Goal: Task Accomplishment & Management: Manage account settings

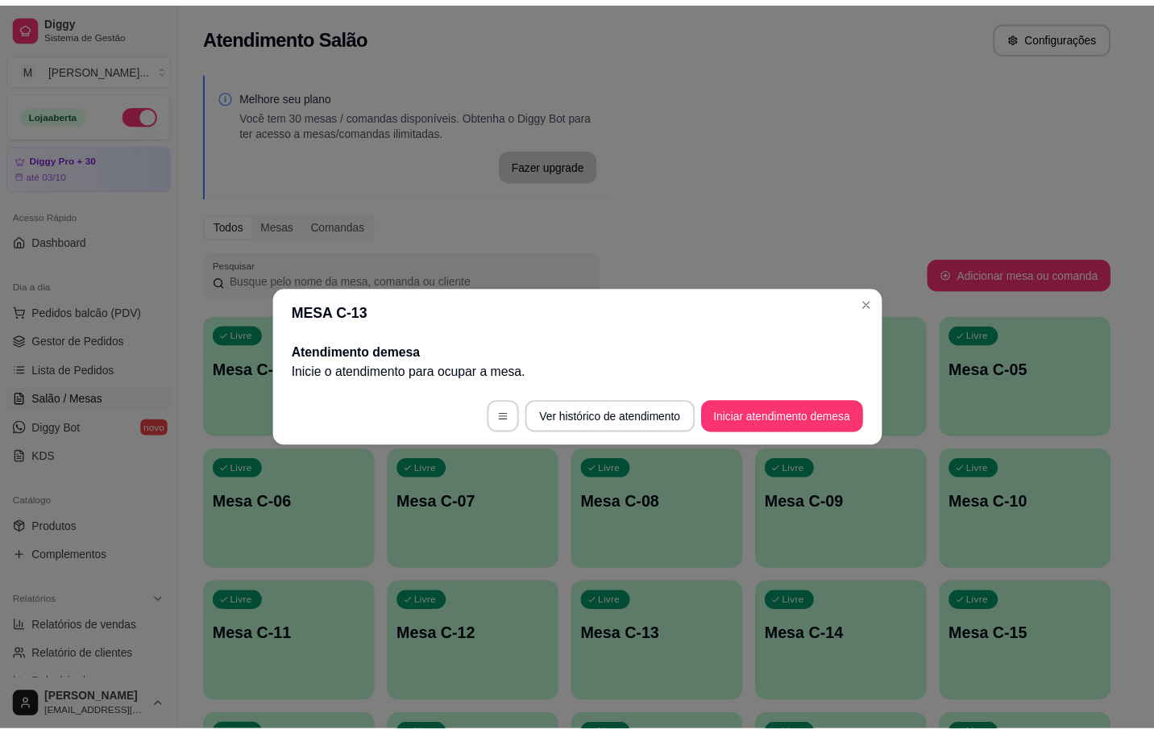
scroll to position [242, 0]
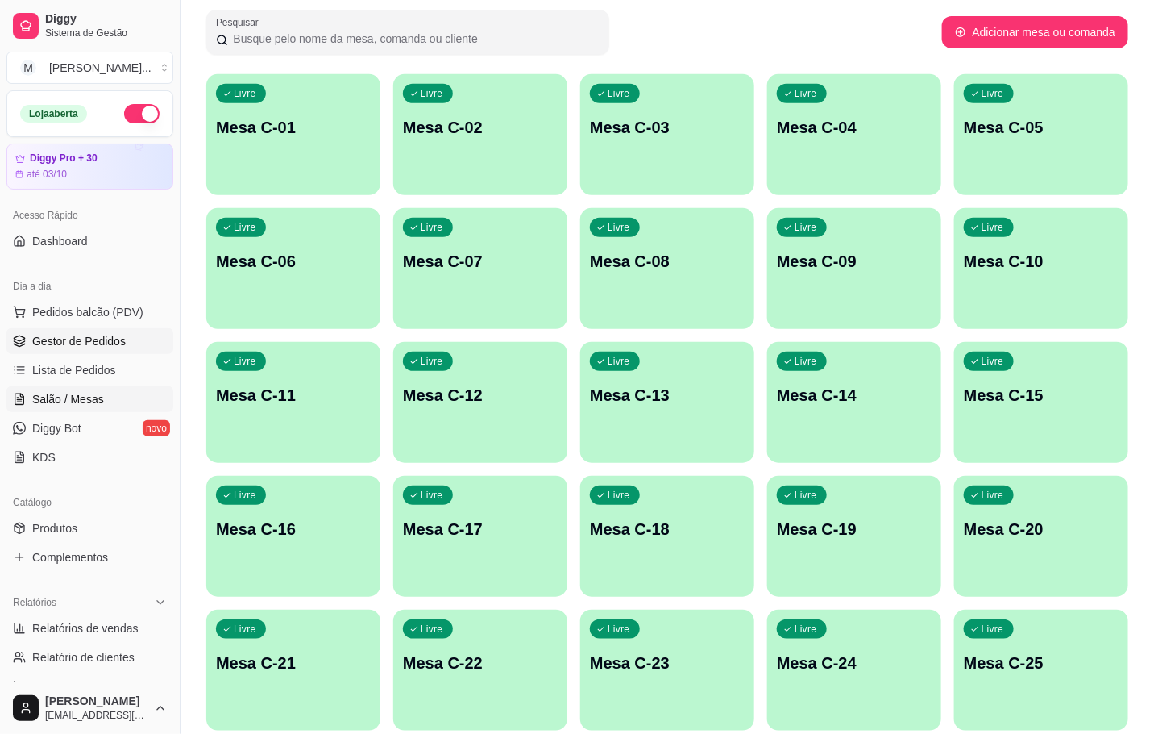
click at [90, 329] on link "Gestor de Pedidos" at bounding box center [89, 341] width 167 height 26
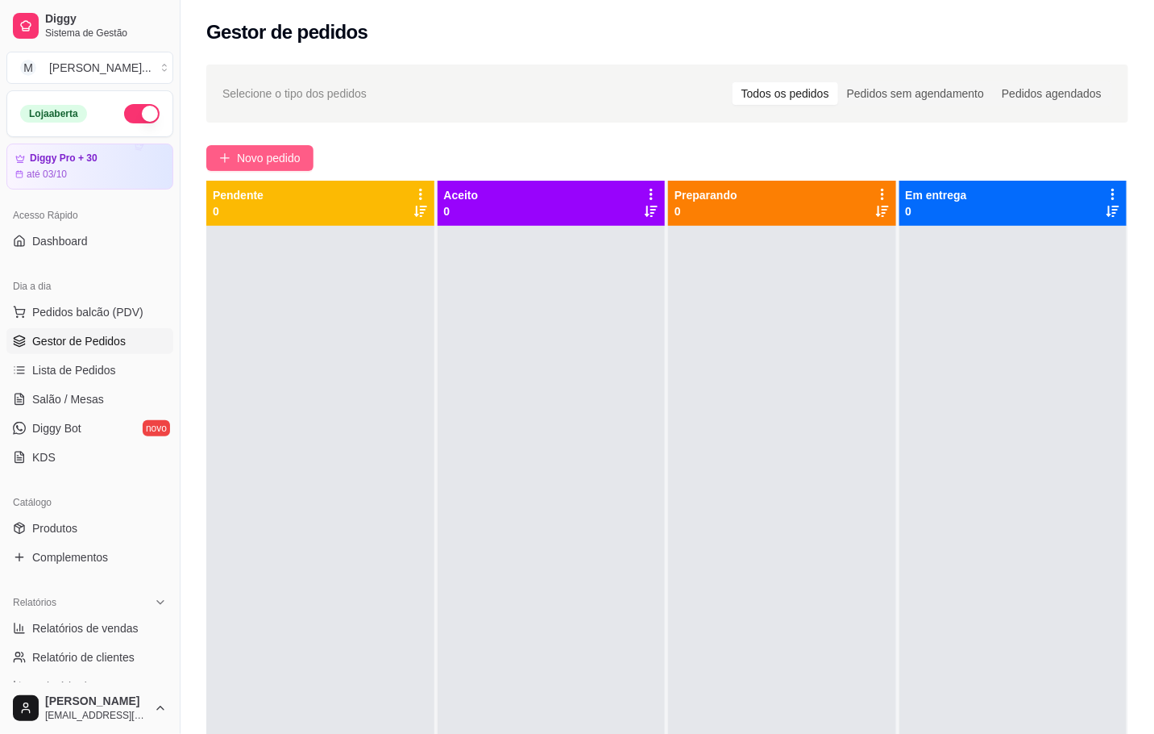
click at [274, 152] on span "Novo pedido" at bounding box center [269, 158] width 64 height 18
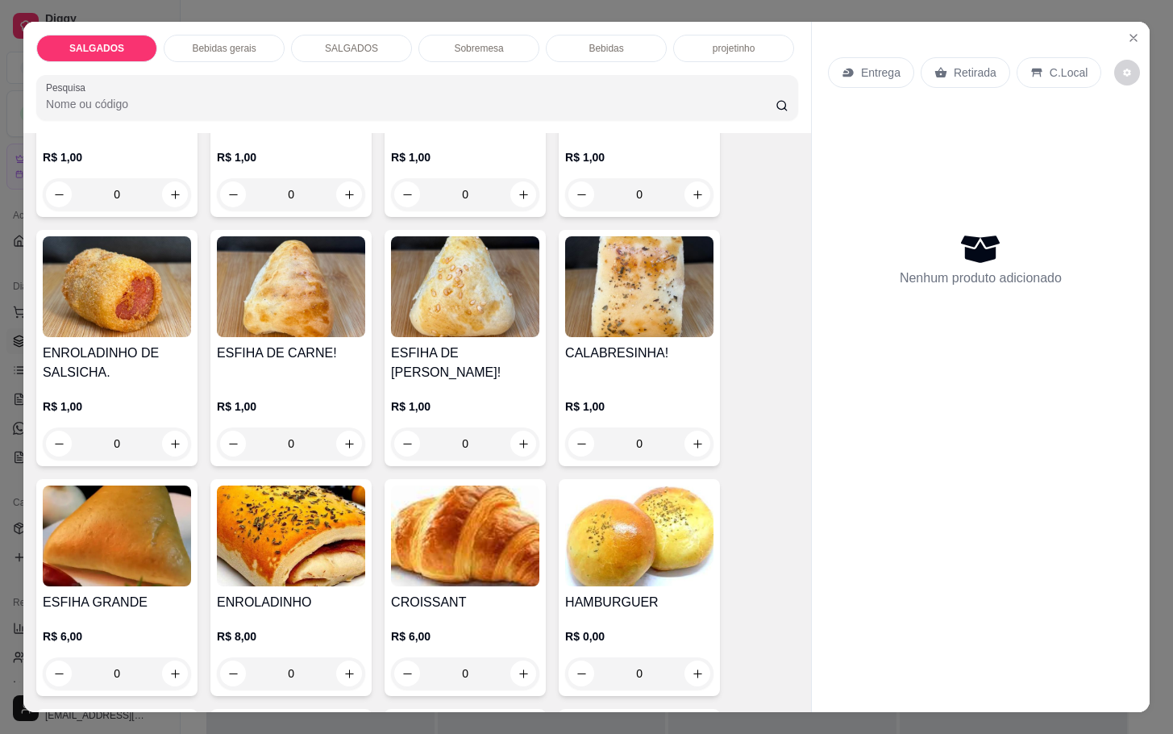
scroll to position [1814, 0]
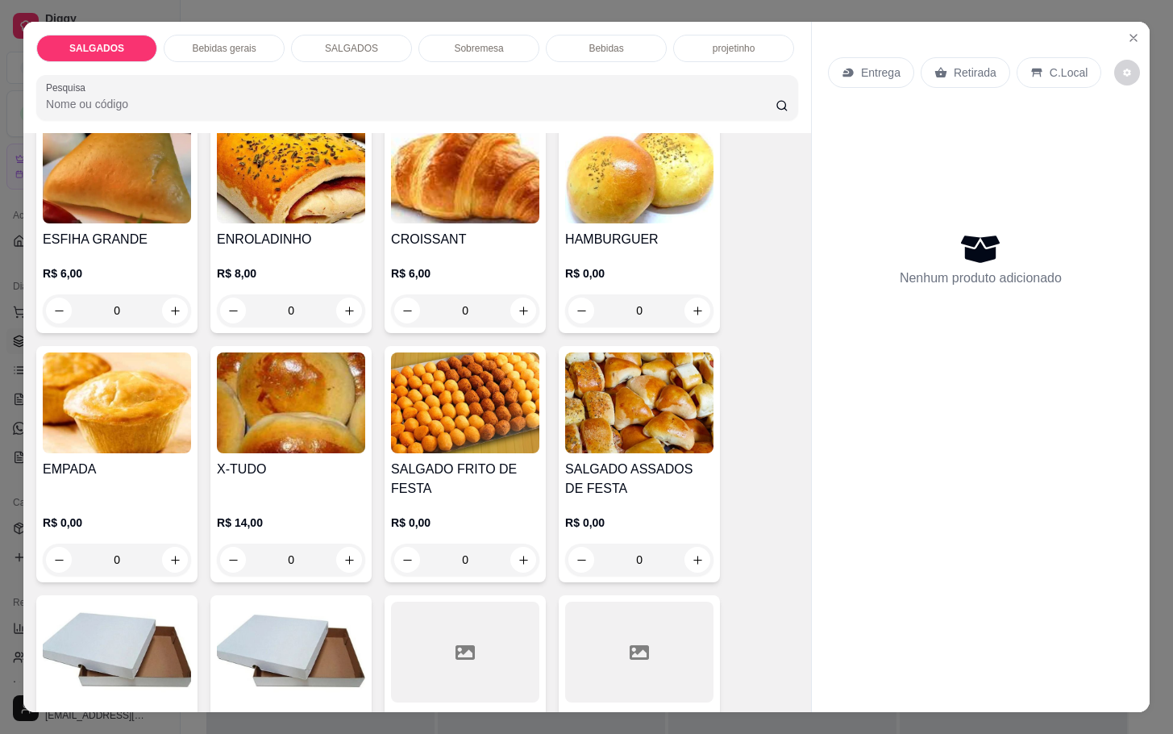
click at [488, 486] on h4 "SALGADO FRITO DE FESTA" at bounding box center [465, 478] width 148 height 39
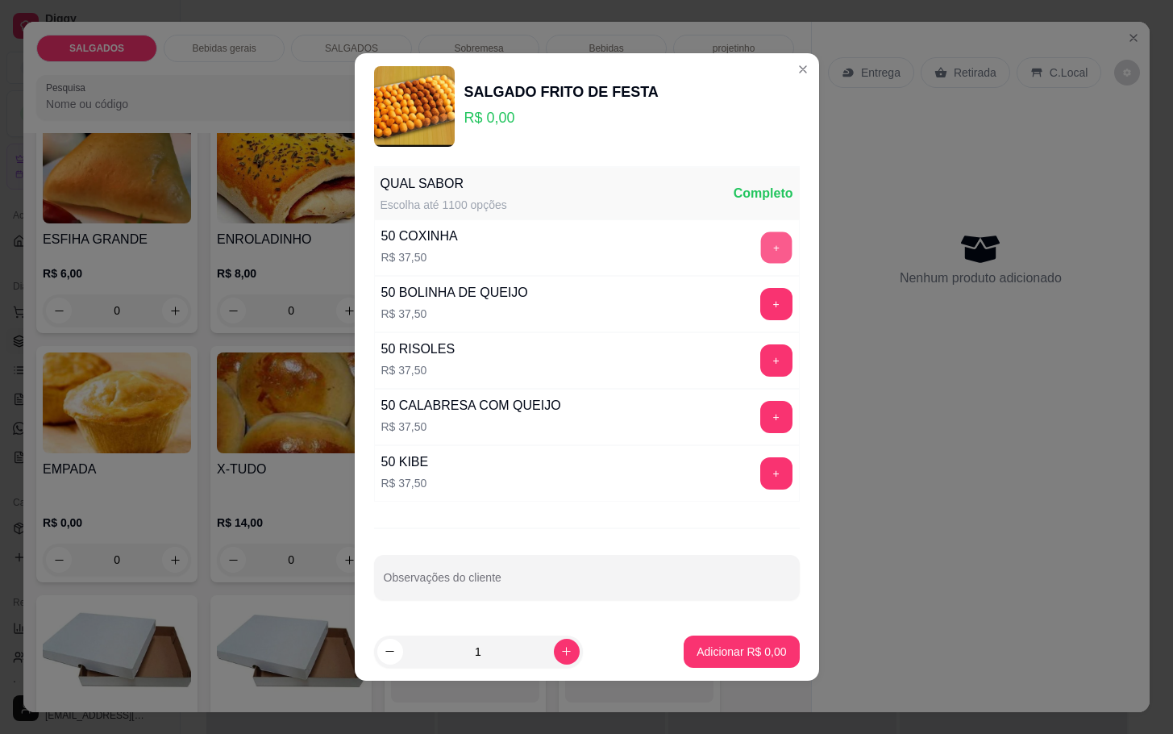
click at [760, 233] on button "+" at bounding box center [775, 246] width 31 height 31
click at [760, 468] on button "+" at bounding box center [775, 472] width 31 height 31
click at [760, 417] on button "+" at bounding box center [776, 417] width 32 height 32
click at [760, 364] on button "+" at bounding box center [776, 360] width 32 height 32
click at [699, 654] on p "Adicionar R$ 150,00" at bounding box center [735, 651] width 102 height 16
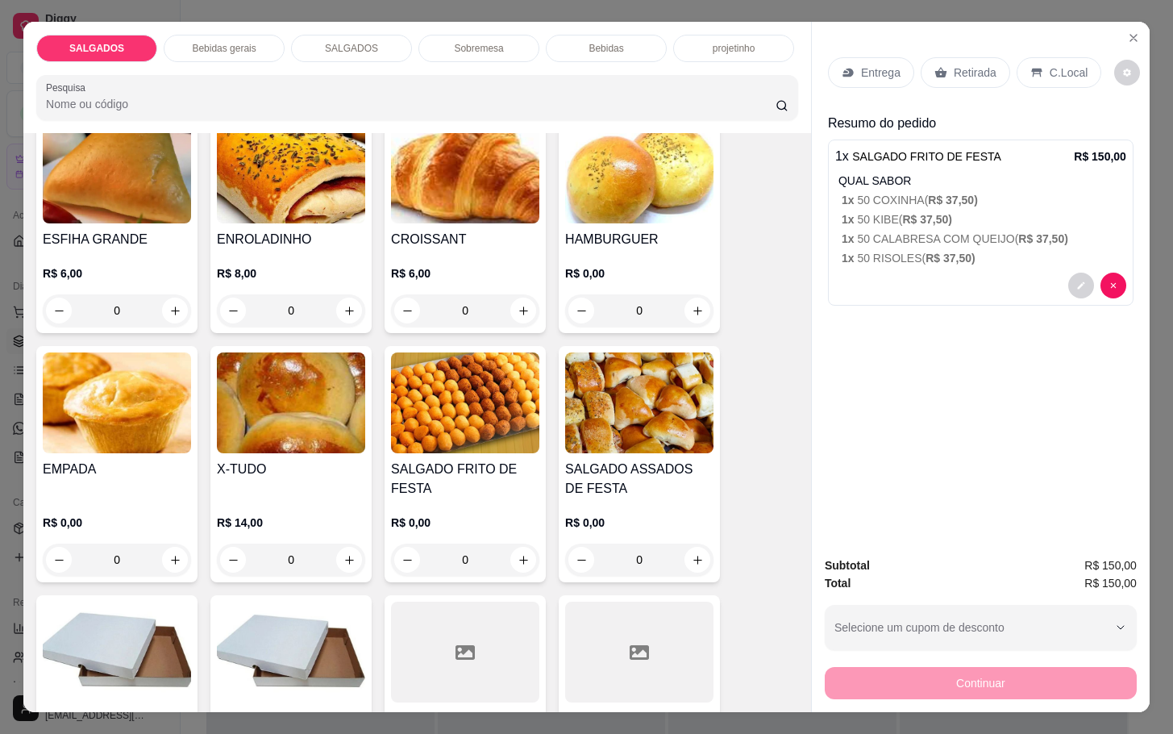
click at [938, 57] on div "Retirada" at bounding box center [965, 72] width 89 height 31
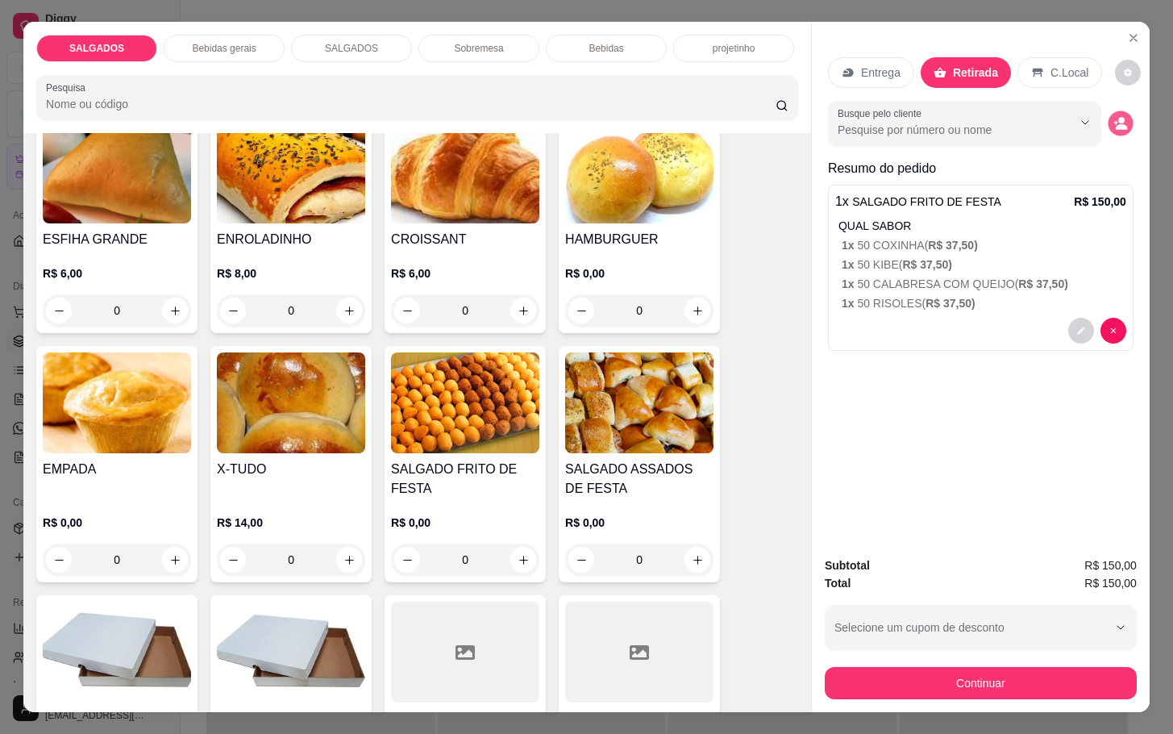
click at [1113, 122] on icon "decrease-product-quantity" at bounding box center [1120, 124] width 14 height 14
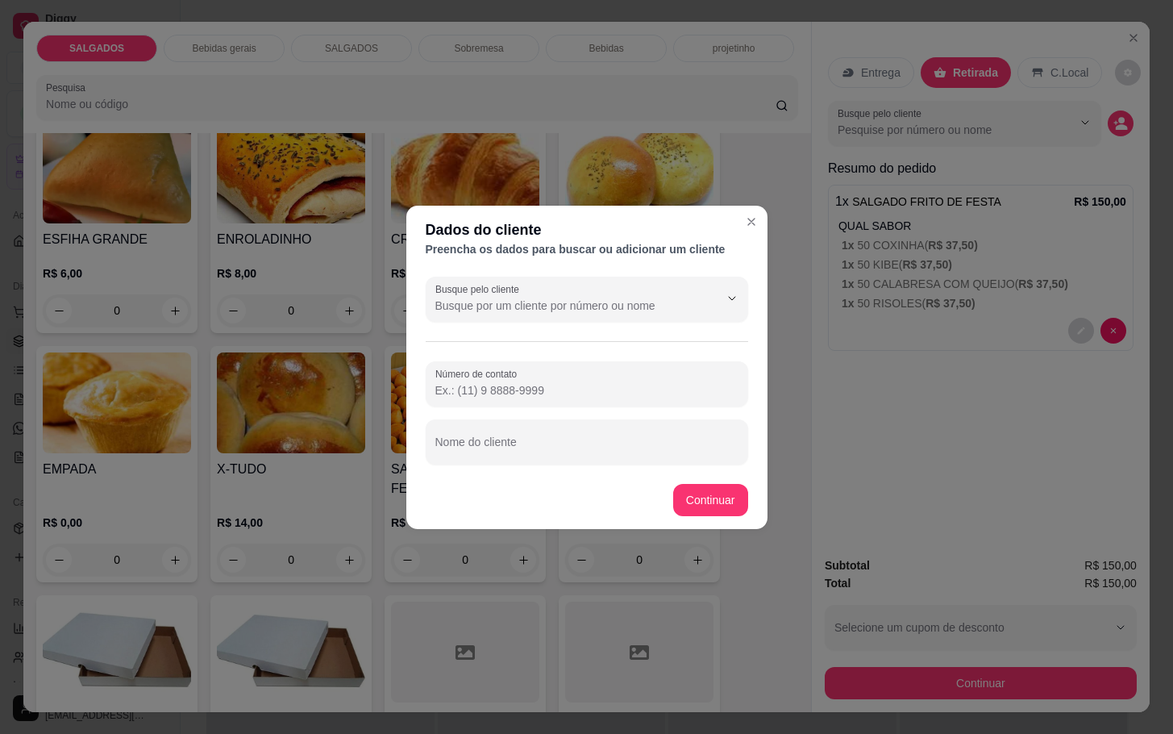
click at [644, 392] on input "Número de contato" at bounding box center [586, 390] width 303 height 16
click at [643, 376] on div at bounding box center [586, 384] width 303 height 32
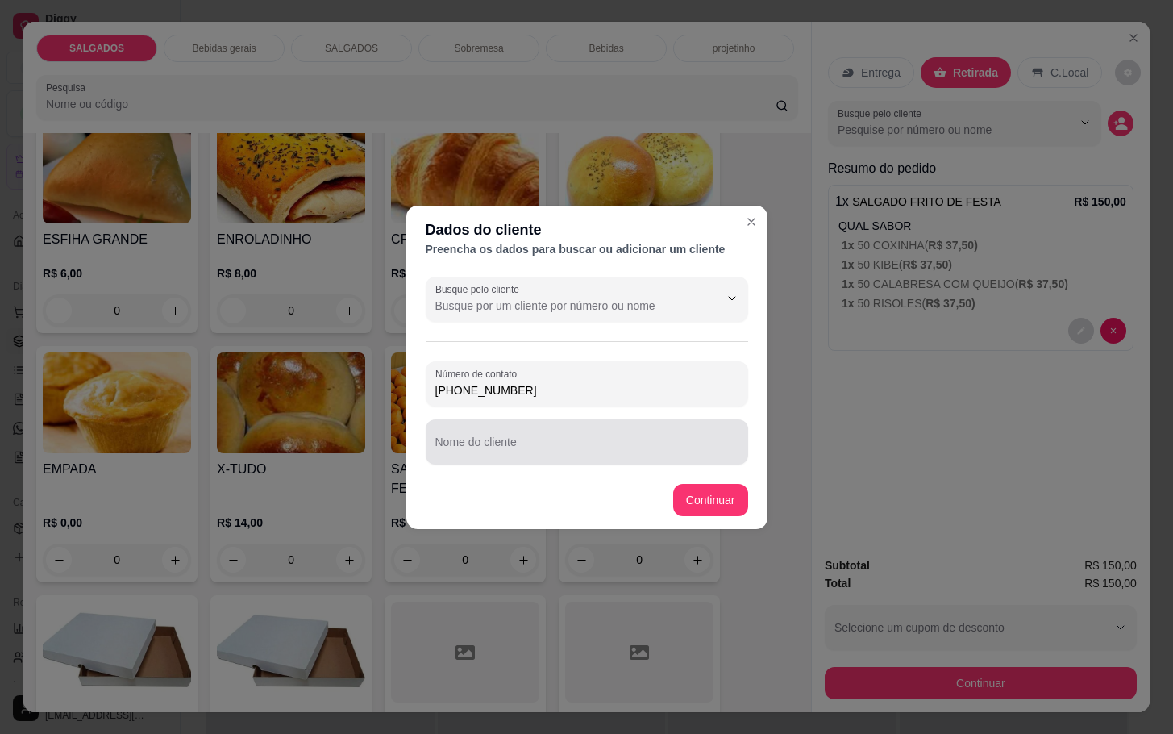
type input "[PHONE_NUMBER]"
click at [525, 462] on div "Nome do cliente" at bounding box center [587, 441] width 322 height 45
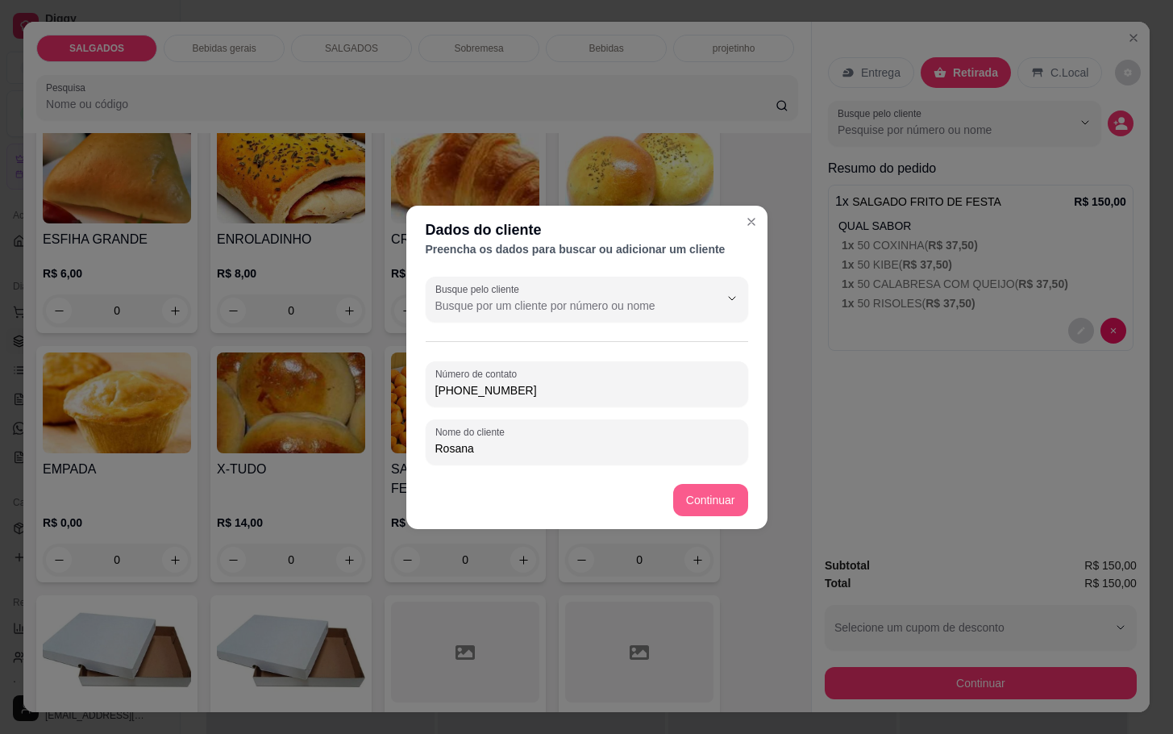
type input "Rosana"
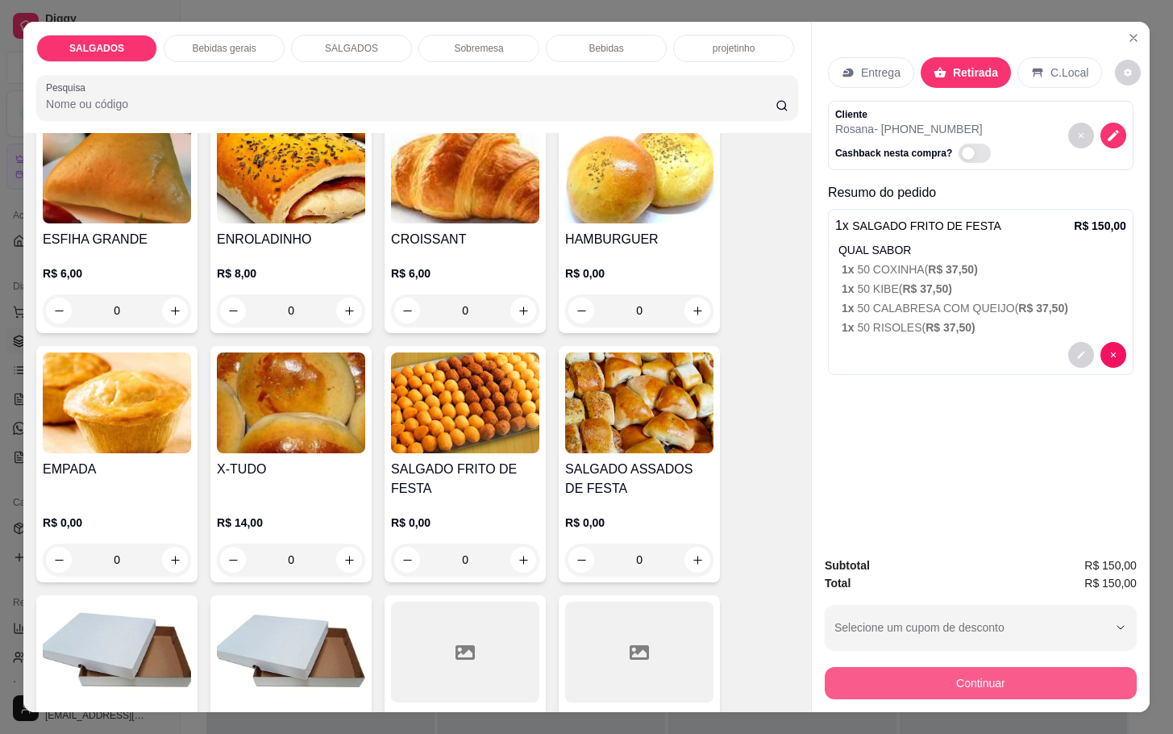
click at [883, 678] on button "Continuar" at bounding box center [981, 683] width 312 height 32
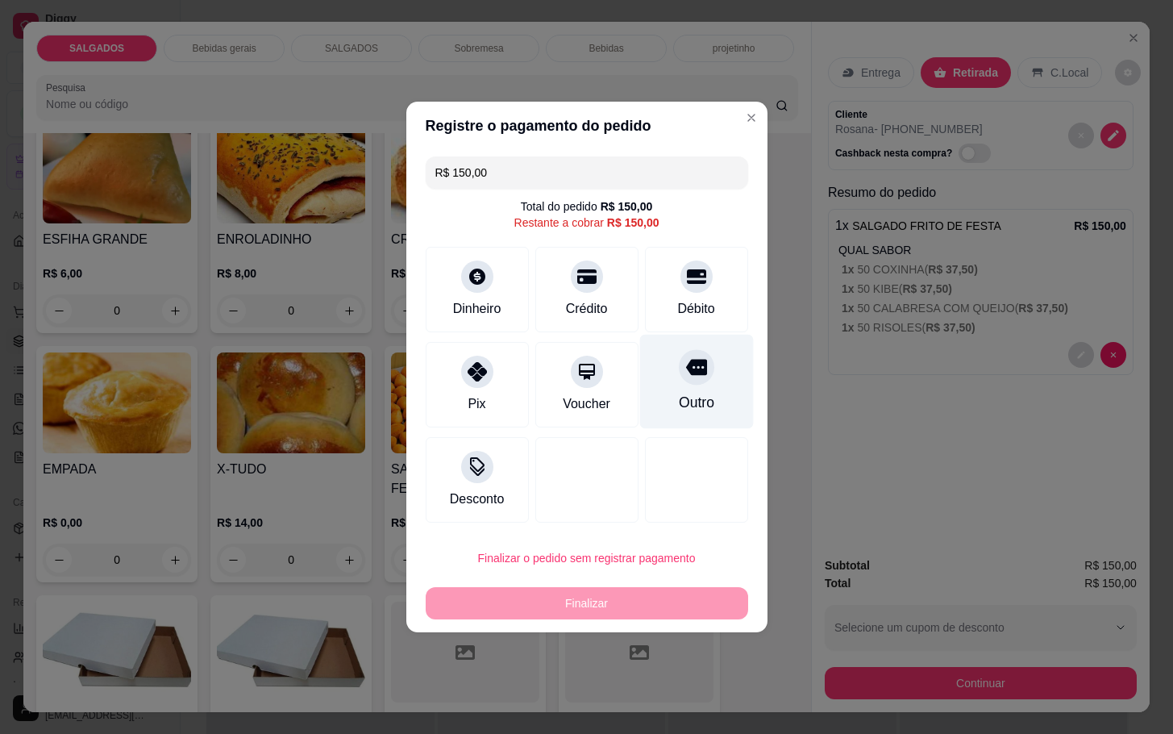
click at [659, 380] on div "Outro" at bounding box center [696, 382] width 114 height 94
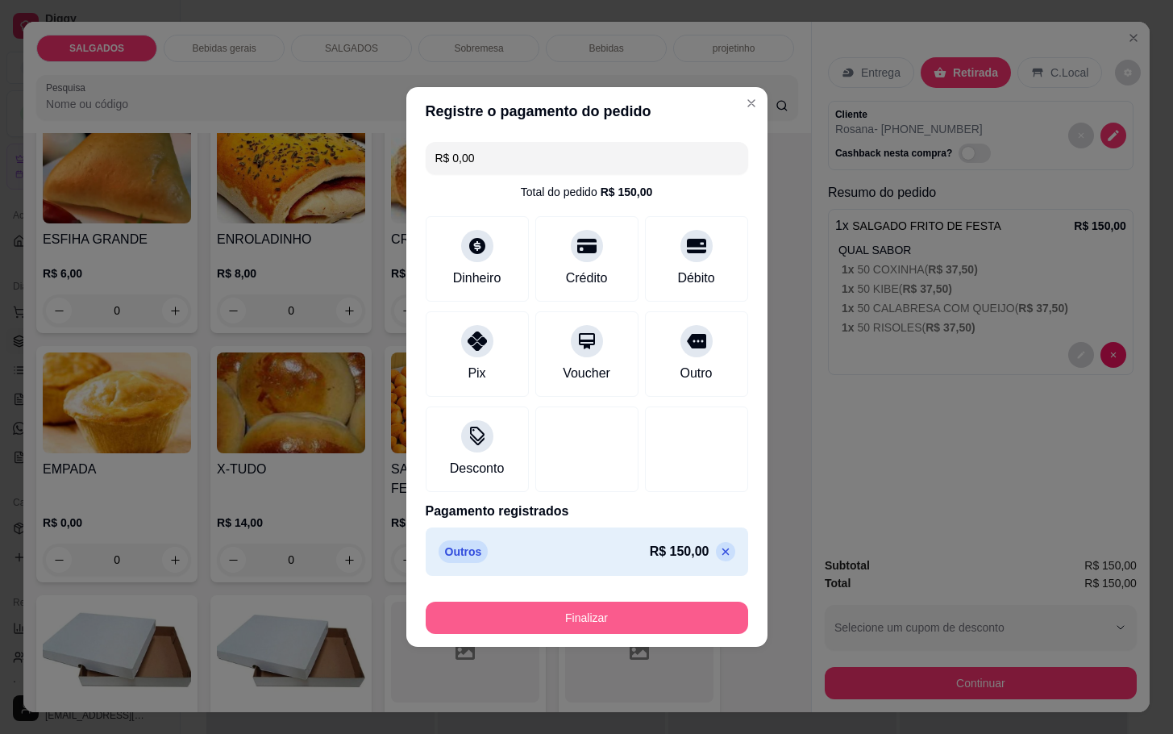
drag, startPoint x: 634, startPoint y: 638, endPoint x: 626, endPoint y: 632, distance: 9.7
click at [632, 638] on footer "Finalizar" at bounding box center [586, 614] width 361 height 64
click at [634, 609] on button "Finalizar" at bounding box center [586, 617] width 313 height 31
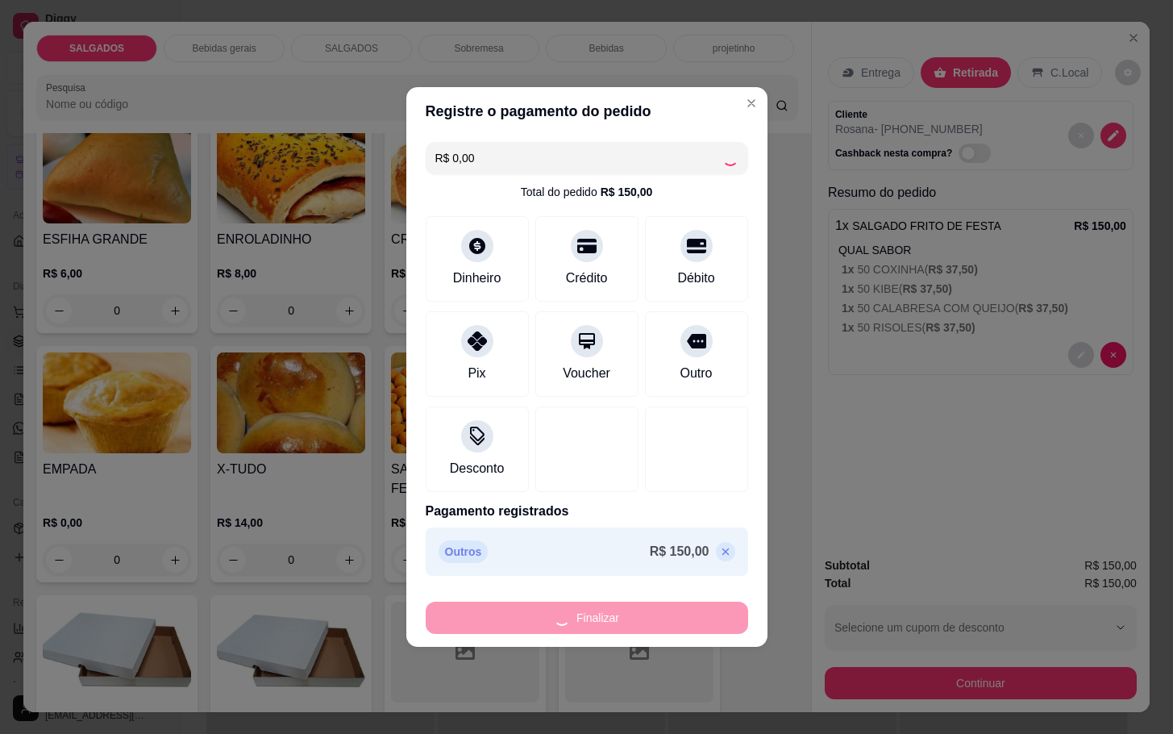
type input "-R$ 150,00"
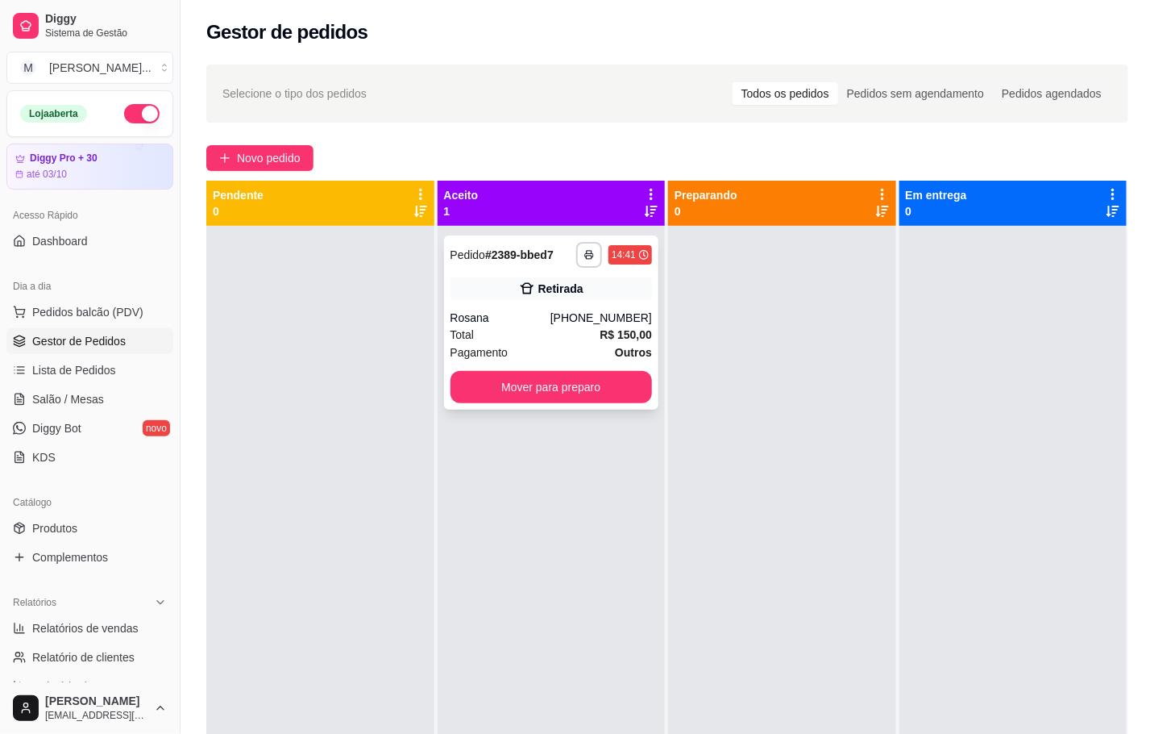
click at [585, 274] on div "**********" at bounding box center [551, 322] width 215 height 174
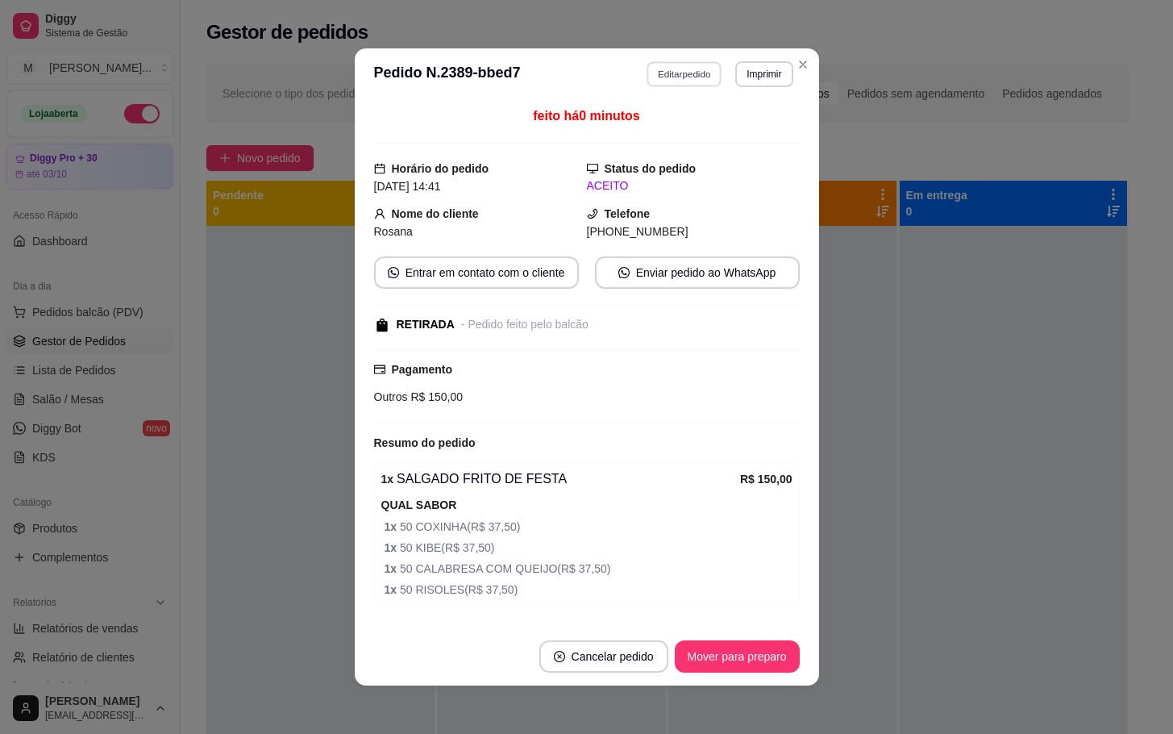
click at [667, 65] on button "Editar pedido" at bounding box center [683, 73] width 75 height 25
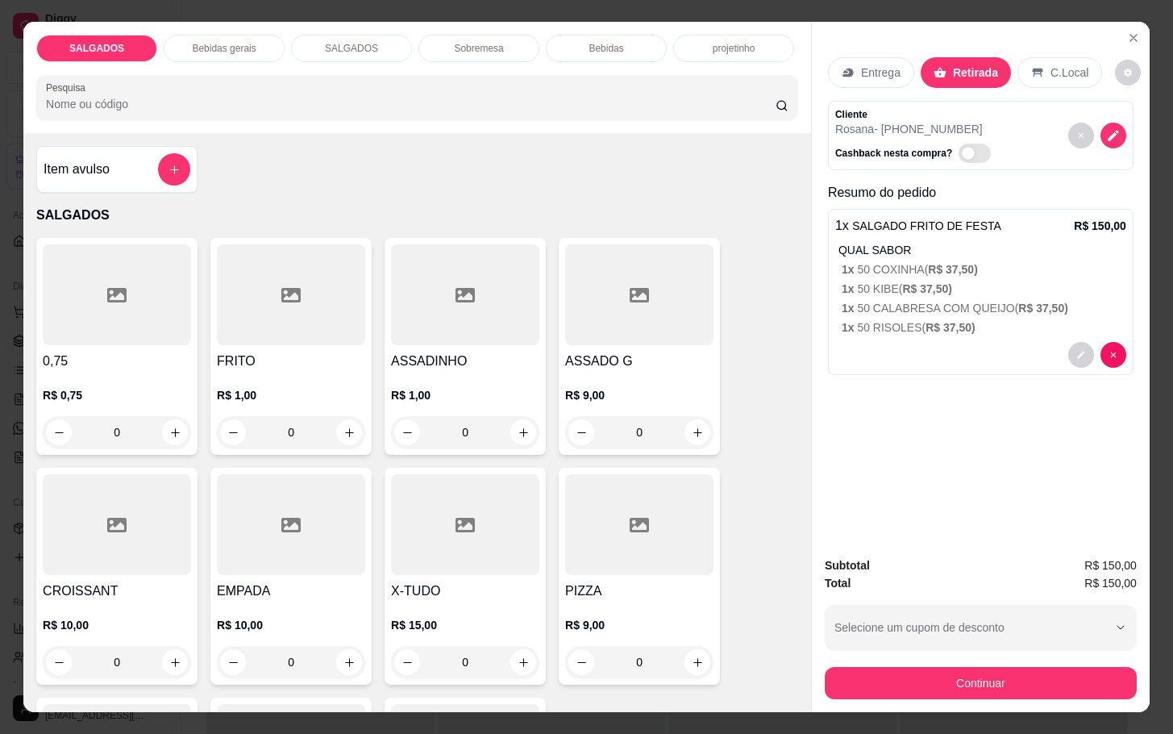
click at [1058, 348] on div at bounding box center [980, 355] width 291 height 26
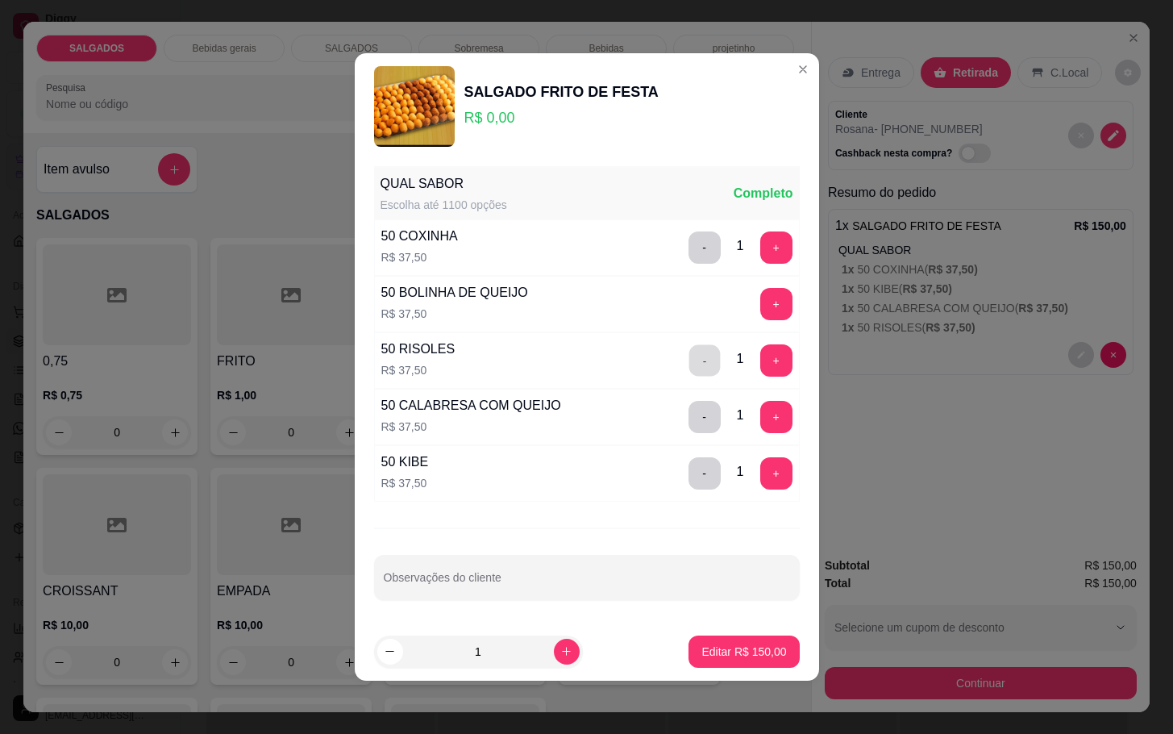
click at [688, 363] on button "-" at bounding box center [703, 359] width 31 height 31
click at [730, 653] on p "Editar R$ 112,50" at bounding box center [744, 650] width 82 height 15
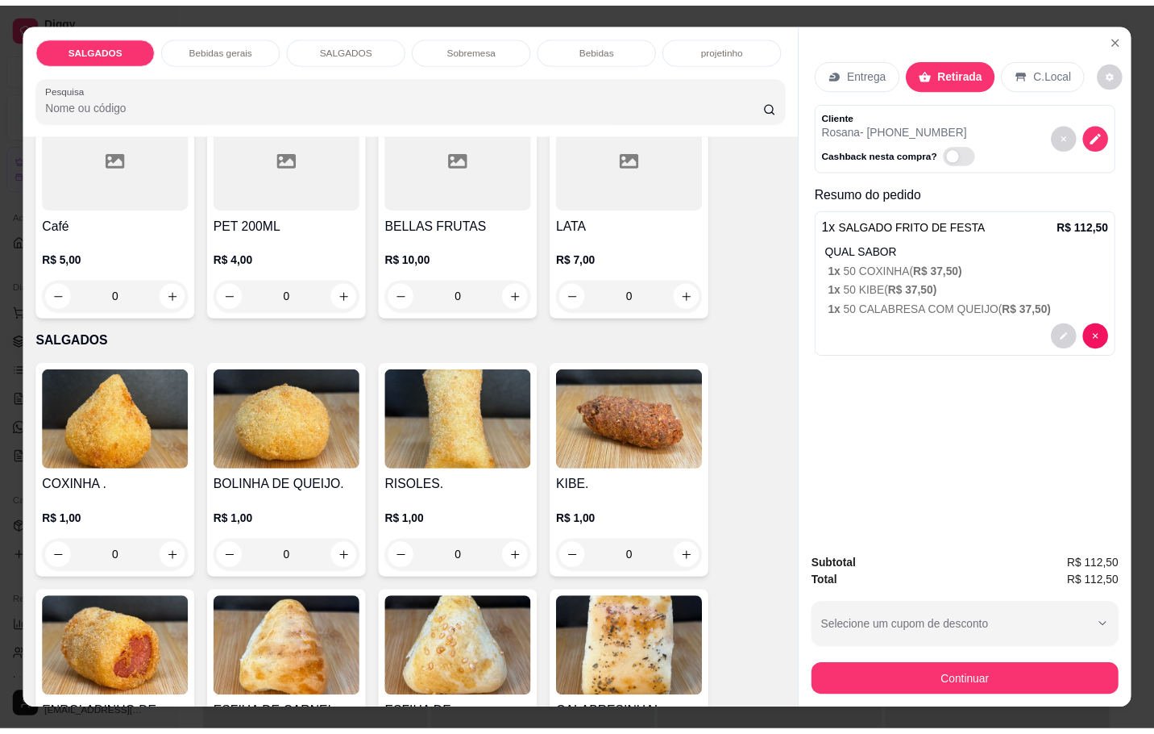
scroll to position [1451, 0]
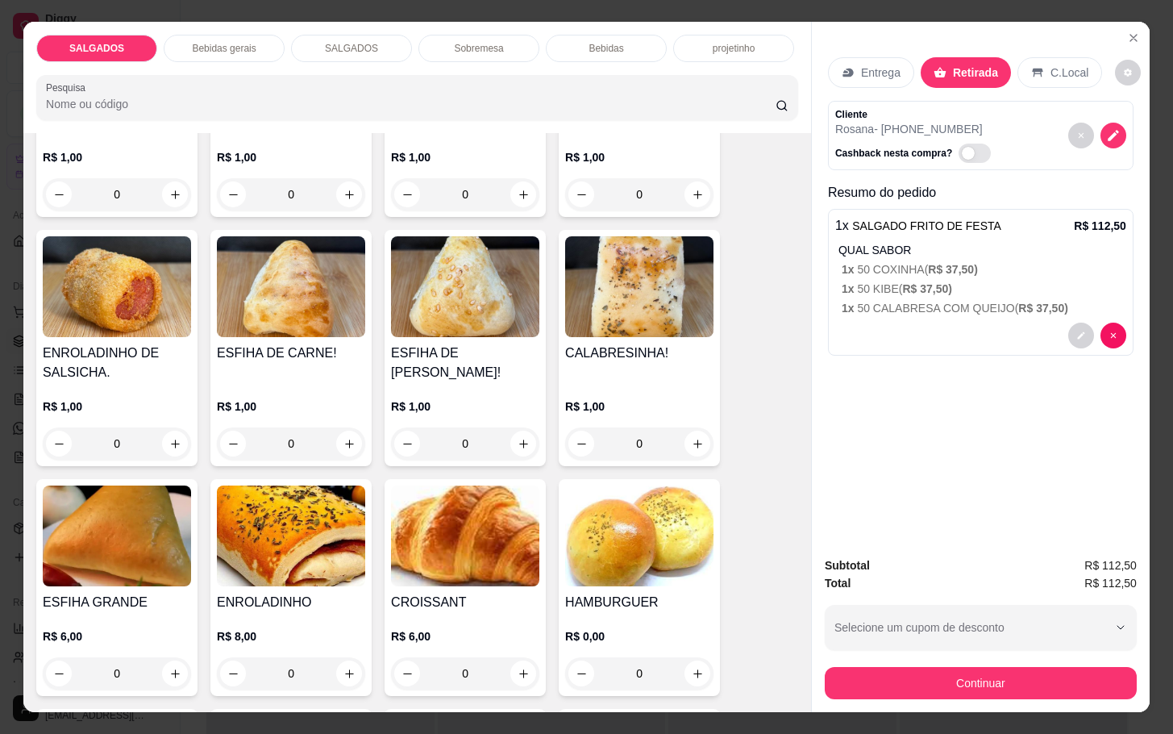
click at [288, 436] on input "0" at bounding box center [291, 443] width 90 height 32
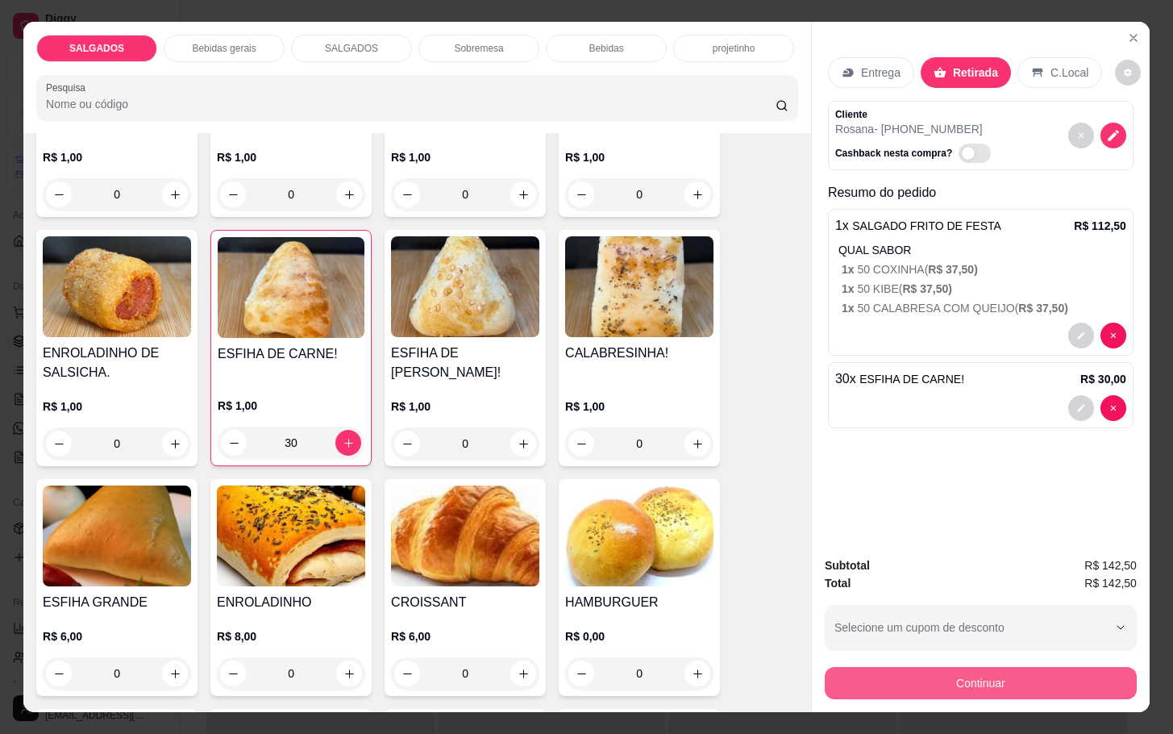
type input "30"
click at [978, 672] on button "Continuar" at bounding box center [980, 682] width 302 height 31
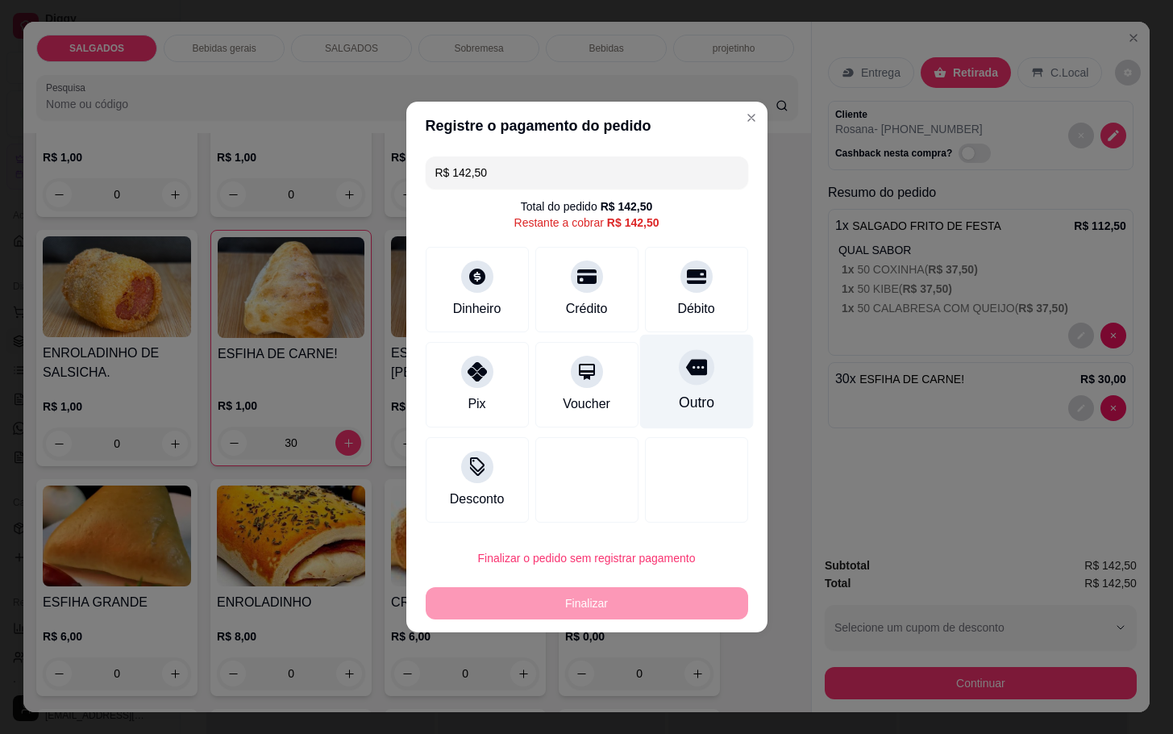
click at [692, 376] on div at bounding box center [696, 366] width 35 height 35
type input "R$ 0,00"
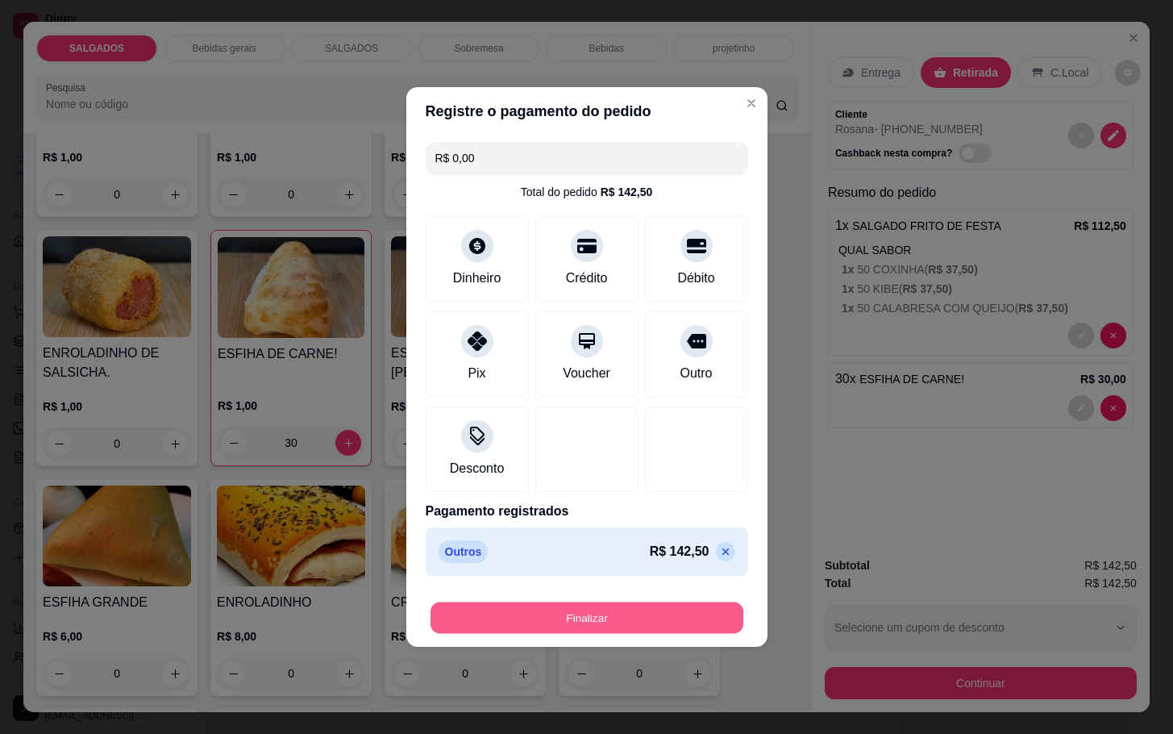
click at [615, 615] on button "Finalizar" at bounding box center [586, 617] width 313 height 31
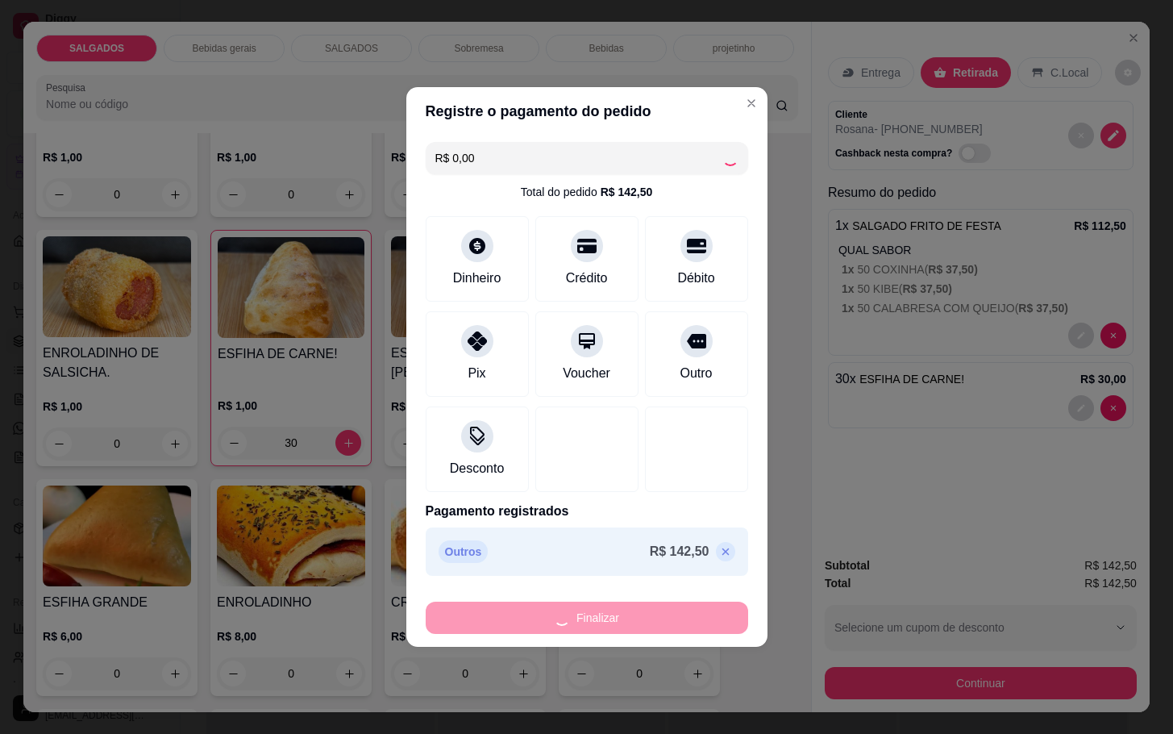
type input "0"
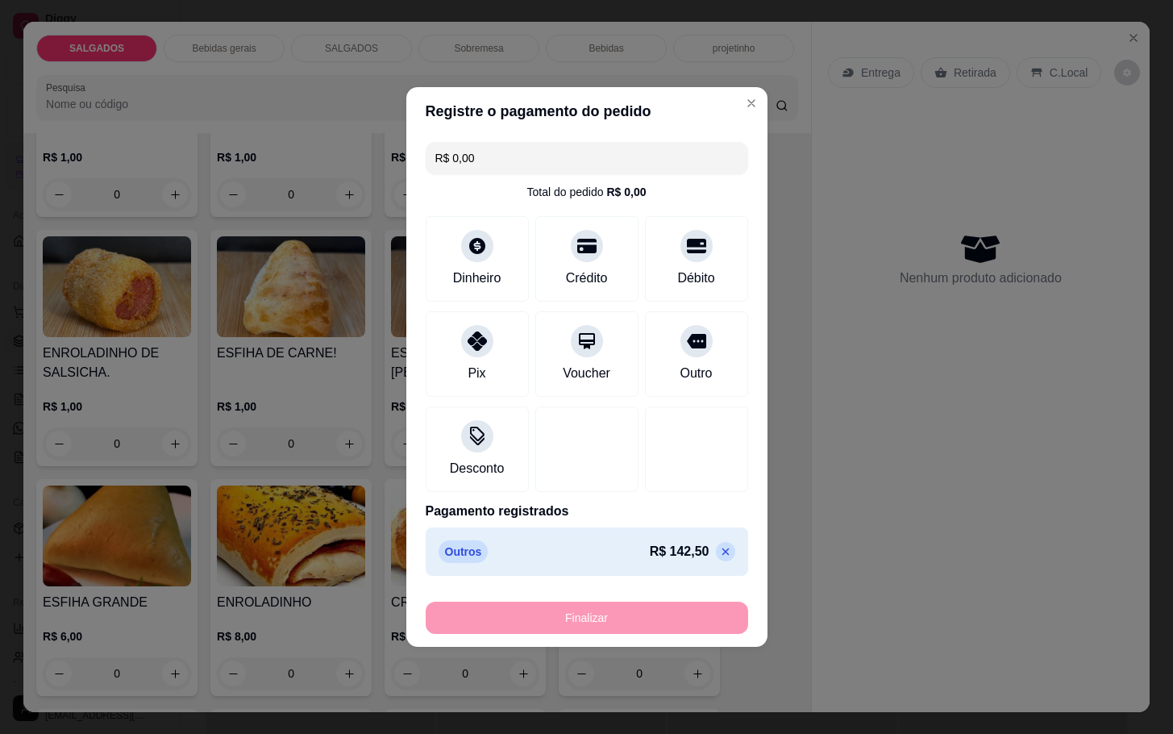
type input "-R$ 142,50"
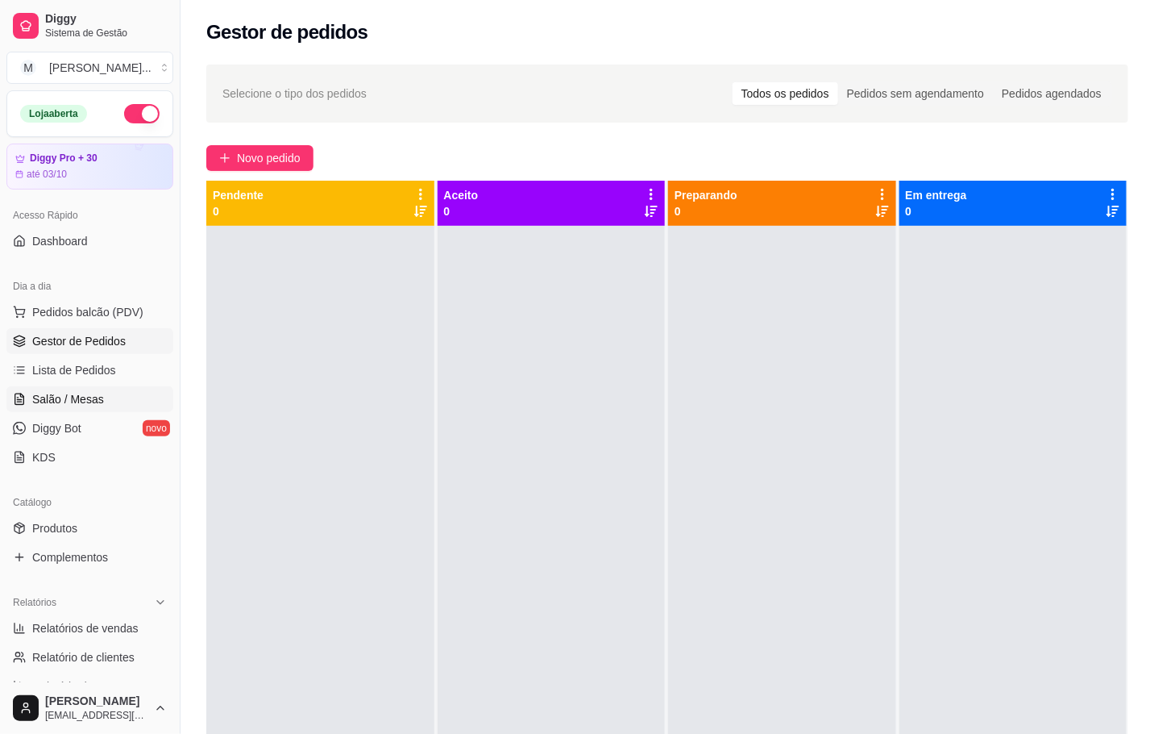
click at [85, 401] on span "Salão / Mesas" at bounding box center [68, 399] width 72 height 16
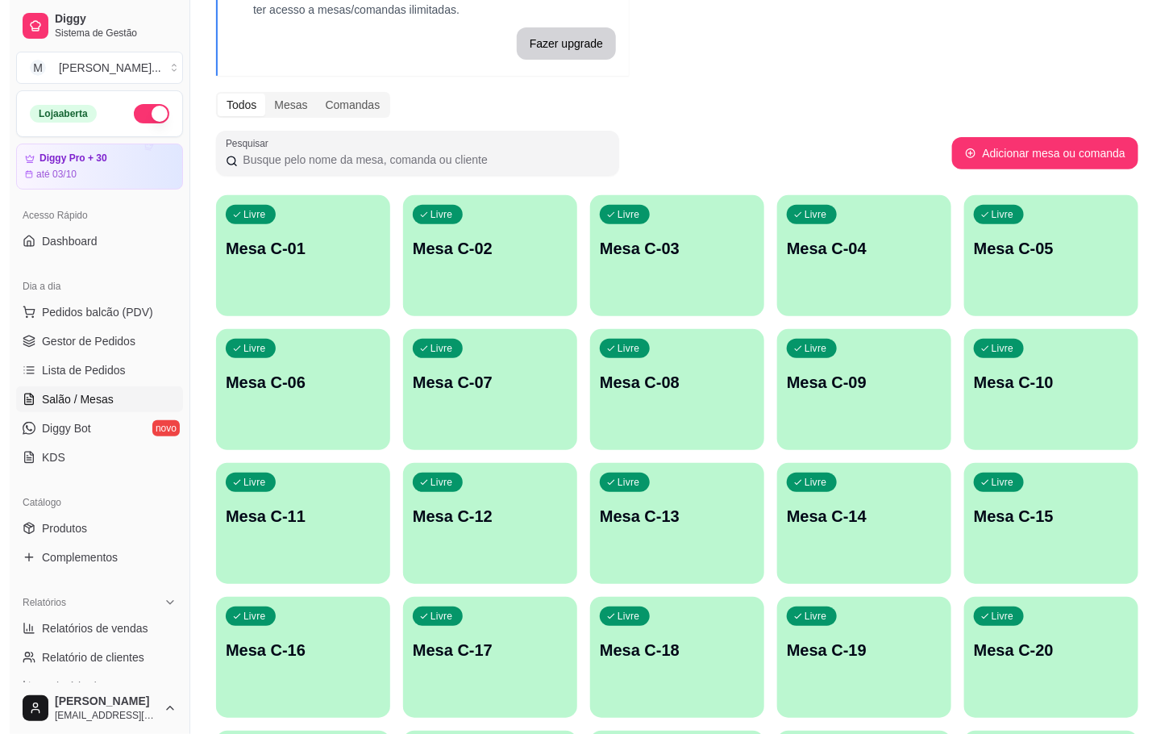
scroll to position [242, 0]
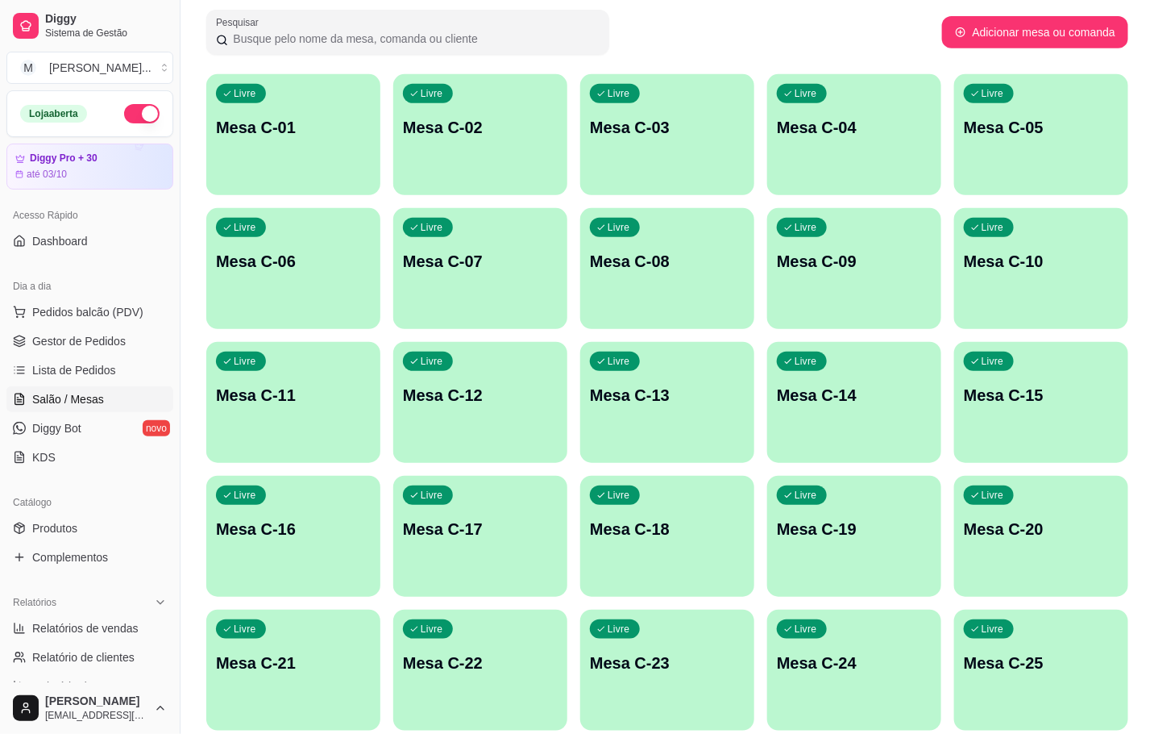
click at [729, 689] on div "Livre Mesa C-23" at bounding box center [667, 660] width 174 height 102
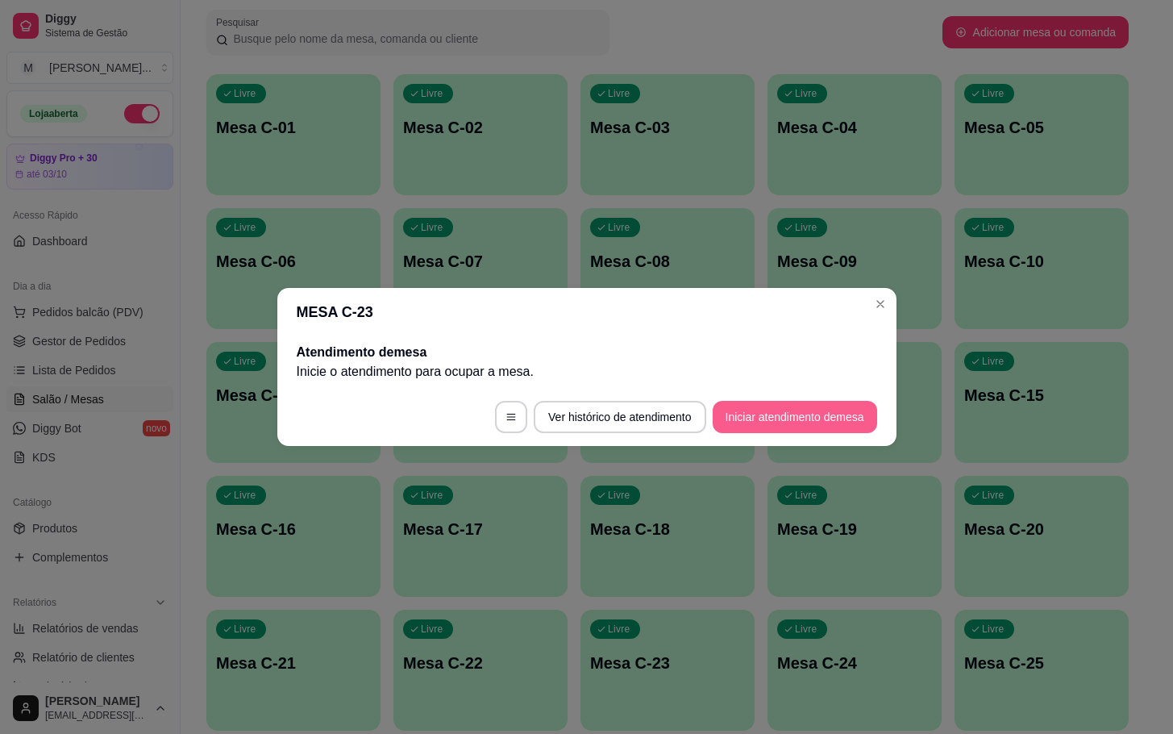
click at [792, 421] on button "Iniciar atendimento de mesa" at bounding box center [795, 417] width 164 height 32
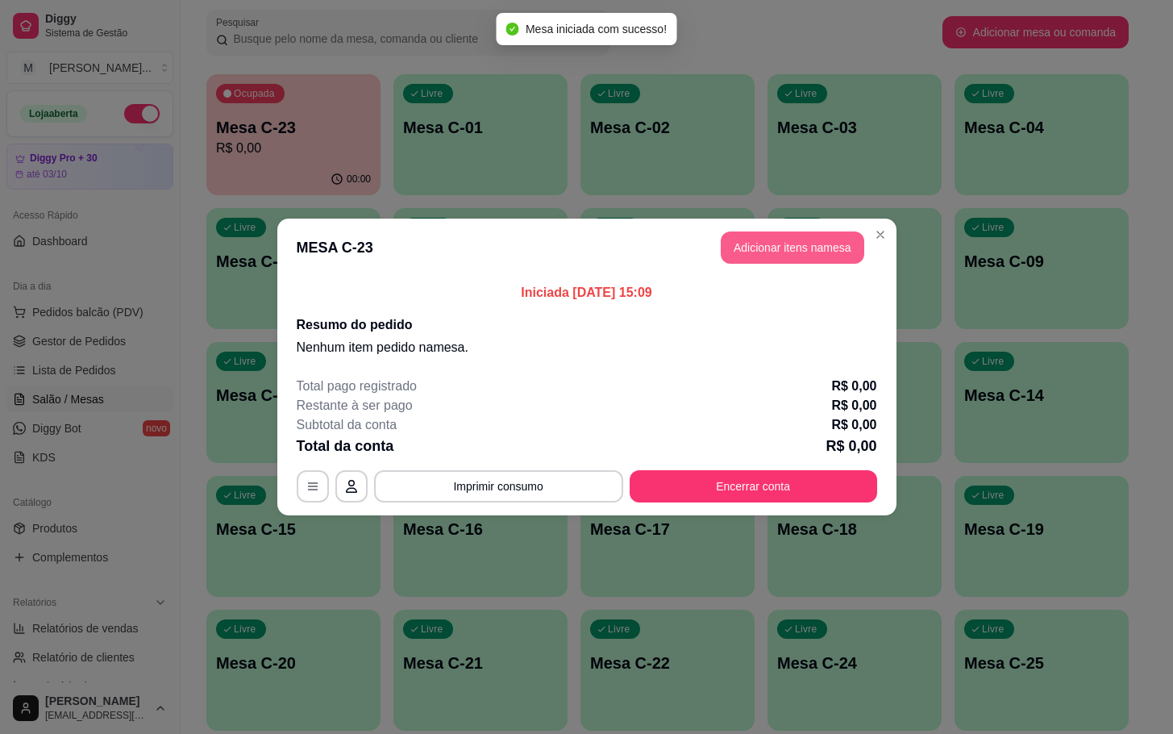
click at [787, 232] on button "Adicionar itens na mesa" at bounding box center [792, 247] width 143 height 32
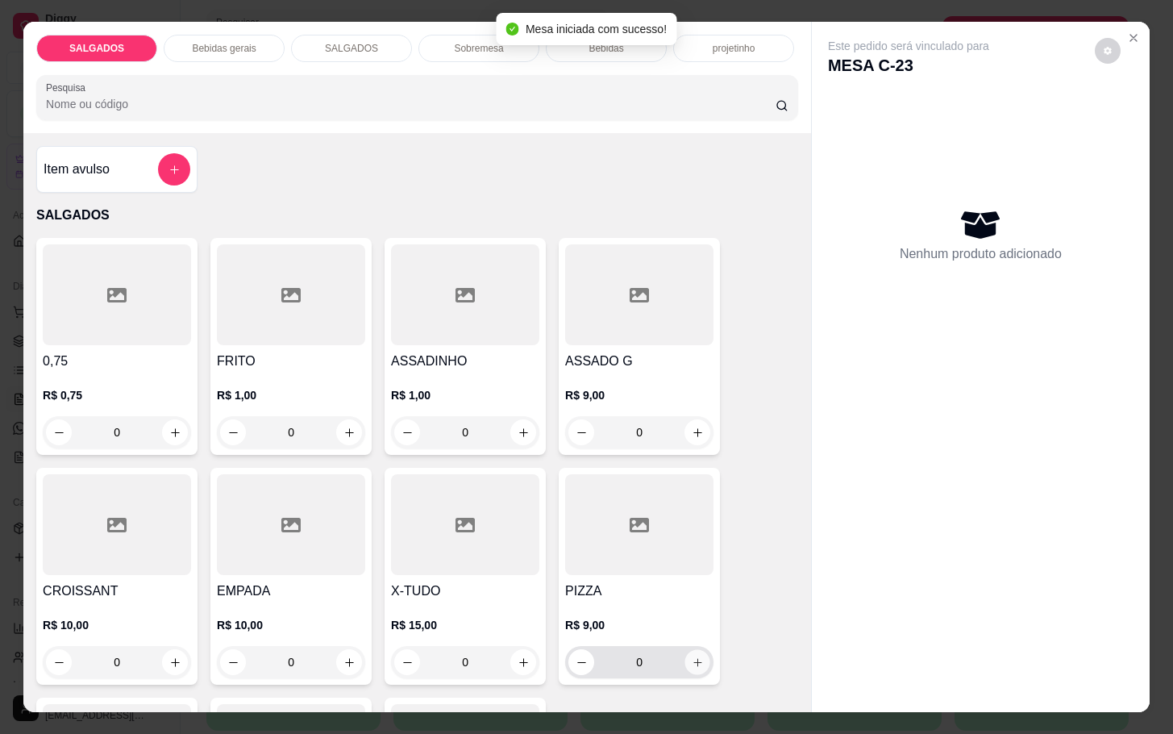
click at [687, 665] on button "increase-product-quantity" at bounding box center [697, 662] width 25 height 25
type input "1"
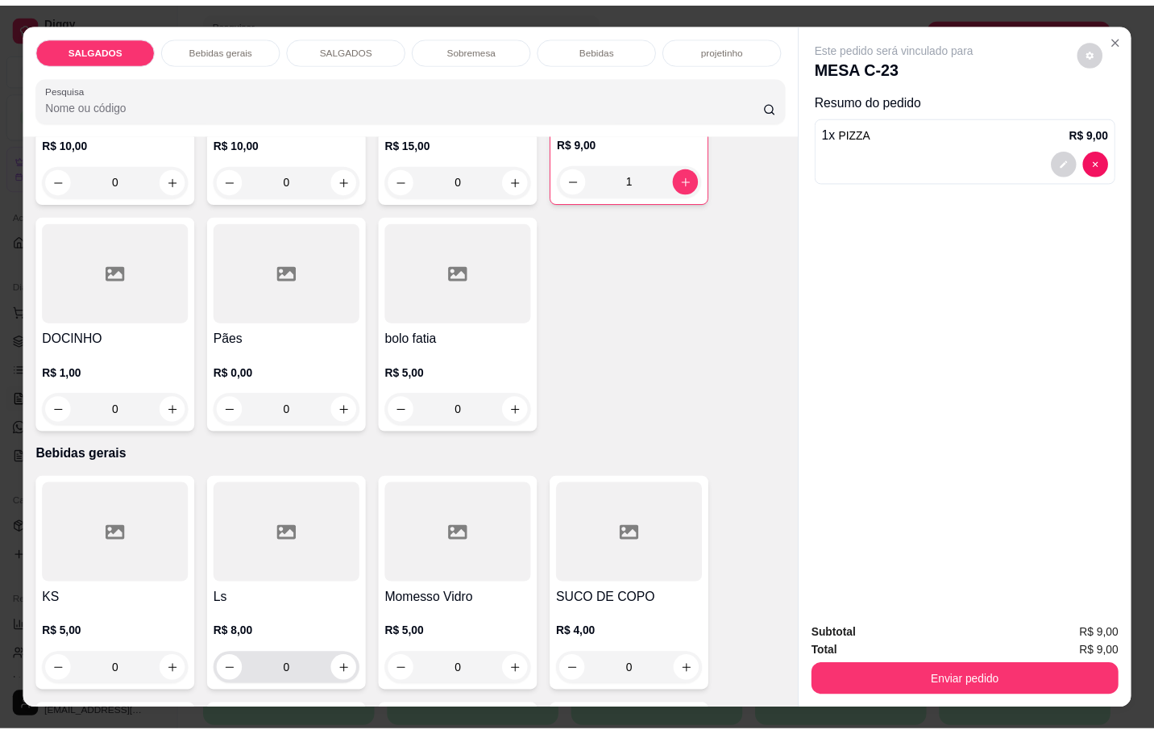
scroll to position [605, 0]
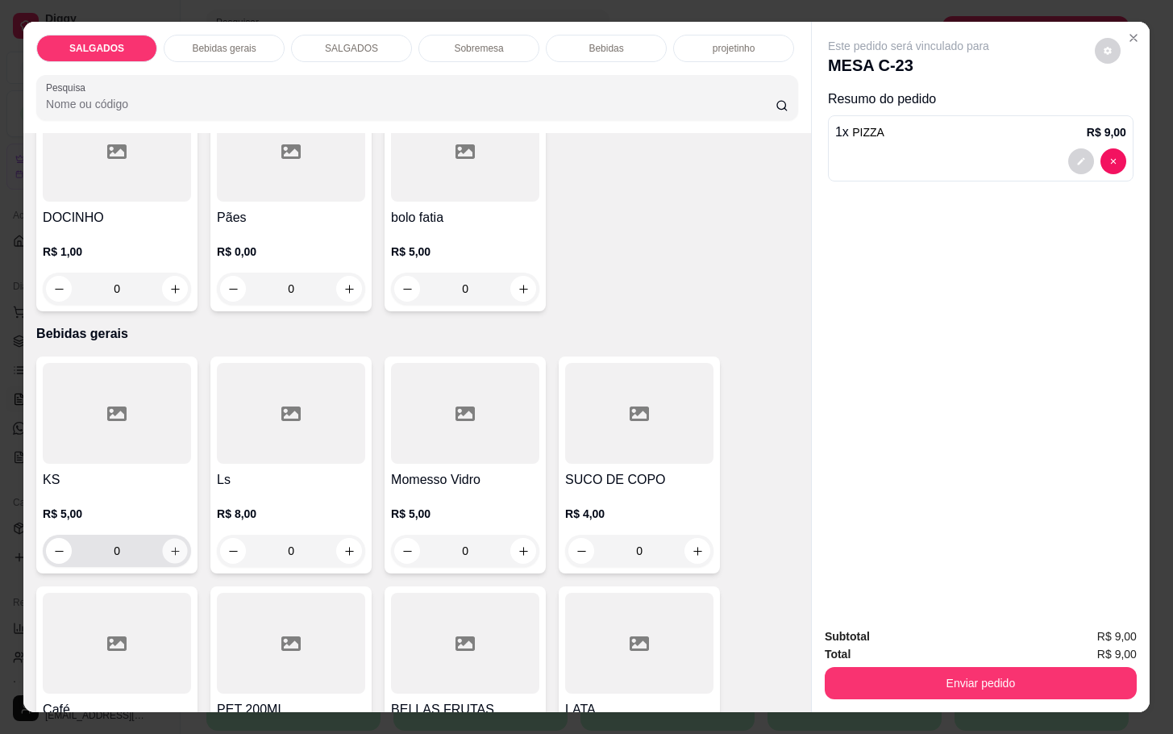
click at [169, 545] on icon "increase-product-quantity" at bounding box center [175, 551] width 12 height 12
type input "1"
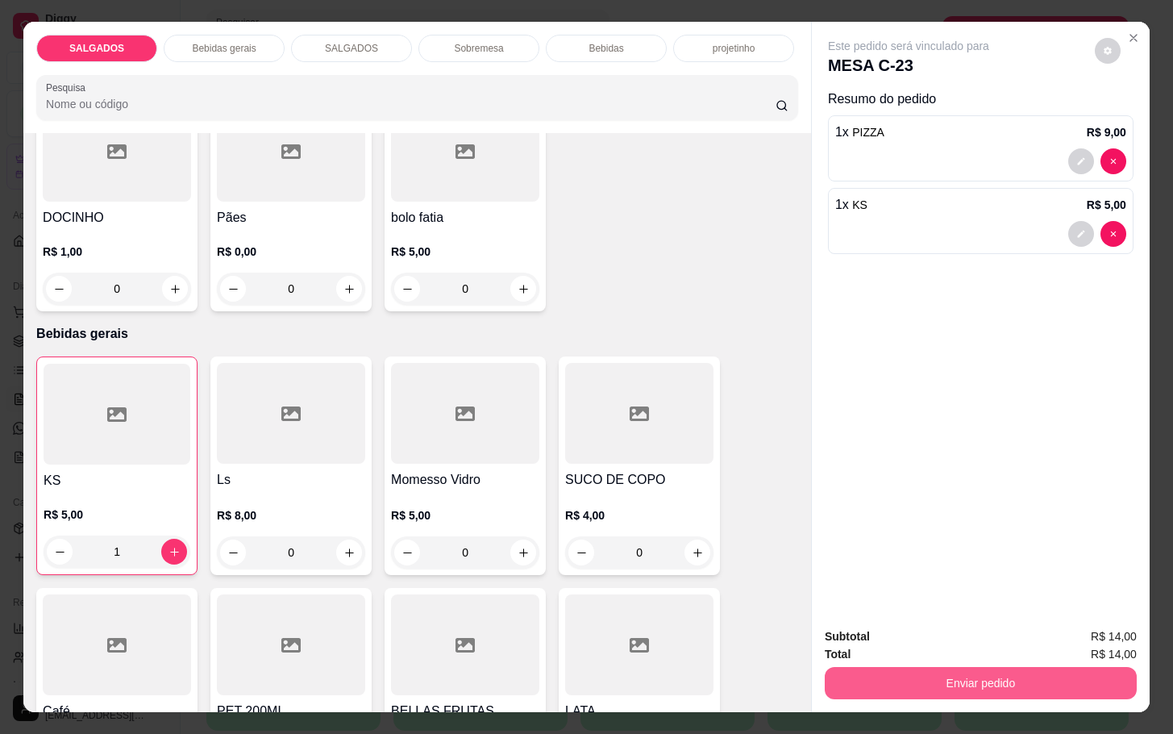
click at [937, 680] on button "Enviar pedido" at bounding box center [981, 683] width 312 height 32
click at [931, 624] on button "Não registrar e enviar pedido" at bounding box center [925, 634] width 168 height 31
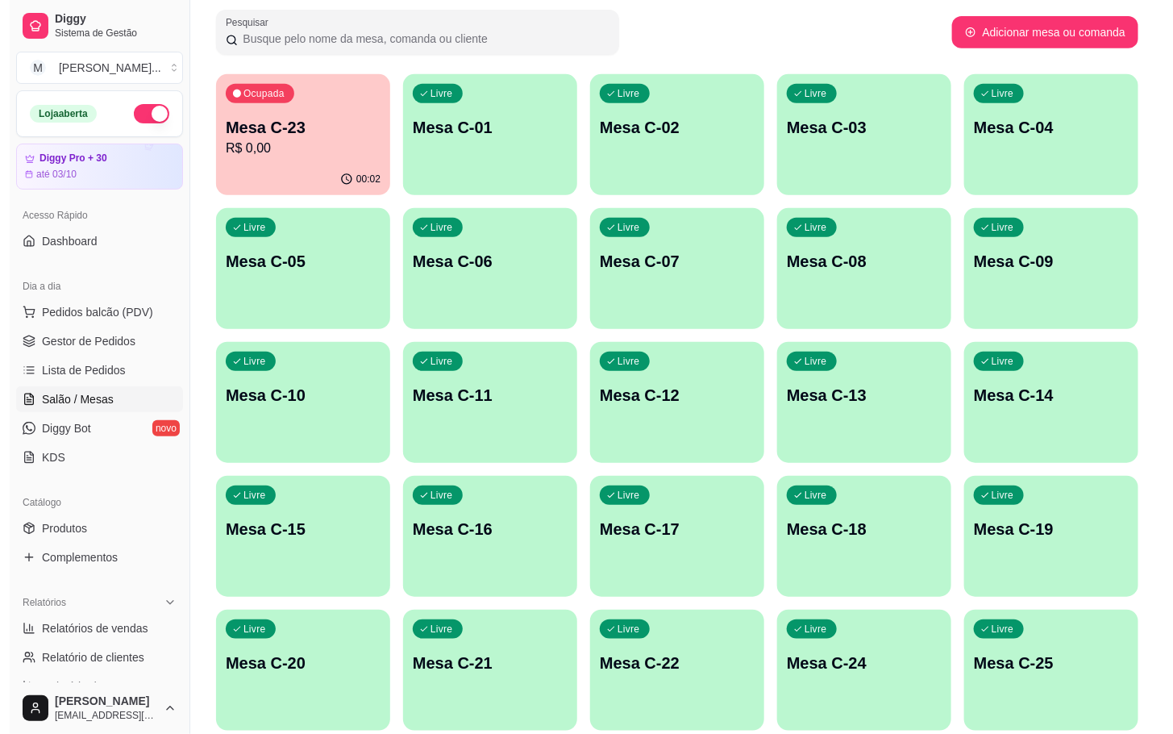
scroll to position [438, 0]
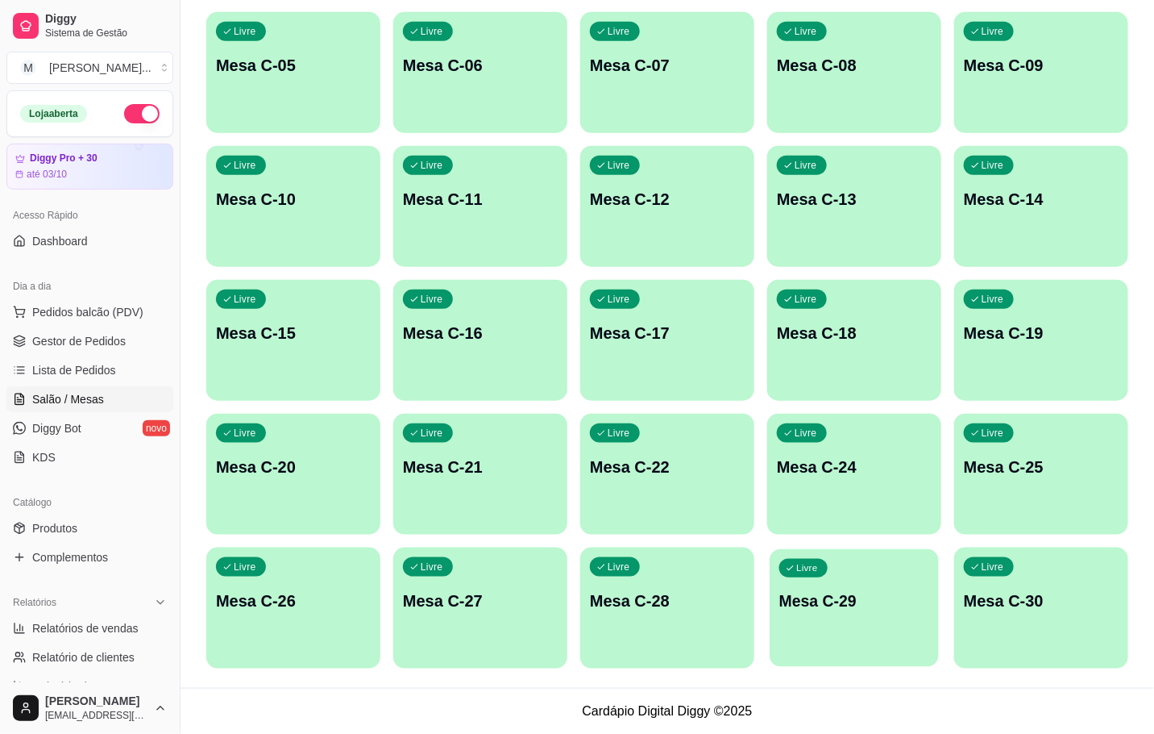
click at [908, 592] on p "Mesa C-29" at bounding box center [854, 601] width 150 height 22
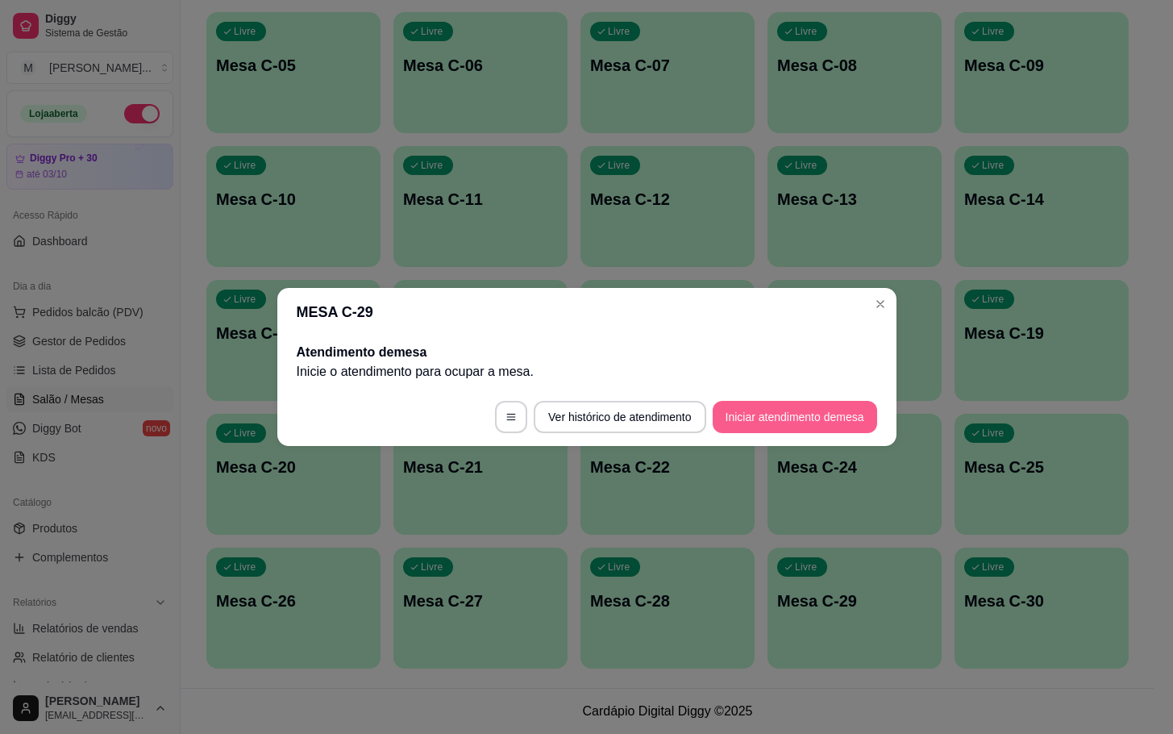
click at [835, 423] on button "Iniciar atendimento de mesa" at bounding box center [795, 417] width 164 height 32
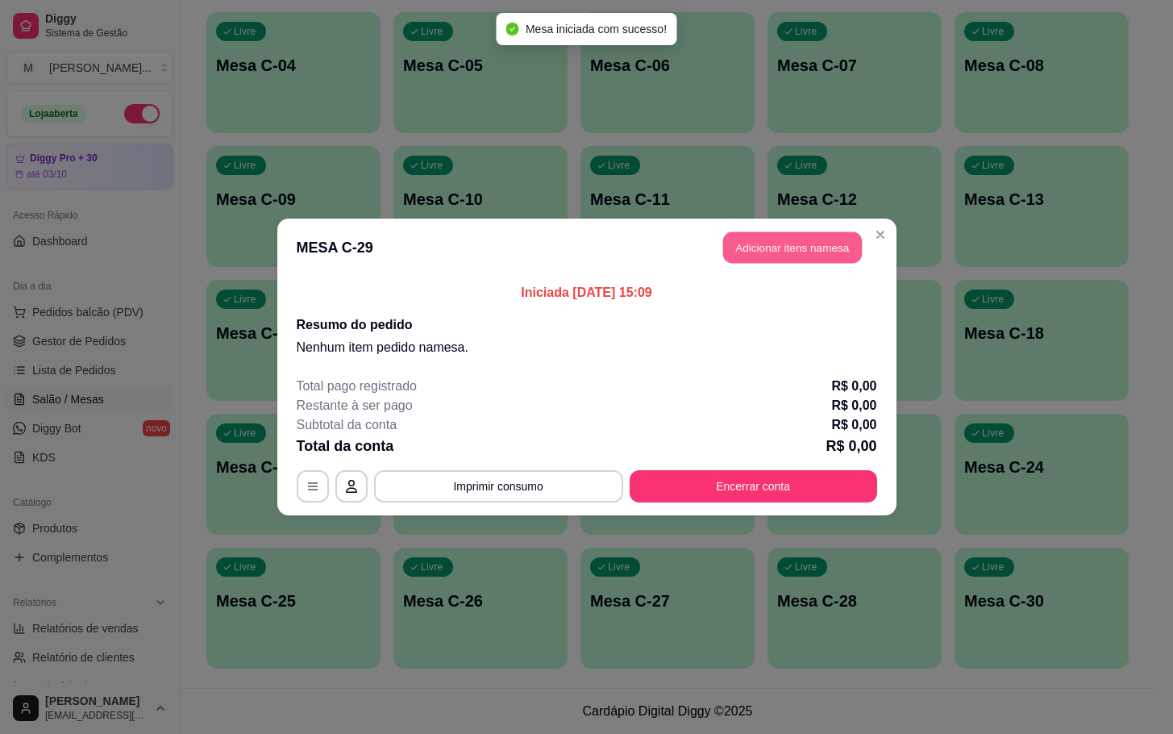
click at [810, 247] on button "Adicionar itens na mesa" at bounding box center [792, 247] width 139 height 31
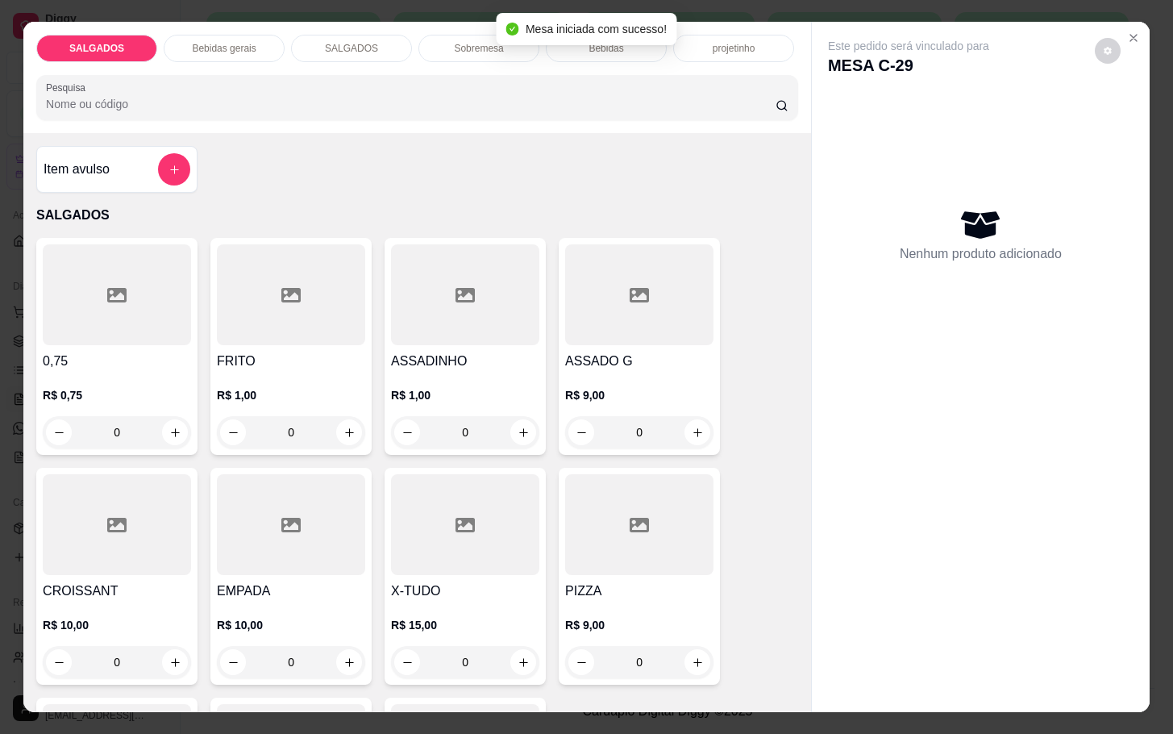
click at [235, 317] on div at bounding box center [291, 294] width 148 height 101
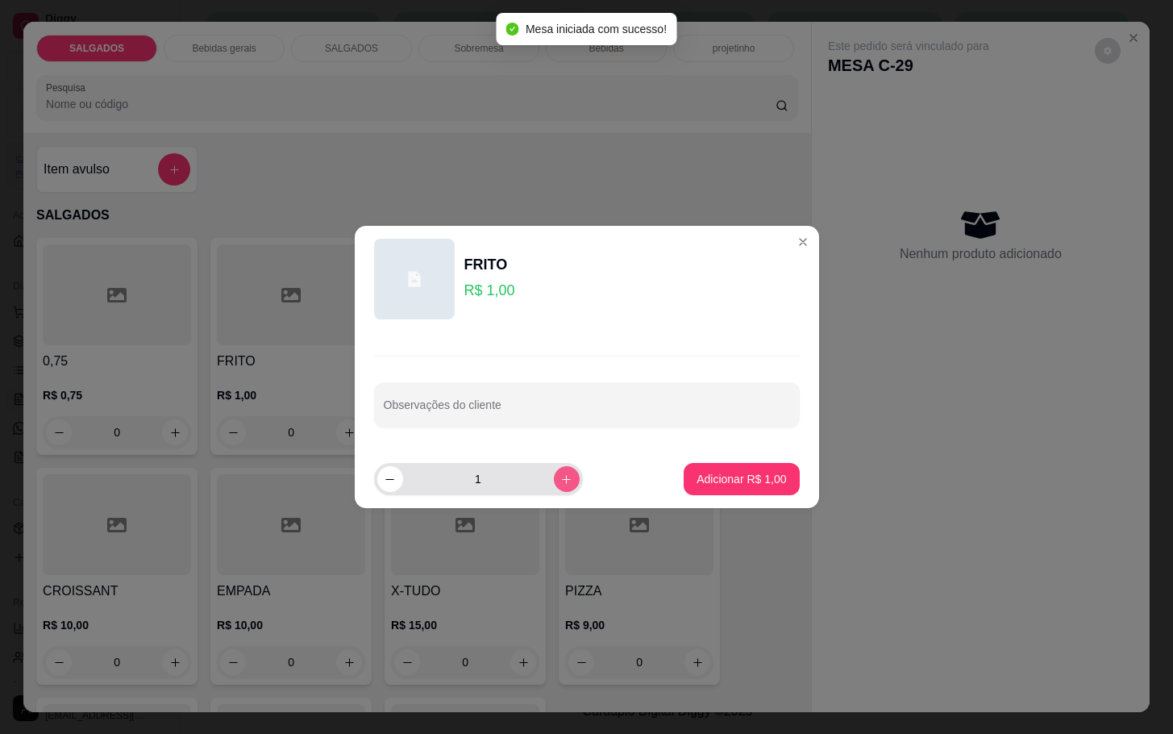
click at [564, 484] on button "increase-product-quantity" at bounding box center [567, 479] width 26 height 26
click at [561, 484] on button "increase-product-quantity" at bounding box center [567, 479] width 26 height 26
click at [560, 482] on icon "increase-product-quantity" at bounding box center [566, 479] width 12 height 12
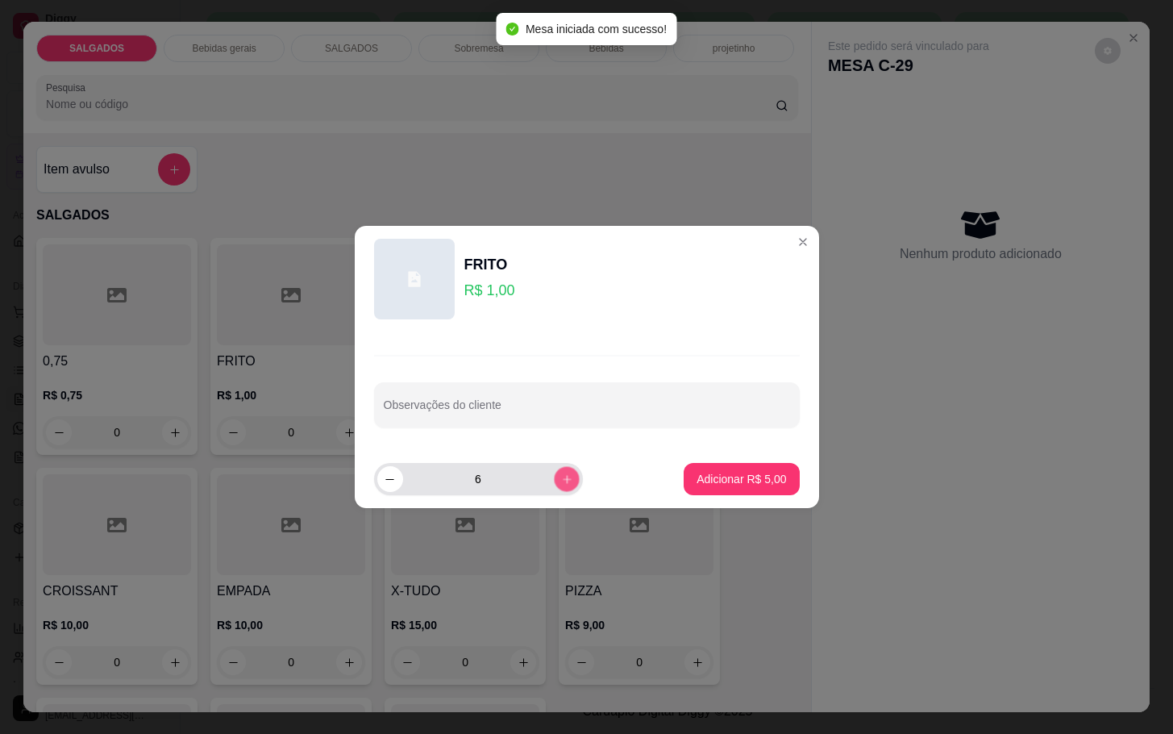
click at [560, 482] on icon "increase-product-quantity" at bounding box center [566, 479] width 12 height 12
click at [559, 482] on button "increase-product-quantity" at bounding box center [567, 479] width 26 height 26
click at [559, 482] on button "increase-product-quantity" at bounding box center [566, 478] width 25 height 25
click at [560, 477] on icon "increase-product-quantity" at bounding box center [566, 479] width 12 height 12
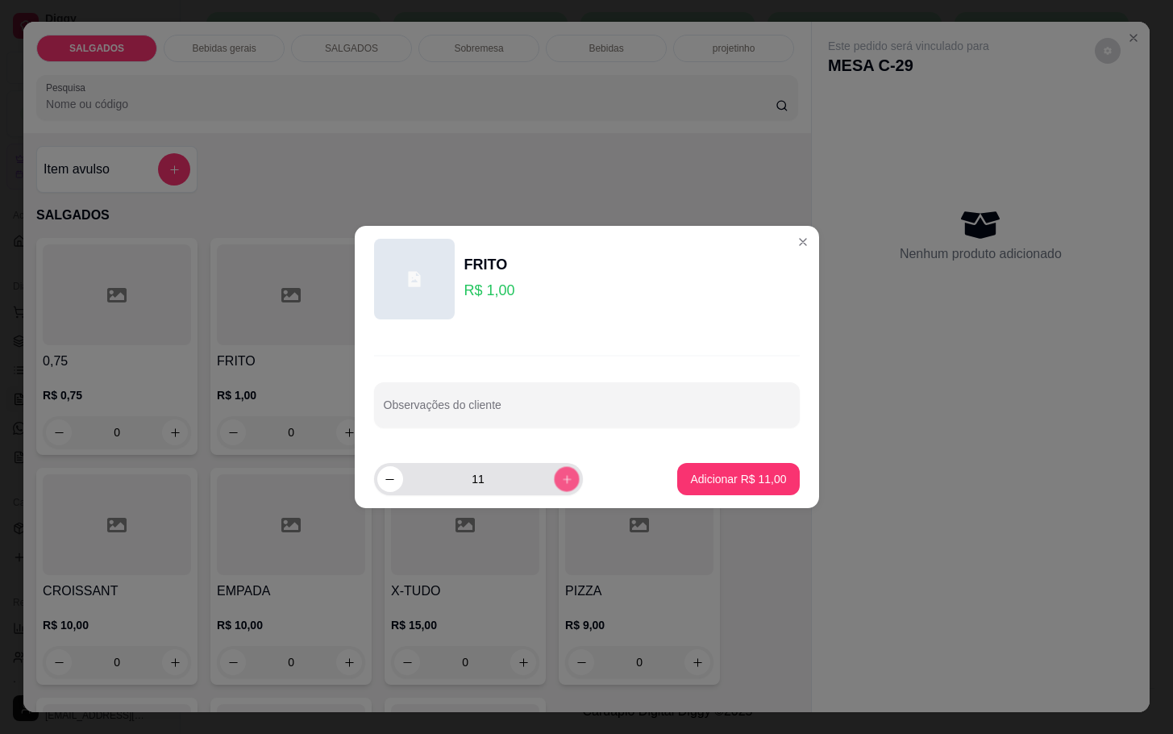
click at [560, 477] on icon "increase-product-quantity" at bounding box center [566, 479] width 12 height 12
click at [555, 472] on button "increase-product-quantity" at bounding box center [566, 478] width 25 height 25
click at [556, 472] on button "increase-product-quantity" at bounding box center [566, 478] width 25 height 25
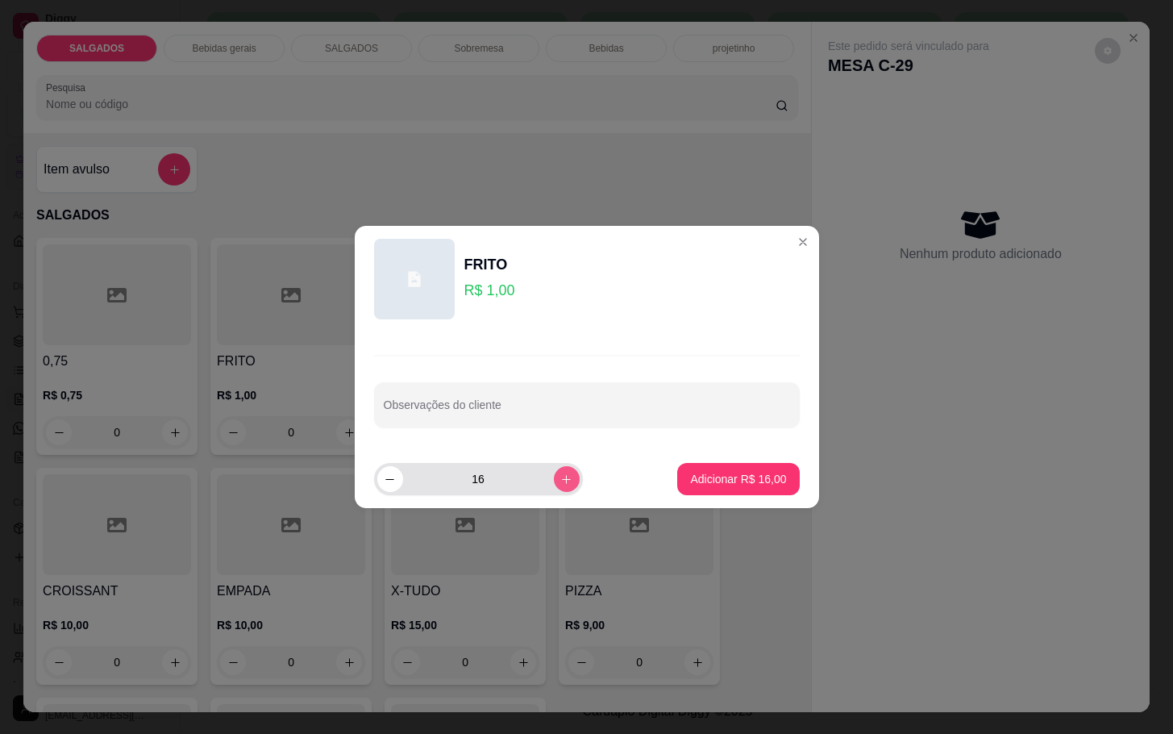
click at [555, 472] on button "increase-product-quantity" at bounding box center [567, 479] width 26 height 26
click at [560, 473] on icon "increase-product-quantity" at bounding box center [566, 479] width 12 height 12
click at [554, 474] on button "increase-product-quantity" at bounding box center [566, 478] width 25 height 25
click at [554, 474] on button "increase-product-quantity" at bounding box center [567, 479] width 26 height 26
click at [554, 474] on button "increase-product-quantity" at bounding box center [566, 478] width 25 height 25
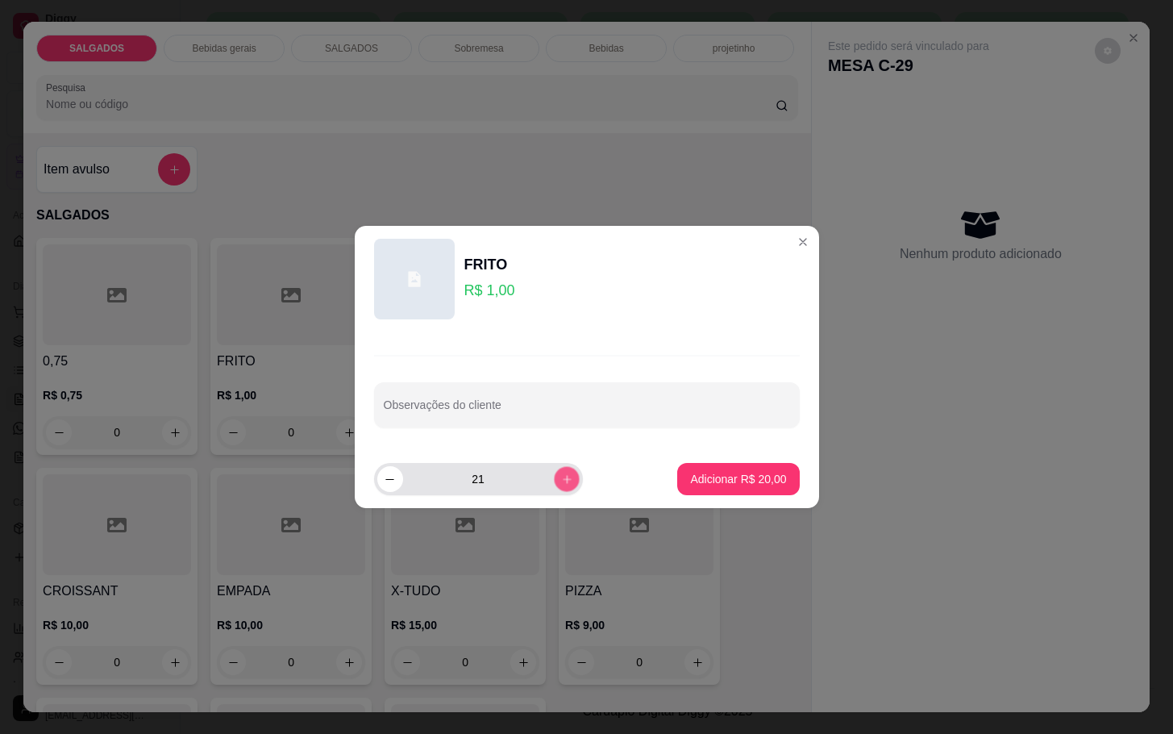
click at [560, 474] on icon "increase-product-quantity" at bounding box center [566, 479] width 12 height 12
click at [560, 477] on icon "increase-product-quantity" at bounding box center [566, 479] width 12 height 12
type input "23"
click at [697, 480] on p "Adicionar R$ 23,00" at bounding box center [738, 479] width 96 height 16
type input "23"
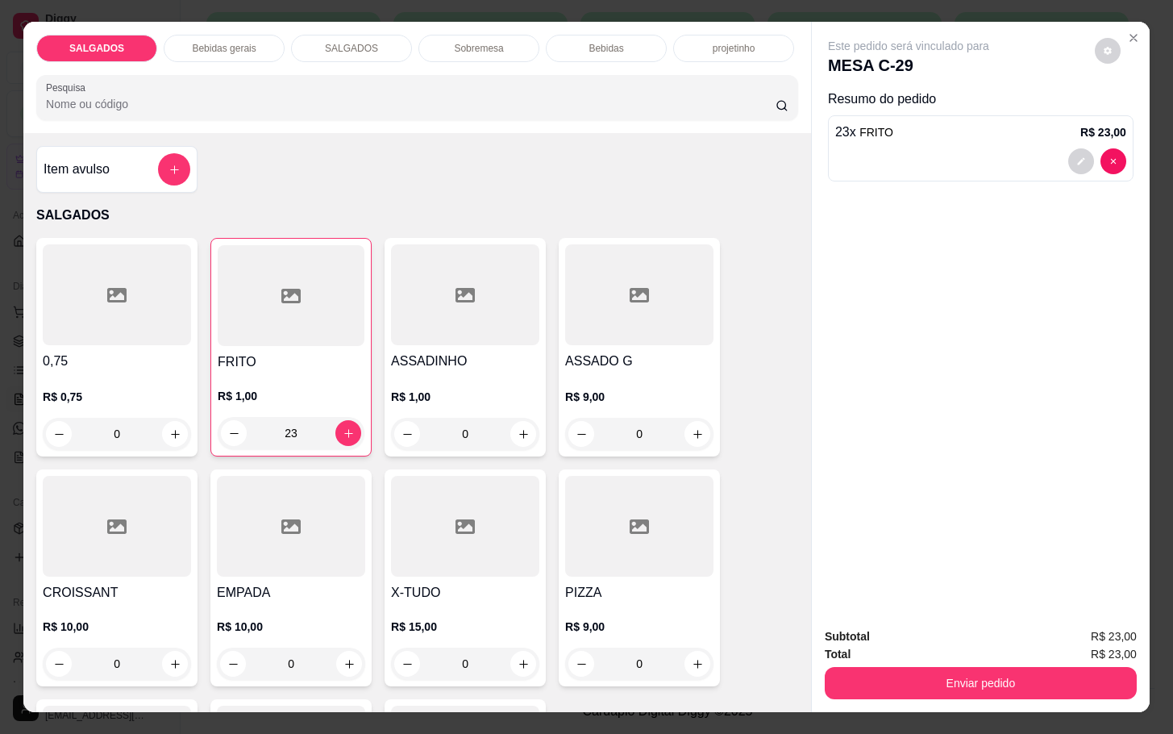
click at [659, 372] on div "R$ 9,00 0" at bounding box center [639, 410] width 148 height 77
click at [695, 491] on button "Adicionar R$ 9,00" at bounding box center [741, 479] width 115 height 32
type input "1"
click at [167, 56] on div "SALGADOS Bebidas gerais SALGADOS Sobremesa Bebidas projetinho Pesquisa" at bounding box center [417, 77] width 788 height 111
click at [233, 42] on p "Bebidas gerais" at bounding box center [224, 48] width 64 height 13
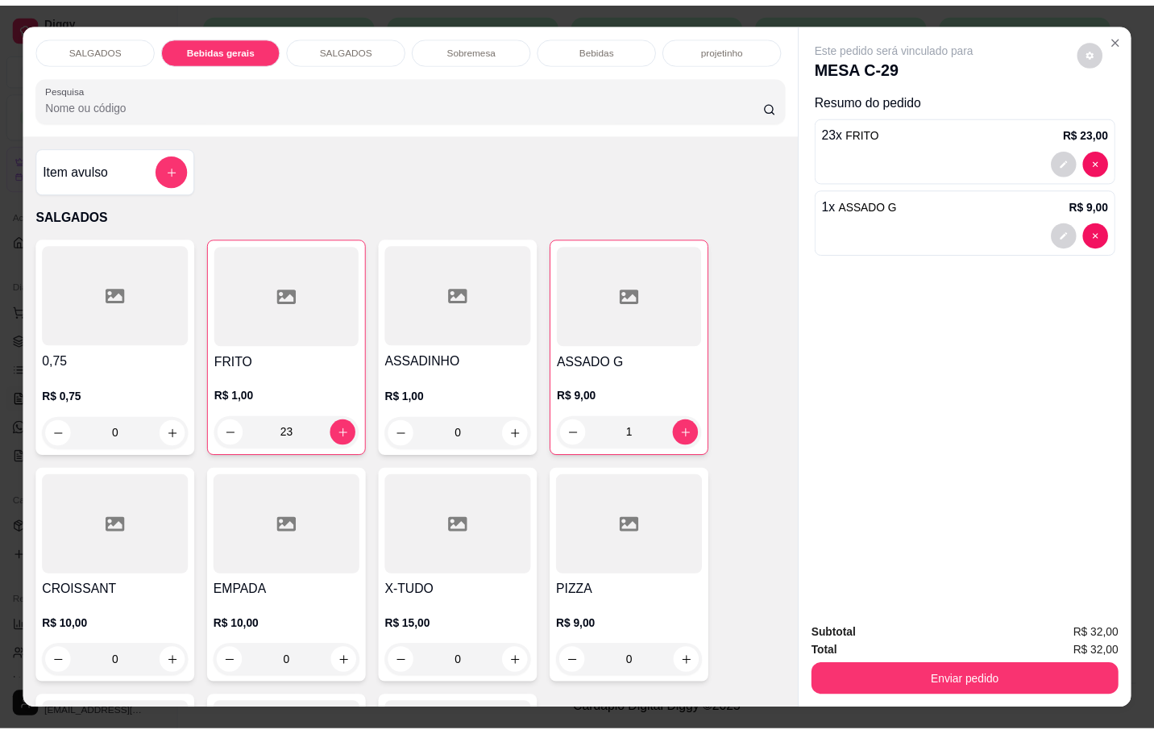
scroll to position [39, 0]
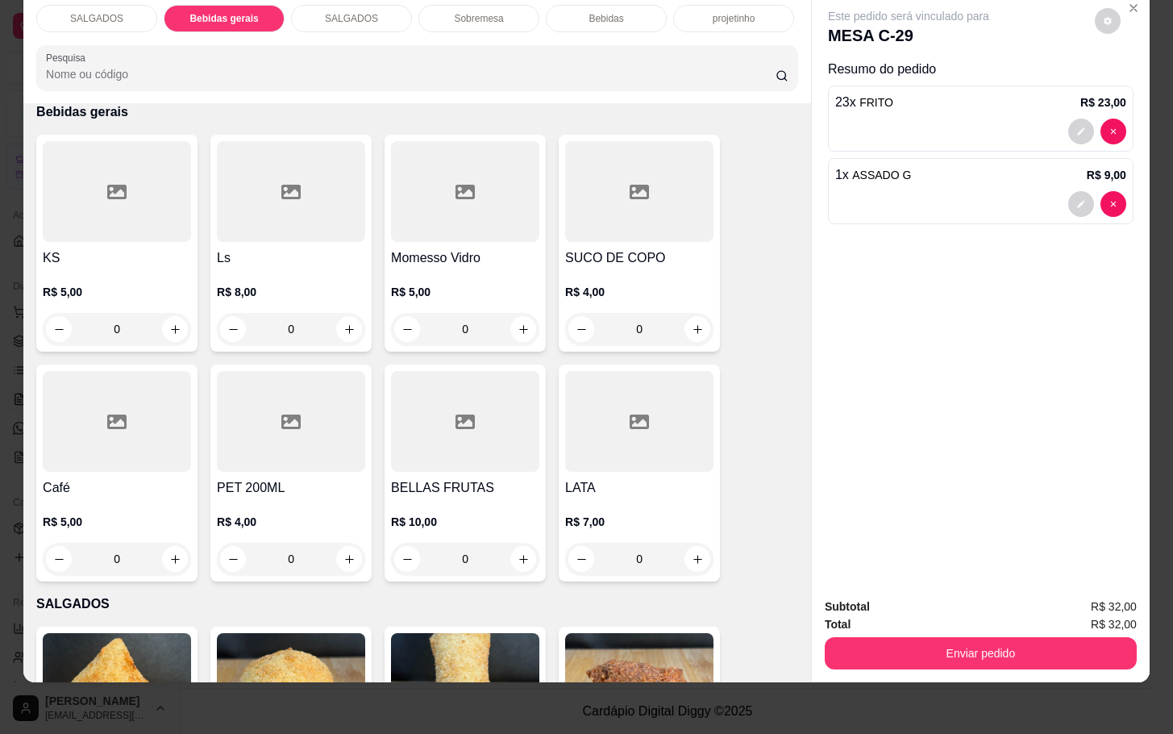
click at [474, 209] on div at bounding box center [465, 191] width 148 height 101
click at [696, 480] on p "Adicionar R$ 5,00" at bounding box center [740, 479] width 89 height 16
type input "1"
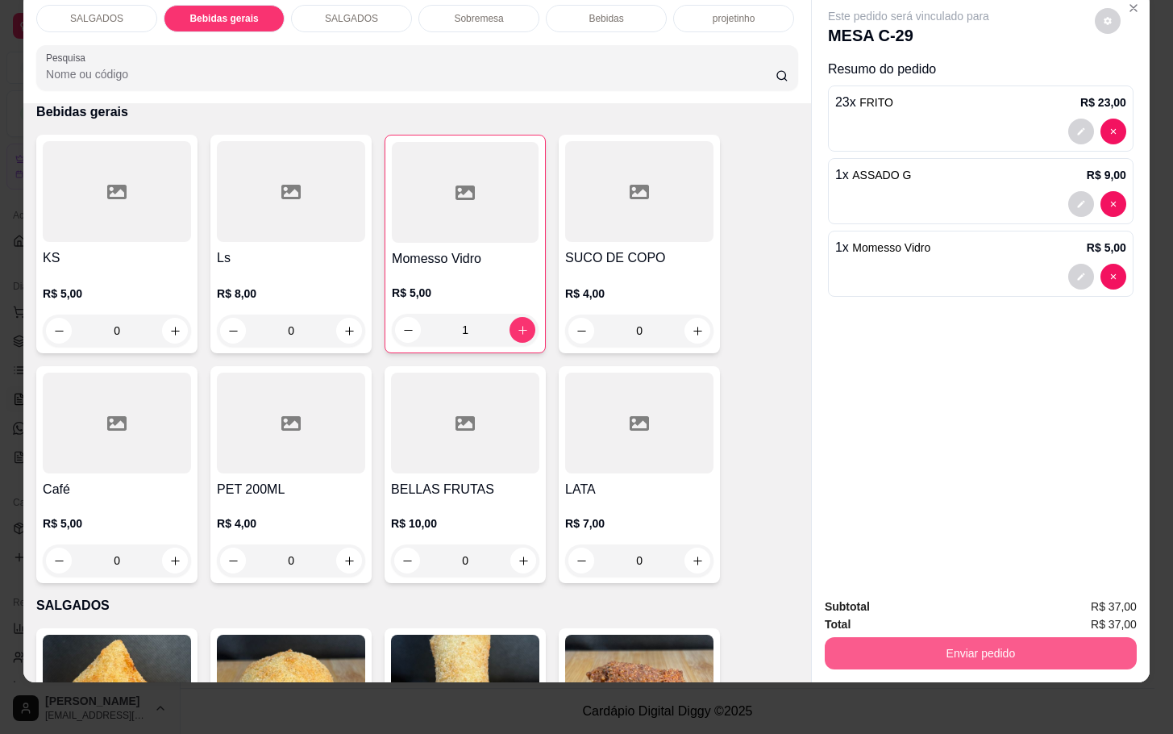
click at [929, 641] on button "Enviar pedido" at bounding box center [981, 653] width 312 height 32
click at [926, 609] on button "Não registrar e enviar pedido" at bounding box center [925, 595] width 168 height 31
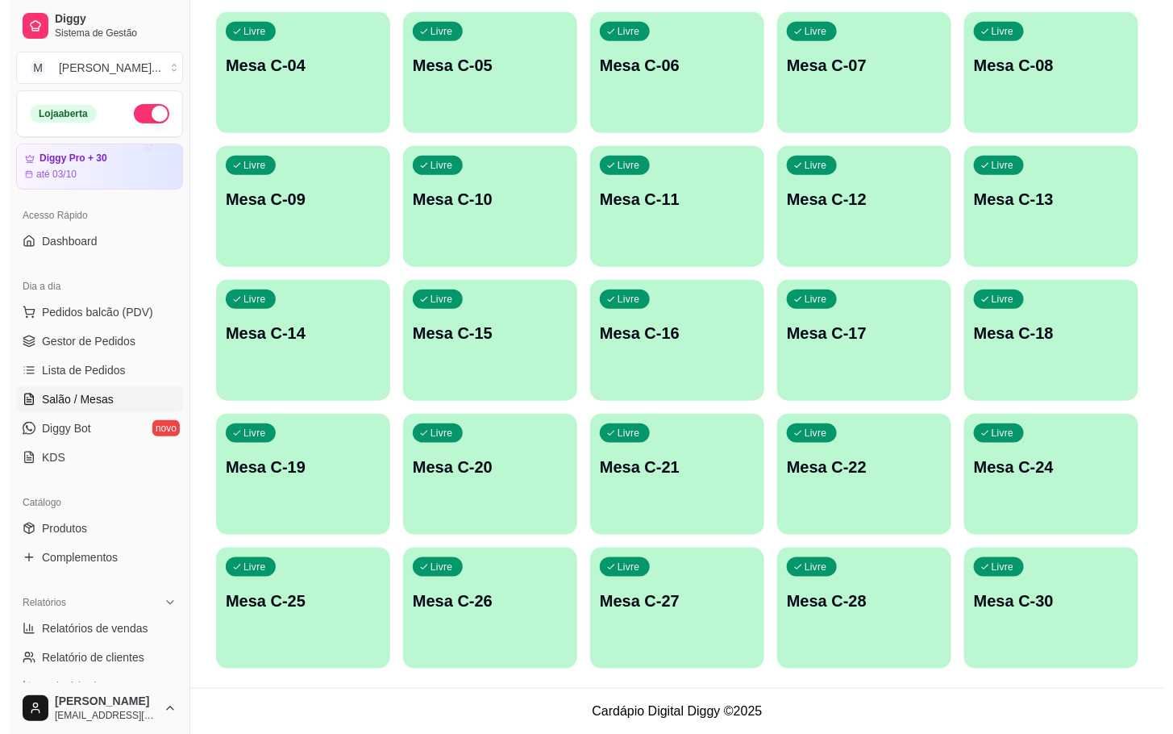
scroll to position [0, 0]
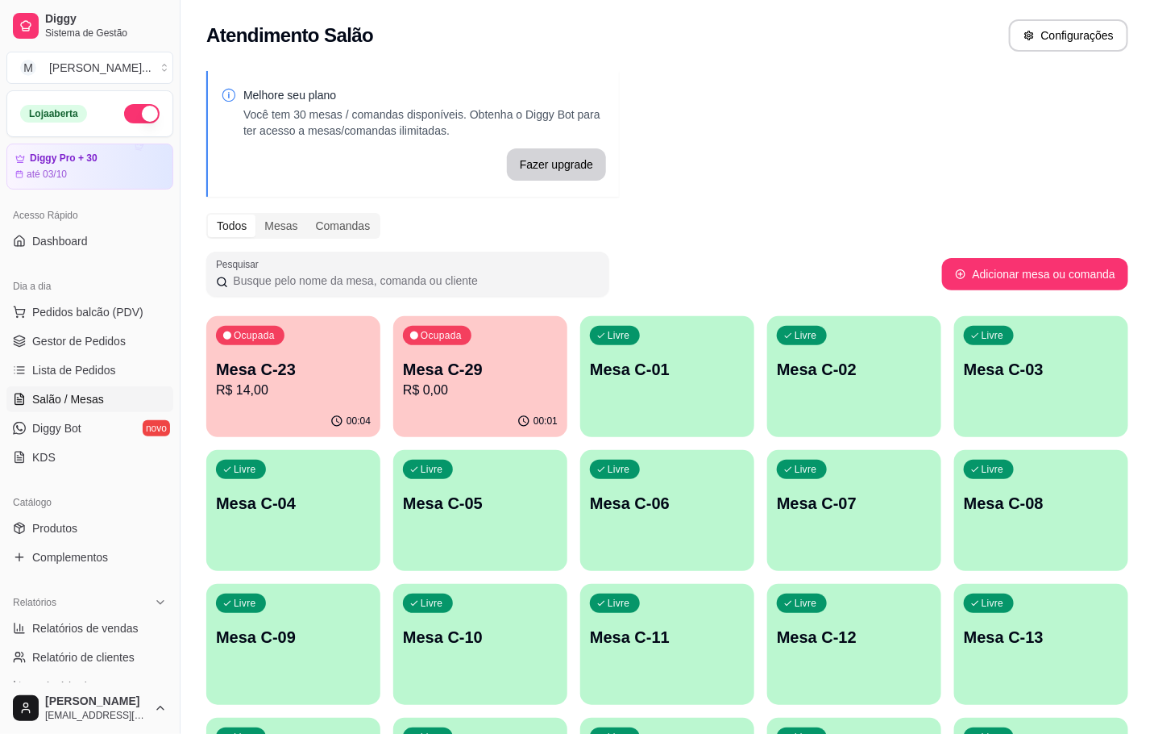
click at [322, 405] on button "Ocupada Mesa C-23 R$ 14,00 00:04" at bounding box center [293, 376] width 174 height 121
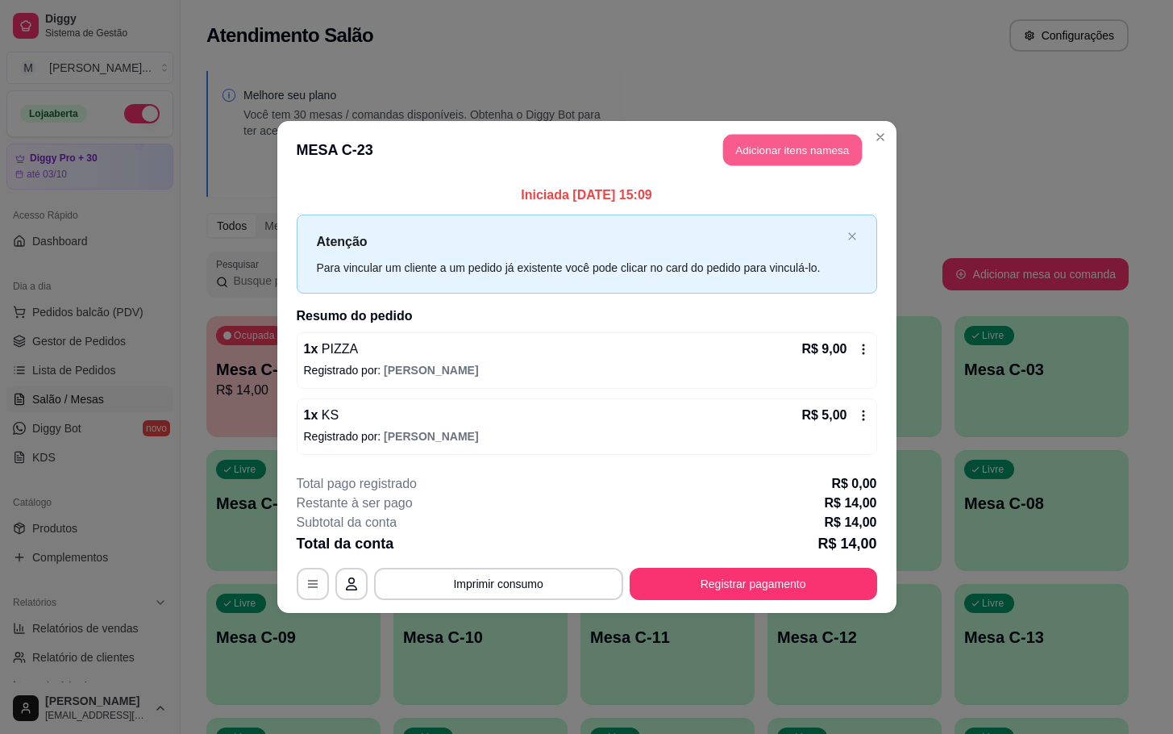
click at [755, 146] on button "Adicionar itens na mesa" at bounding box center [792, 150] width 139 height 31
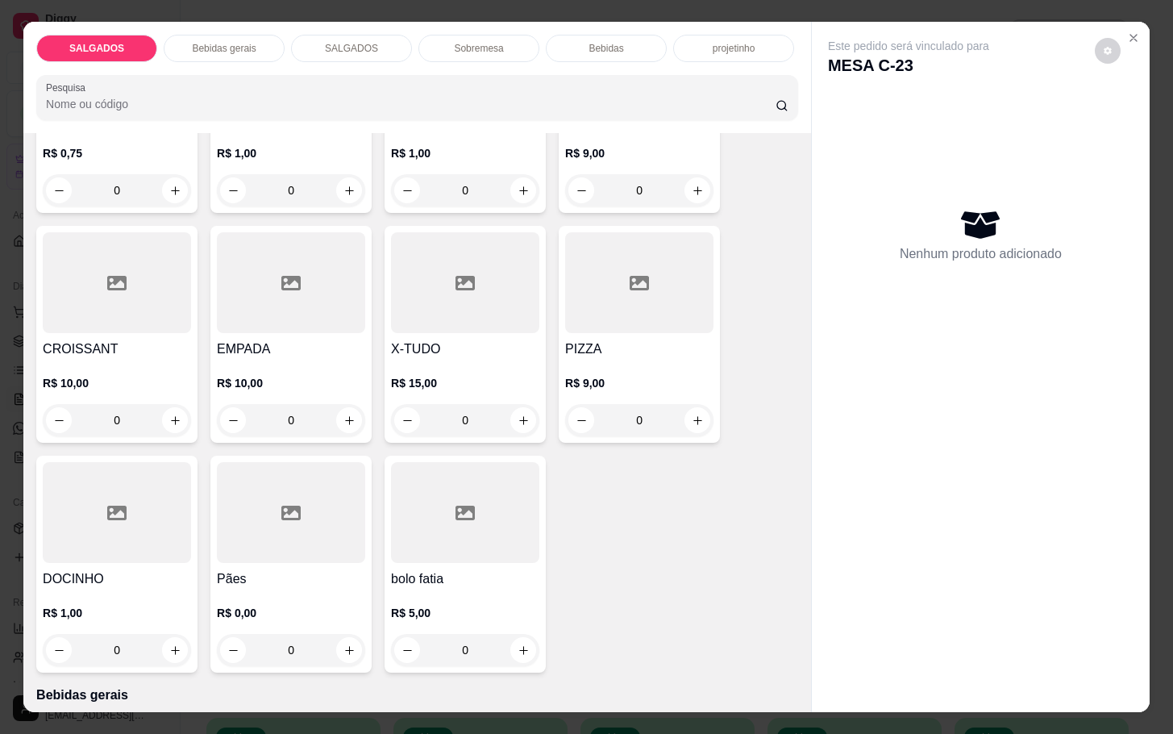
scroll to position [484, 0]
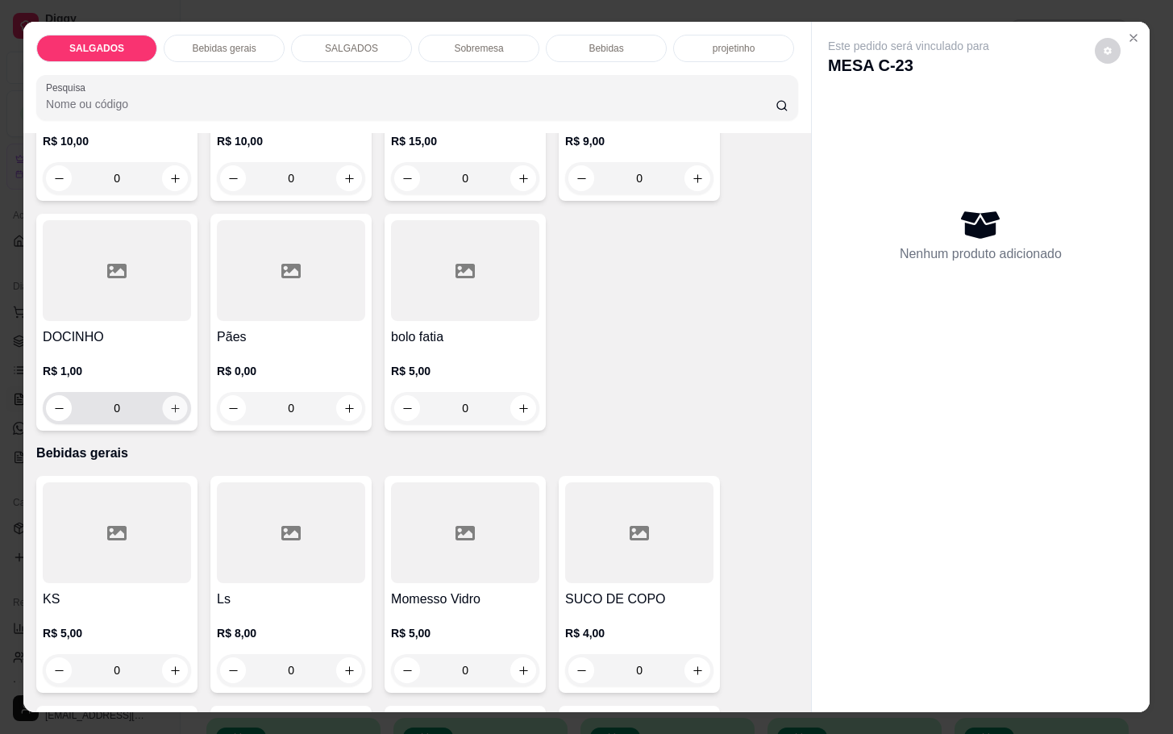
click at [172, 406] on button "increase-product-quantity" at bounding box center [175, 408] width 25 height 25
type input "2"
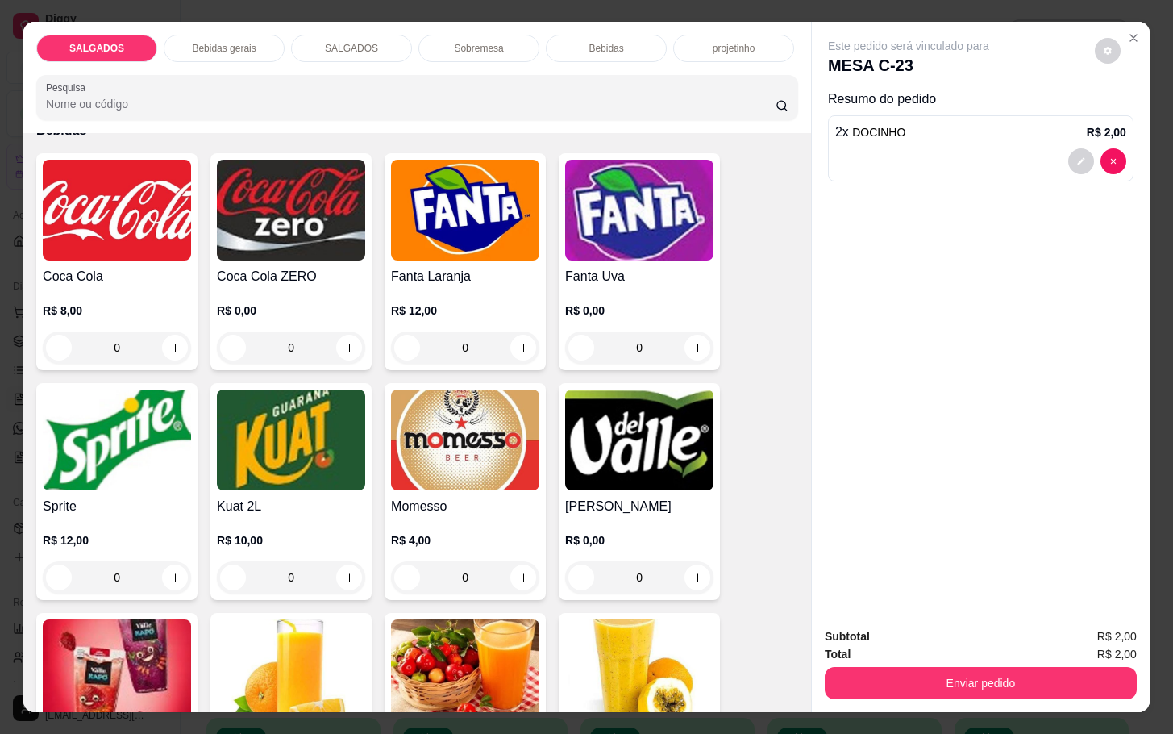
scroll to position [3144, 0]
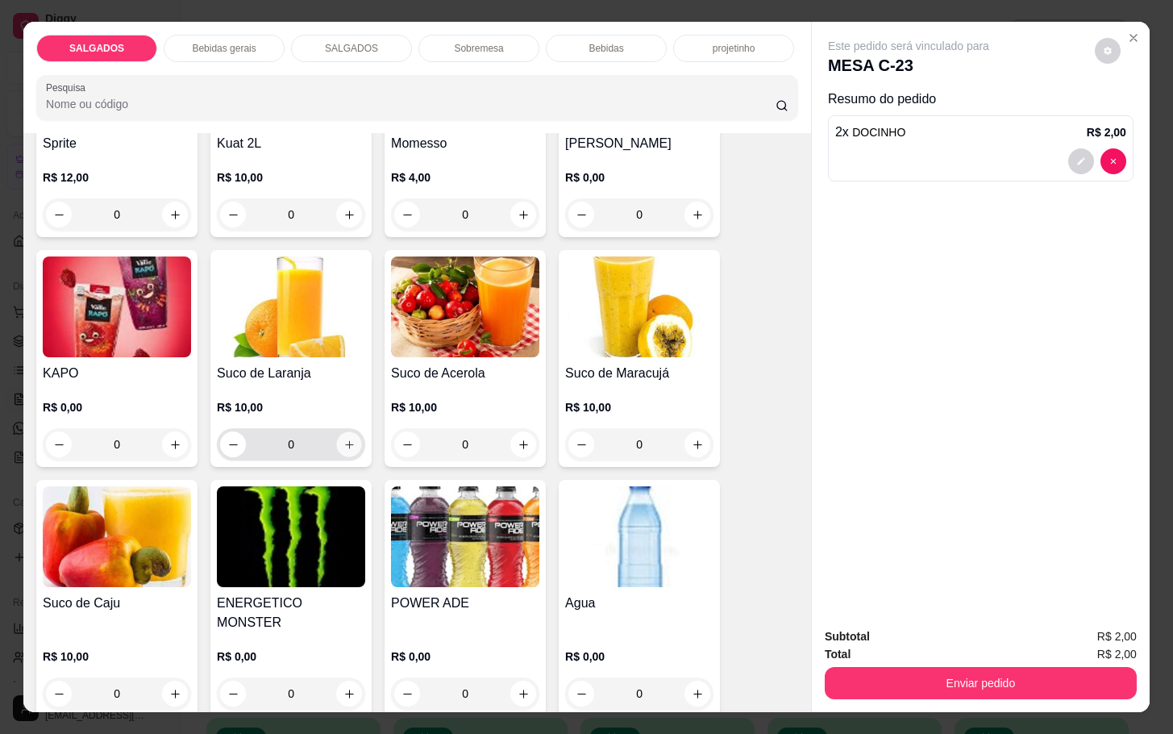
click at [343, 439] on icon "increase-product-quantity" at bounding box center [349, 445] width 12 height 12
type input "1"
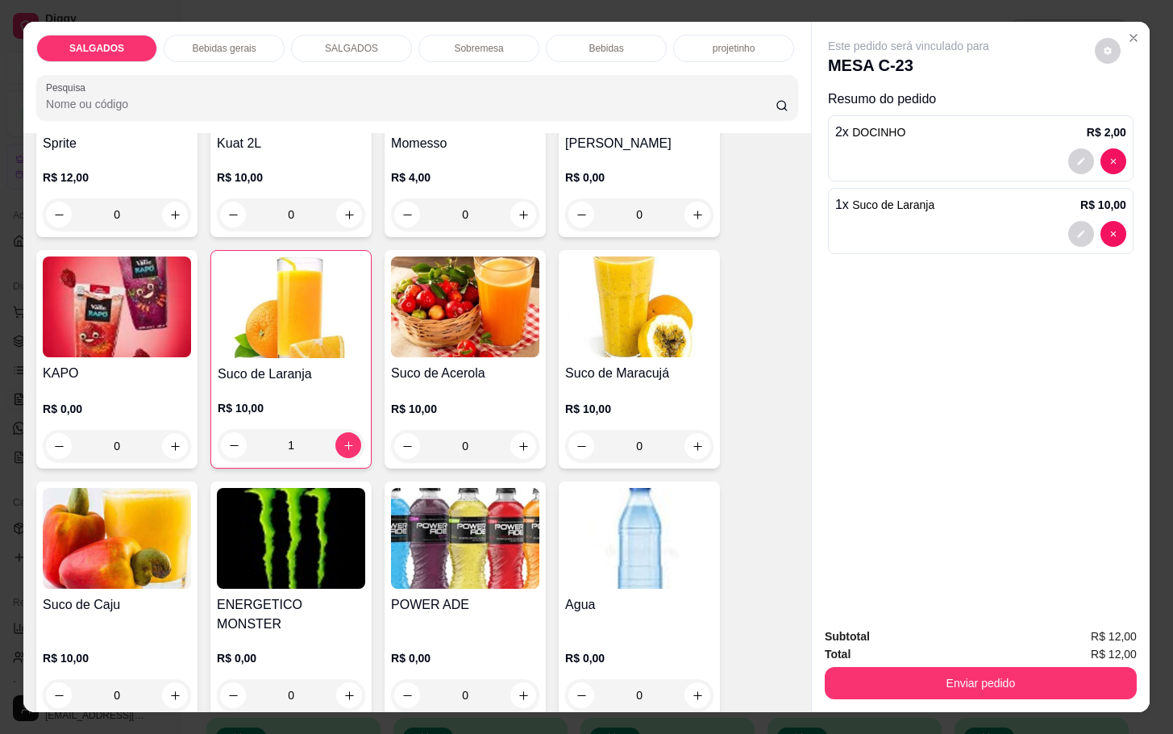
click at [982, 651] on div "Total R$ 12,00" at bounding box center [981, 654] width 312 height 18
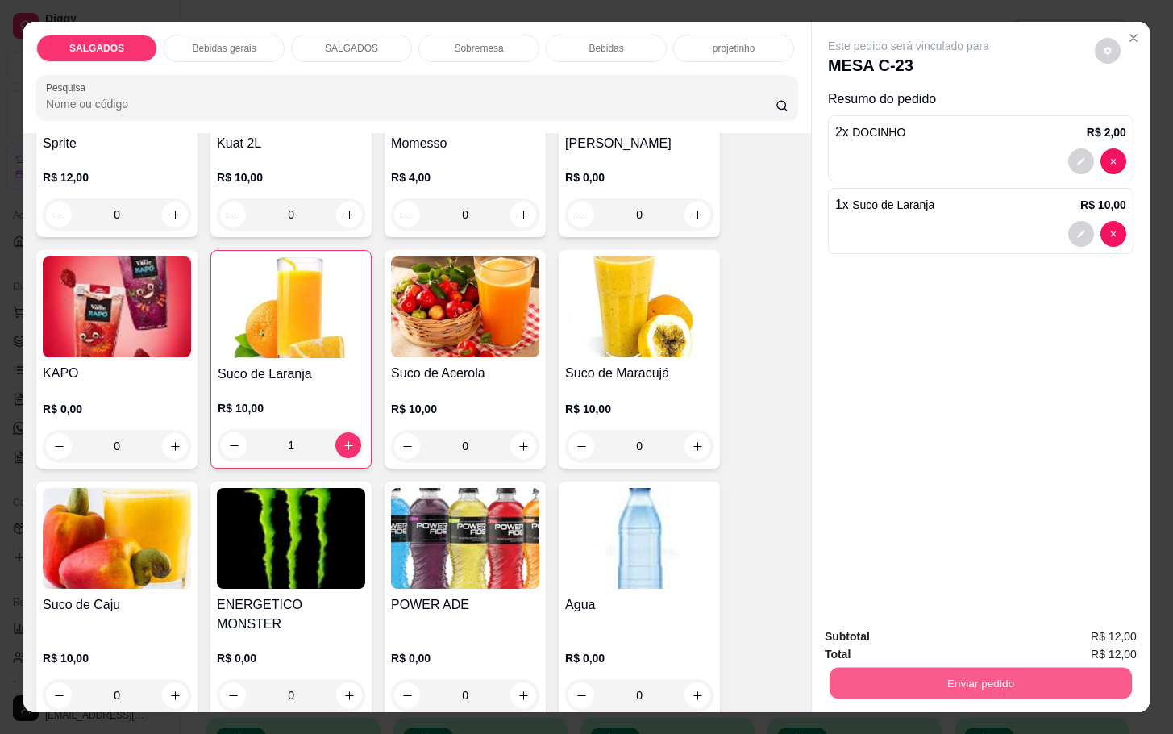
click at [982, 668] on button "Enviar pedido" at bounding box center [980, 682] width 302 height 31
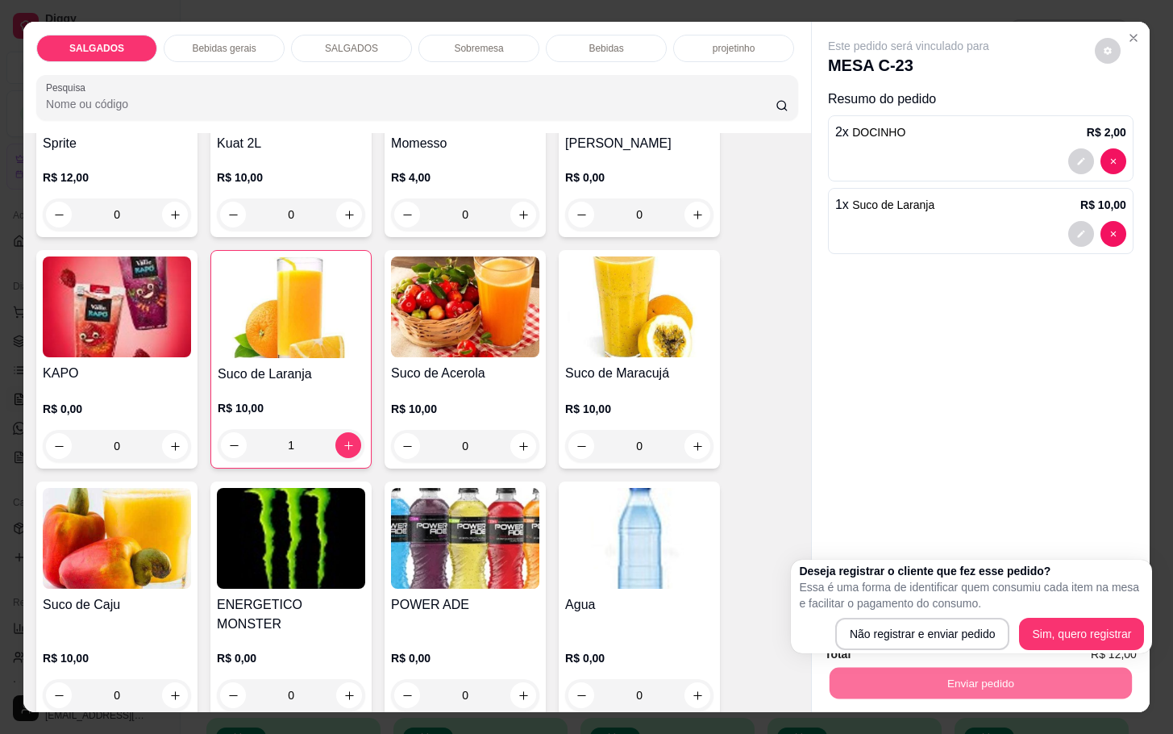
click at [963, 605] on p "Essa é uma forma de identificar quem consumiu cada item na mesa e facilitar o p…" at bounding box center [971, 595] width 345 height 32
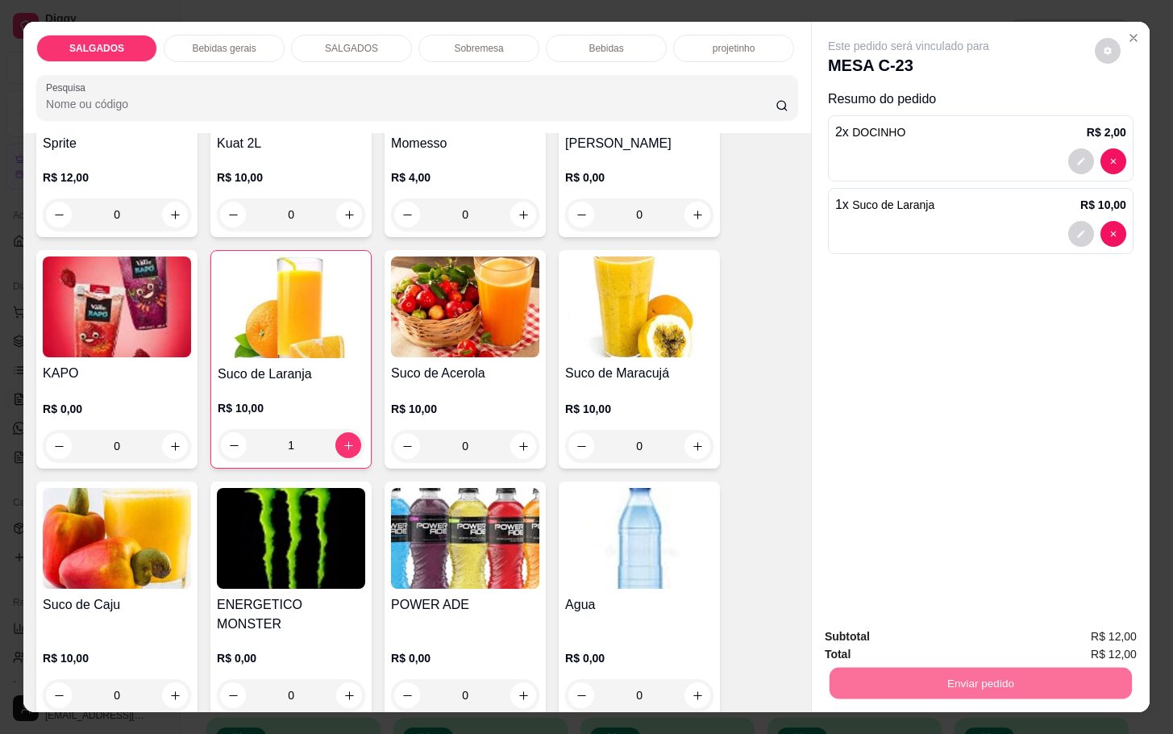
click at [983, 644] on button "Não registrar e enviar pedido" at bounding box center [922, 633] width 169 height 31
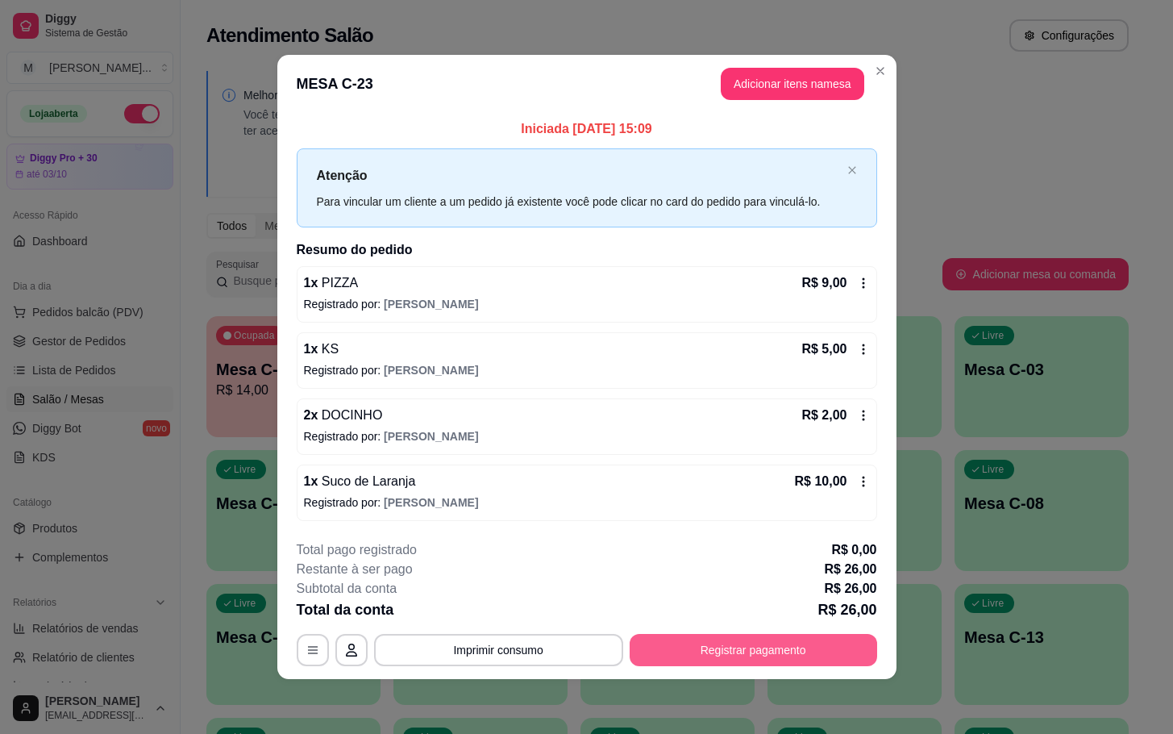
click at [793, 654] on button "Registrar pagamento" at bounding box center [753, 650] width 247 height 32
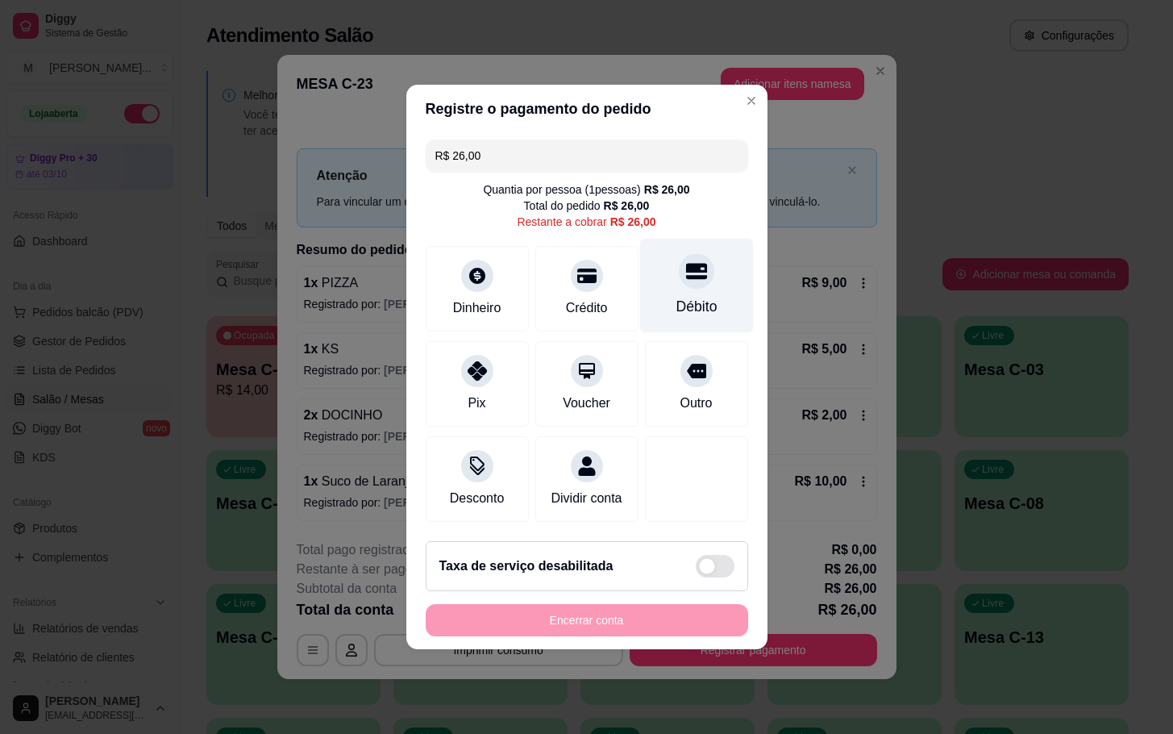
click at [685, 274] on div at bounding box center [696, 270] width 35 height 35
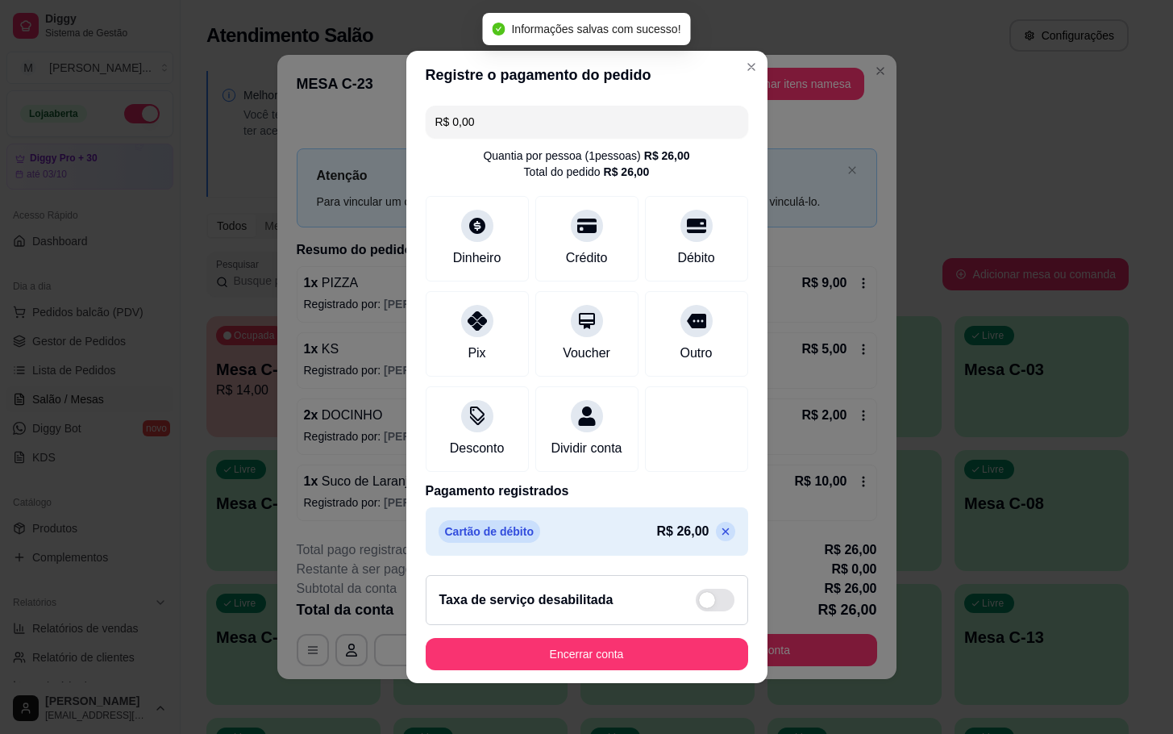
click at [721, 535] on icon at bounding box center [724, 531] width 7 height 7
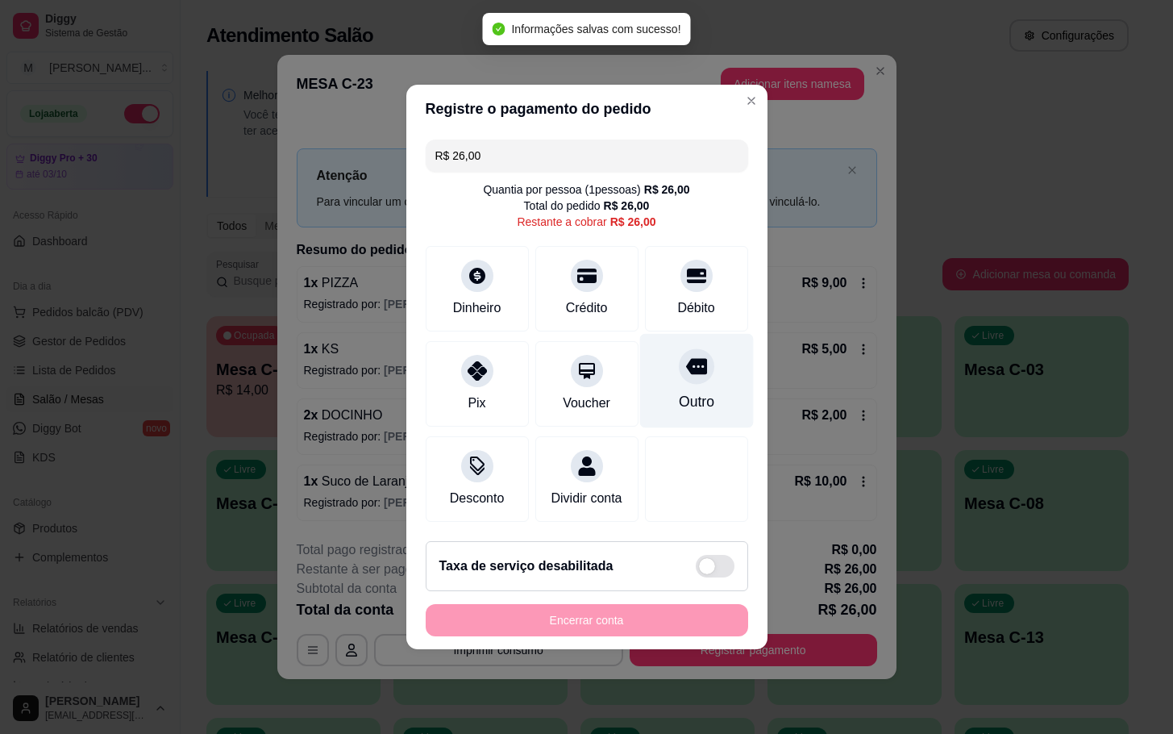
click at [685, 355] on icon at bounding box center [695, 365] width 21 height 21
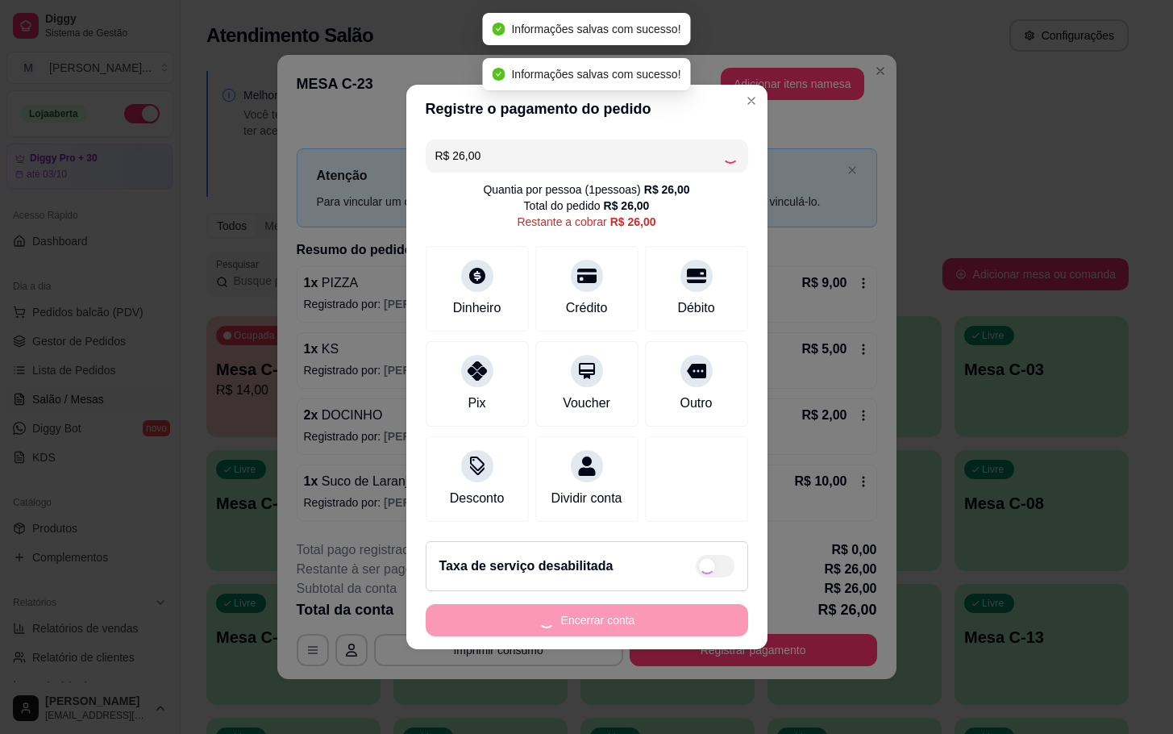
type input "R$ 0,00"
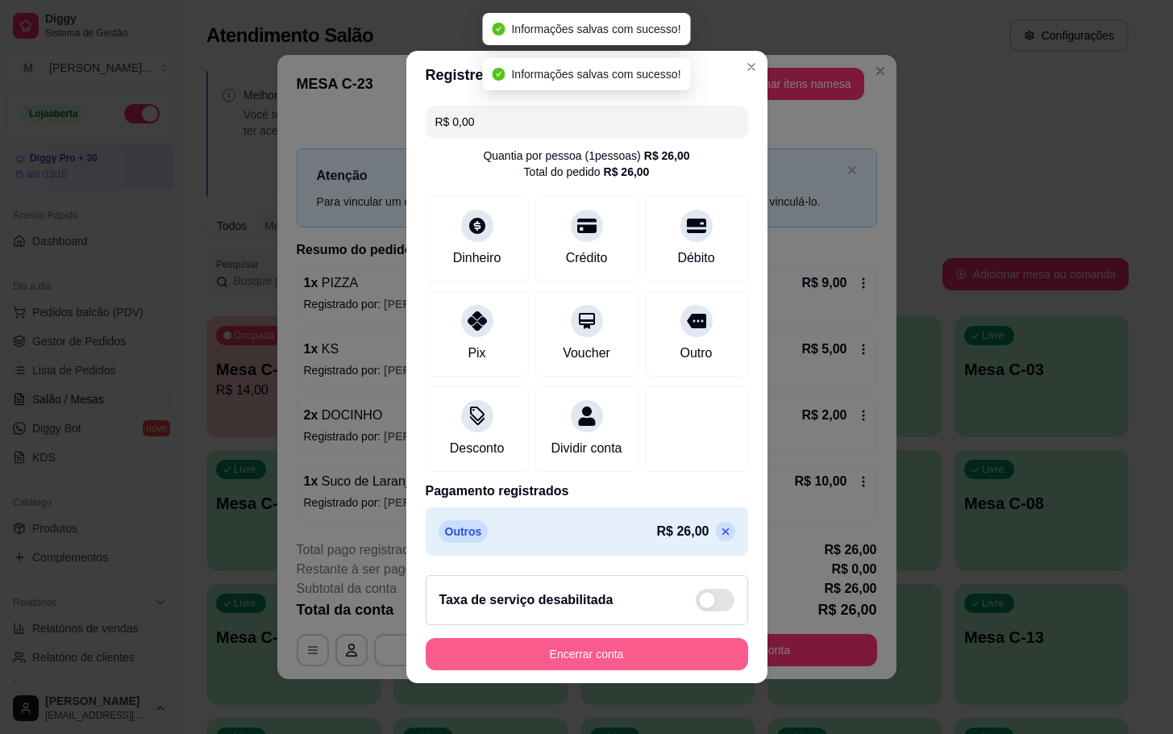
click at [600, 670] on button "Encerrar conta" at bounding box center [587, 654] width 322 height 32
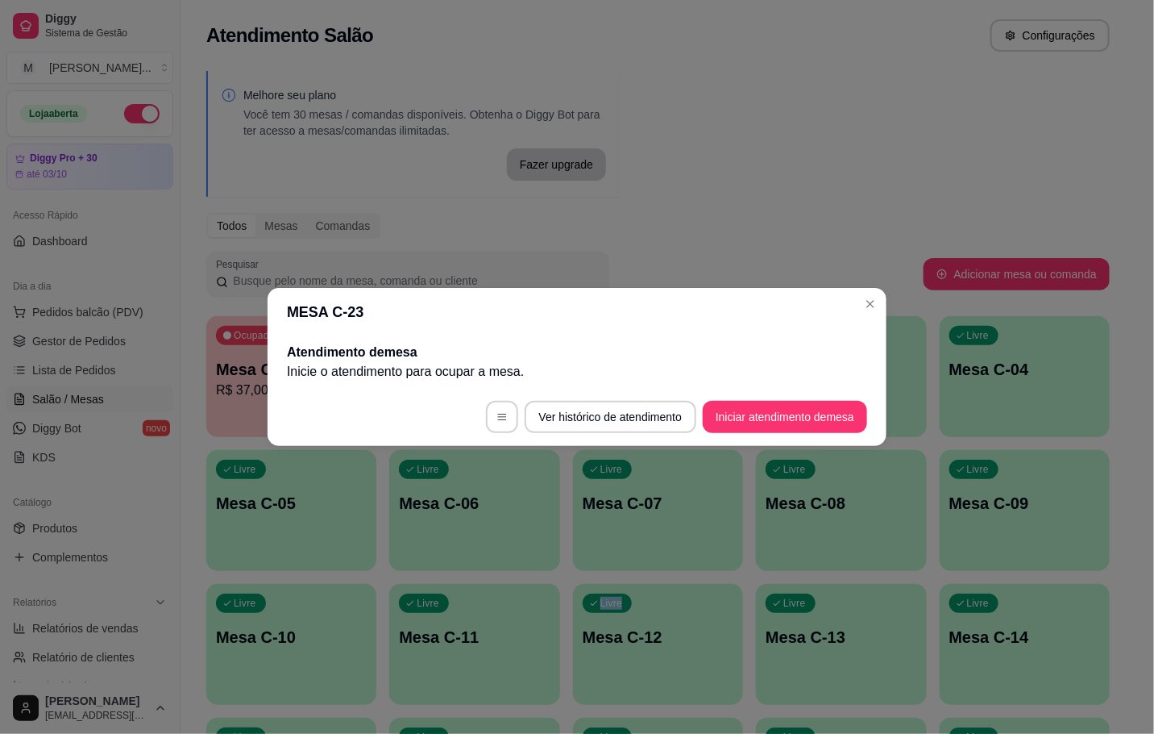
click at [576, 608] on div "Ocupada Mesa C-29 R$ 37,00 00:07 Livre Mesa C-01 Livre Mesa C-02 Livre Mesa C-0…" at bounding box center [658, 711] width 904 height 790
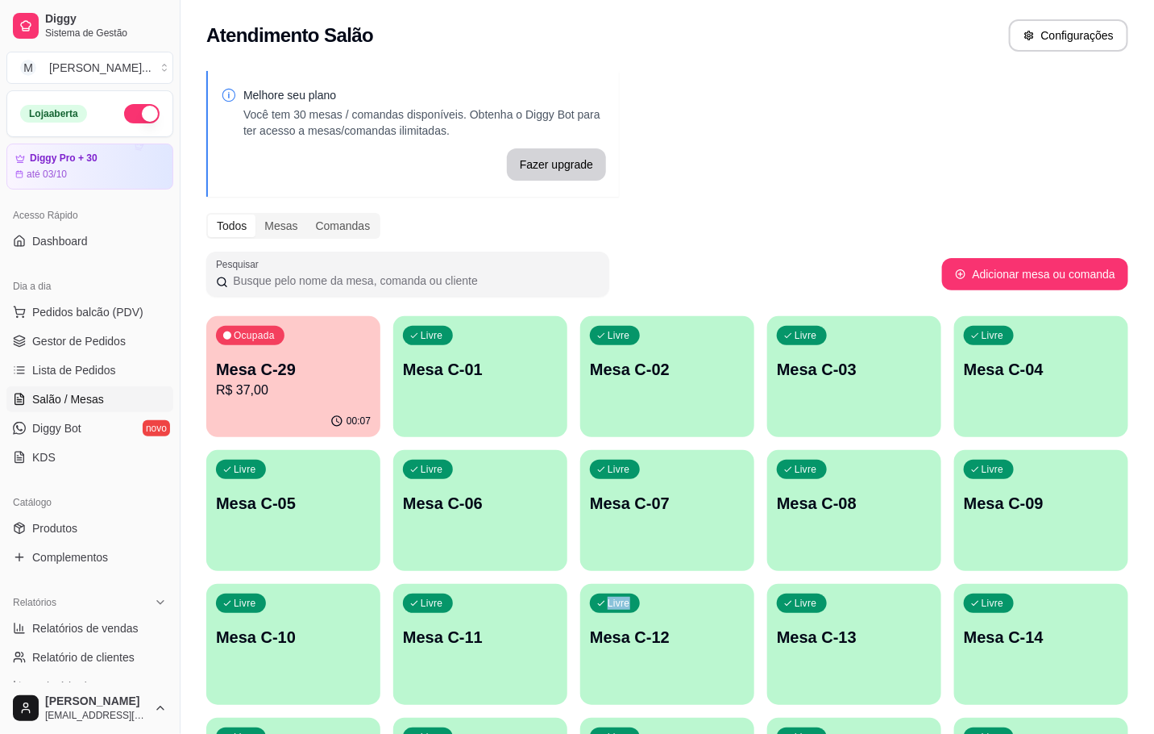
click at [334, 397] on p "R$ 37,00" at bounding box center [293, 389] width 155 height 19
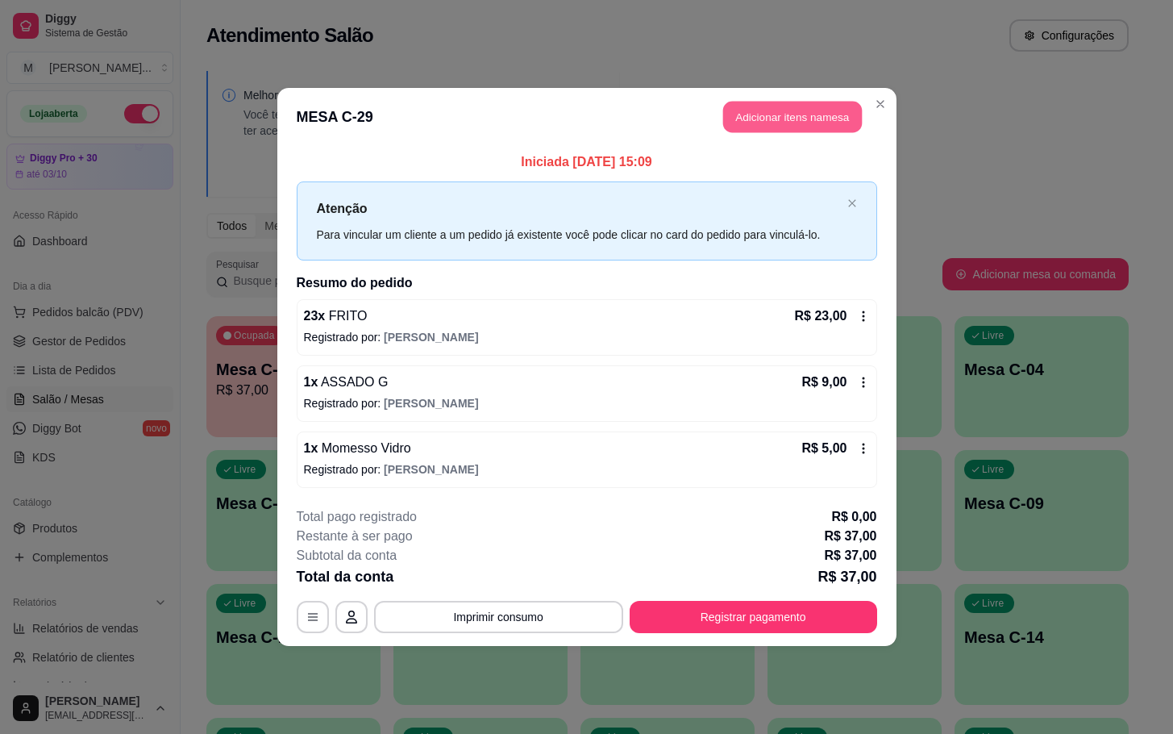
click at [774, 117] on button "Adicionar itens na mesa" at bounding box center [792, 117] width 139 height 31
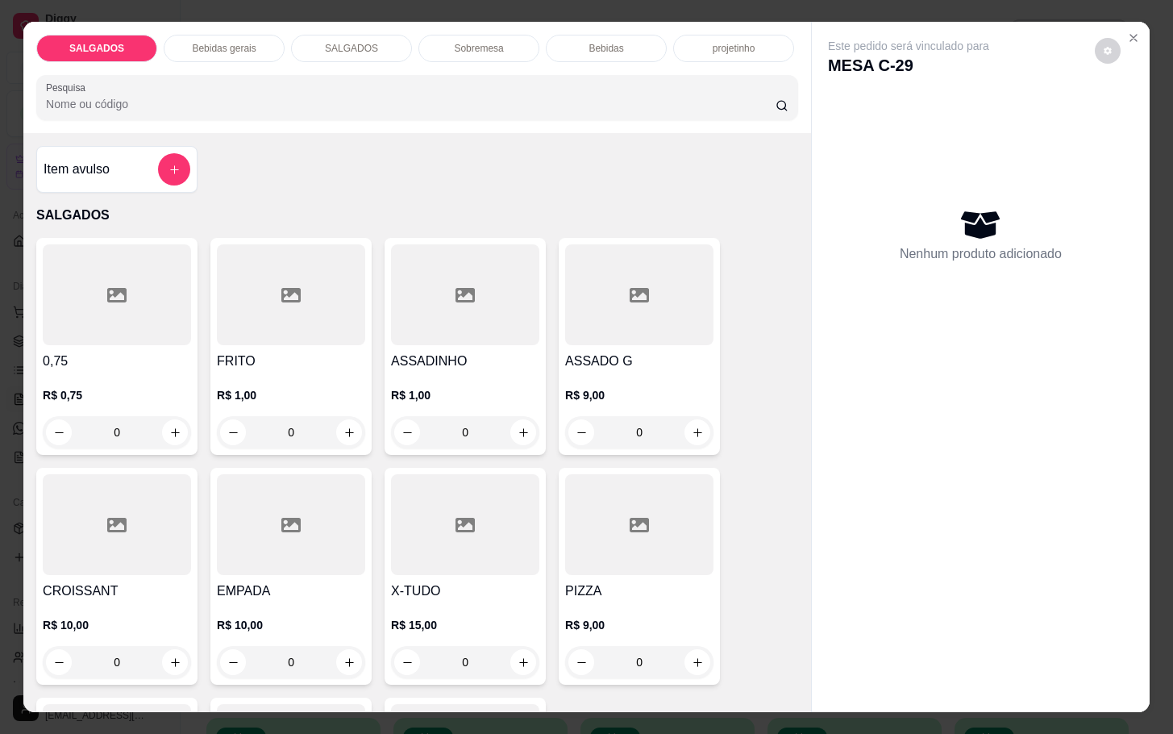
click at [228, 48] on div "Bebidas gerais" at bounding box center [224, 48] width 121 height 27
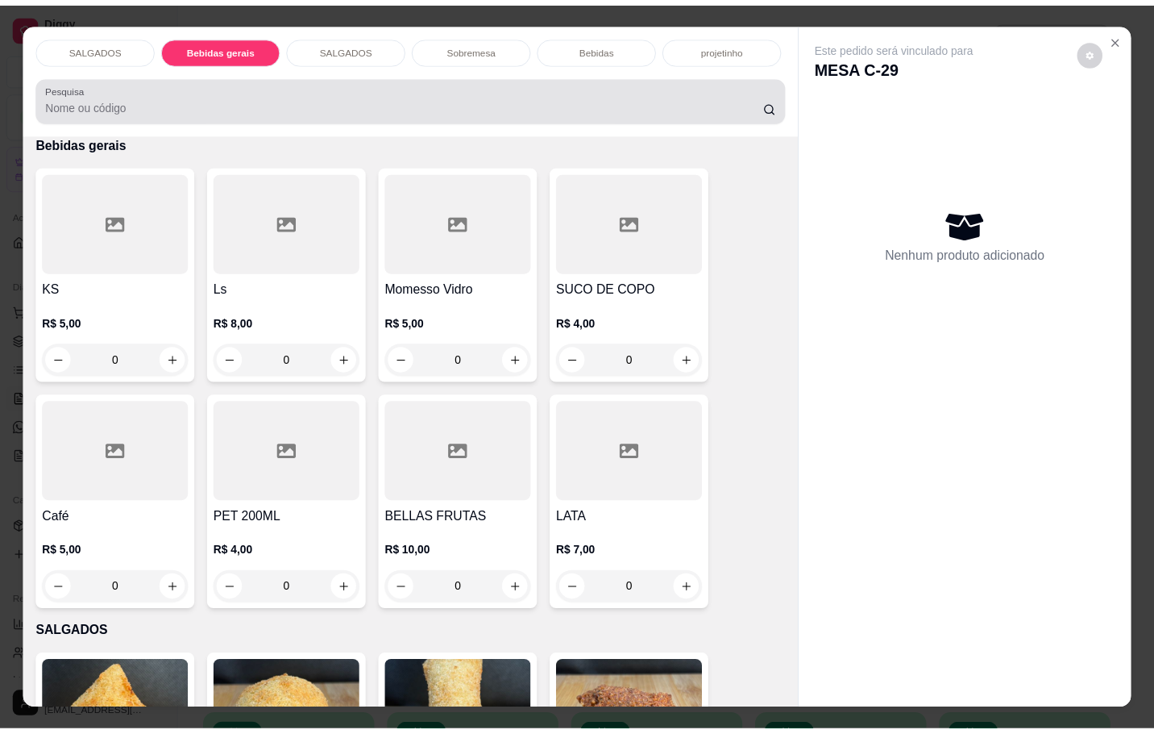
scroll to position [39, 0]
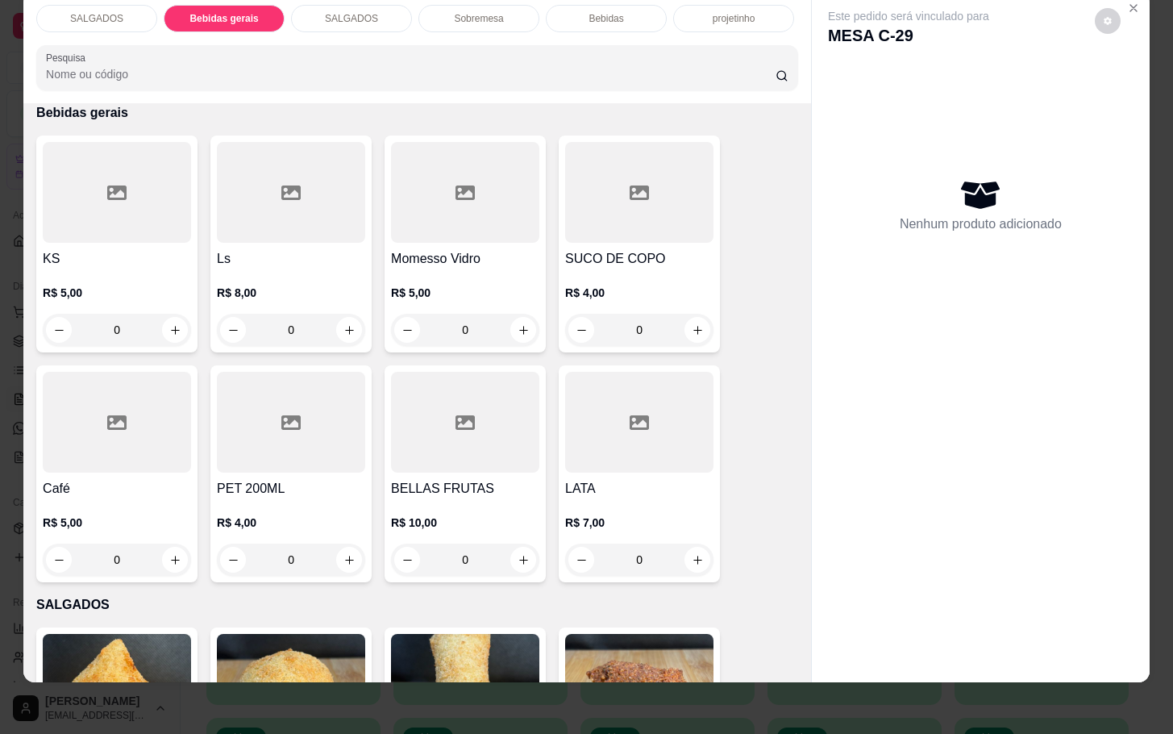
click at [452, 193] on div at bounding box center [465, 192] width 148 height 101
click at [750, 457] on div "KS R$ 5,00 0 Ls R$ 8,00 0 Momesso Vidro R$ 5,00 0 SUCO DE COPO R$ 4,00 0 Café R…" at bounding box center [417, 358] width 762 height 447
click at [436, 225] on div at bounding box center [465, 192] width 148 height 101
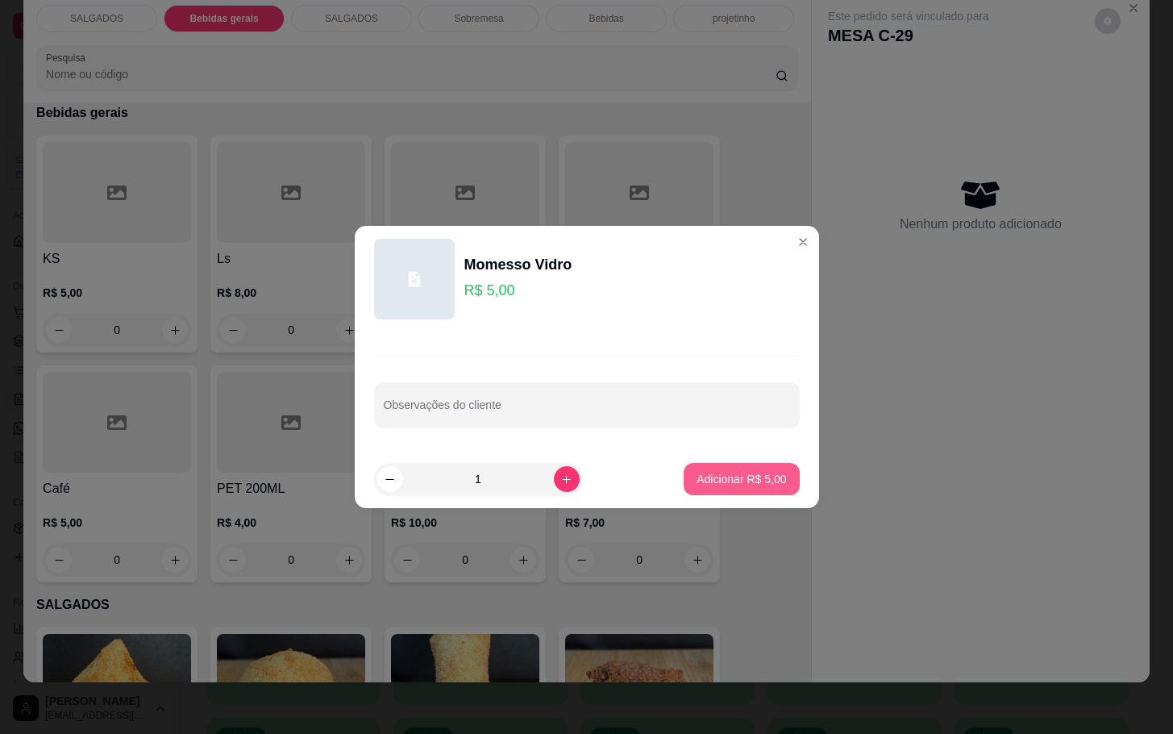
click at [702, 488] on button "Adicionar R$ 5,00" at bounding box center [741, 479] width 115 height 32
type input "1"
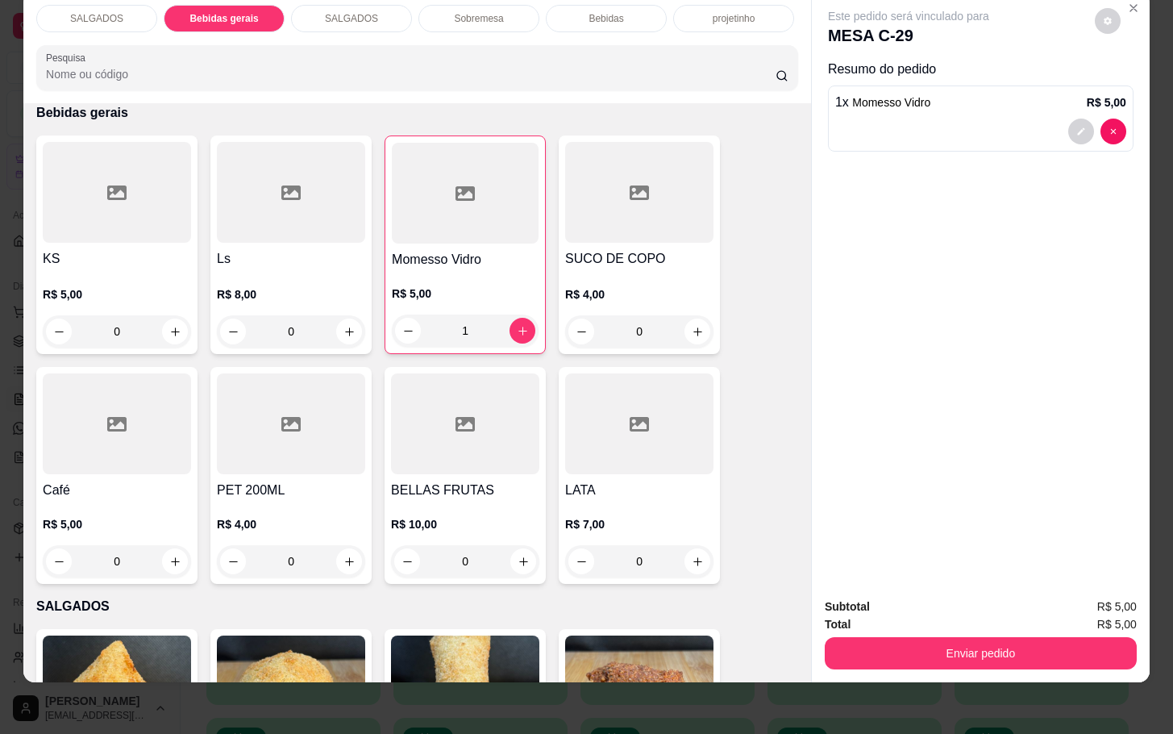
click at [1060, 615] on div "Total R$ 5,00" at bounding box center [981, 624] width 312 height 18
click at [1059, 615] on div "Total R$ 5,00" at bounding box center [981, 624] width 312 height 18
click at [1058, 633] on div "Enviar pedido" at bounding box center [981, 651] width 312 height 36
click at [1057, 637] on button "Enviar pedido" at bounding box center [981, 653] width 312 height 32
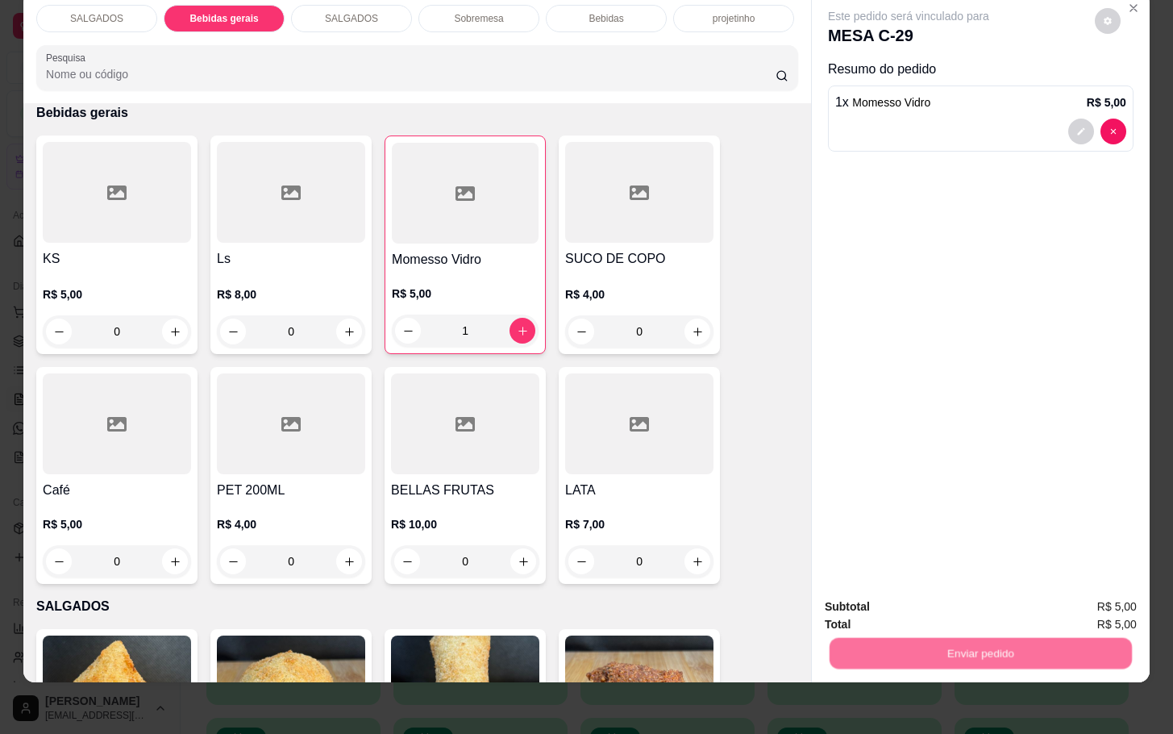
click at [997, 603] on button "Não registrar e enviar pedido" at bounding box center [925, 595] width 168 height 31
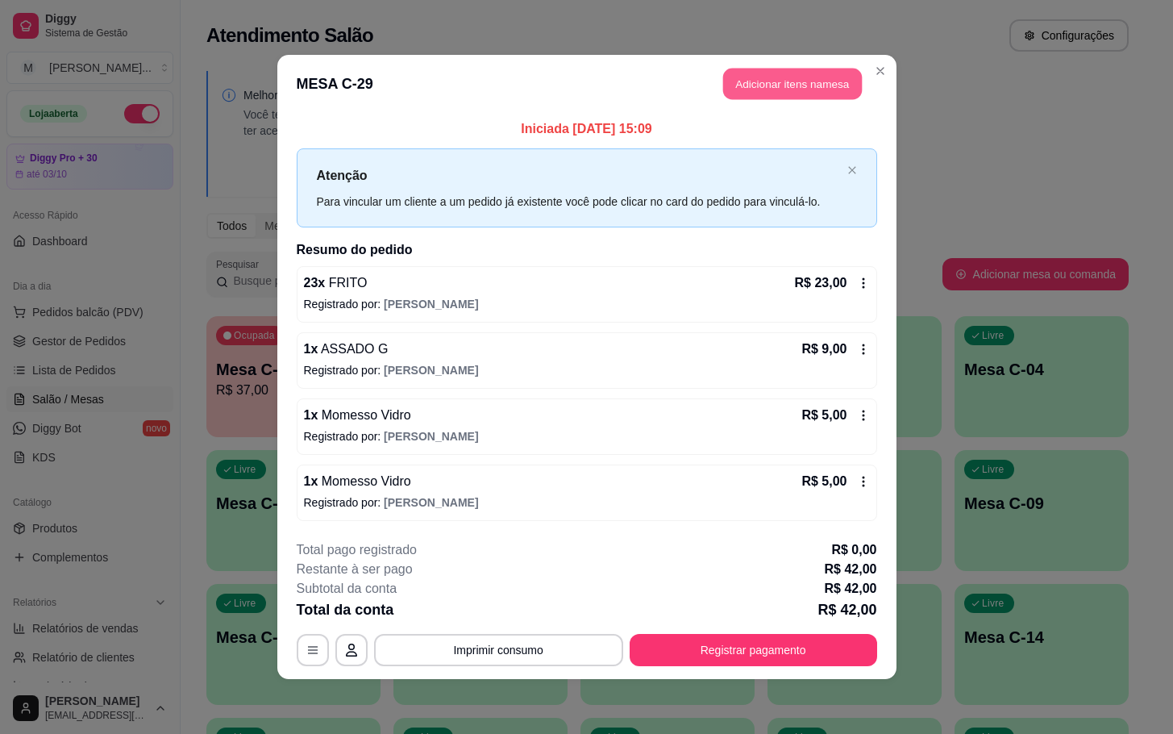
click at [791, 97] on button "Adicionar itens na mesa" at bounding box center [792, 84] width 139 height 31
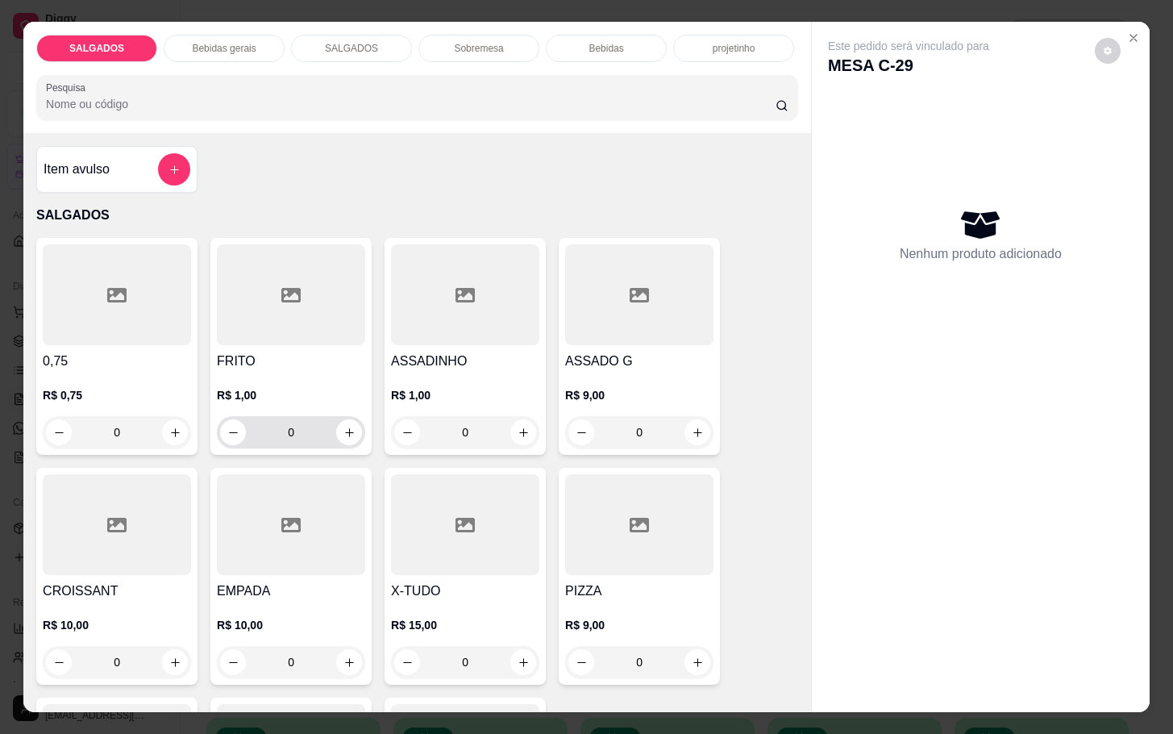
click at [351, 433] on div "0" at bounding box center [291, 432] width 142 height 32
click at [343, 426] on icon "increase-product-quantity" at bounding box center [349, 432] width 12 height 12
type input "1"
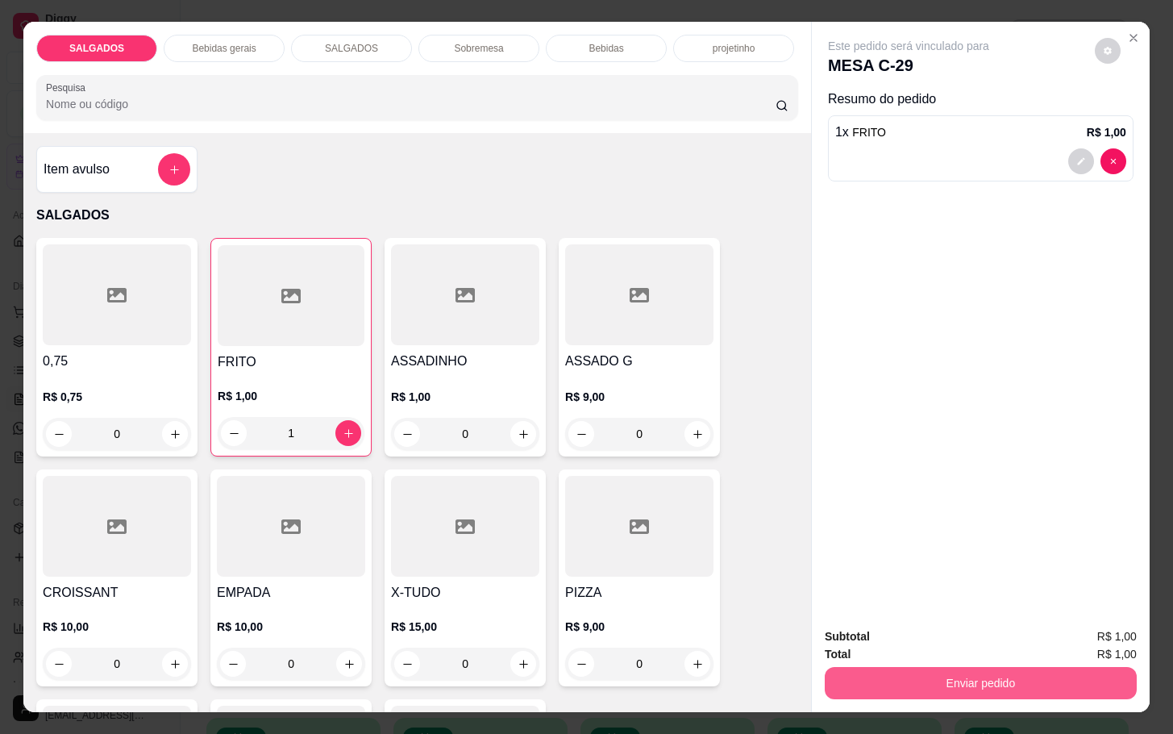
click at [917, 671] on button "Enviar pedido" at bounding box center [981, 683] width 312 height 32
click at [891, 644] on button "Não registrar e enviar pedido" at bounding box center [924, 634] width 163 height 30
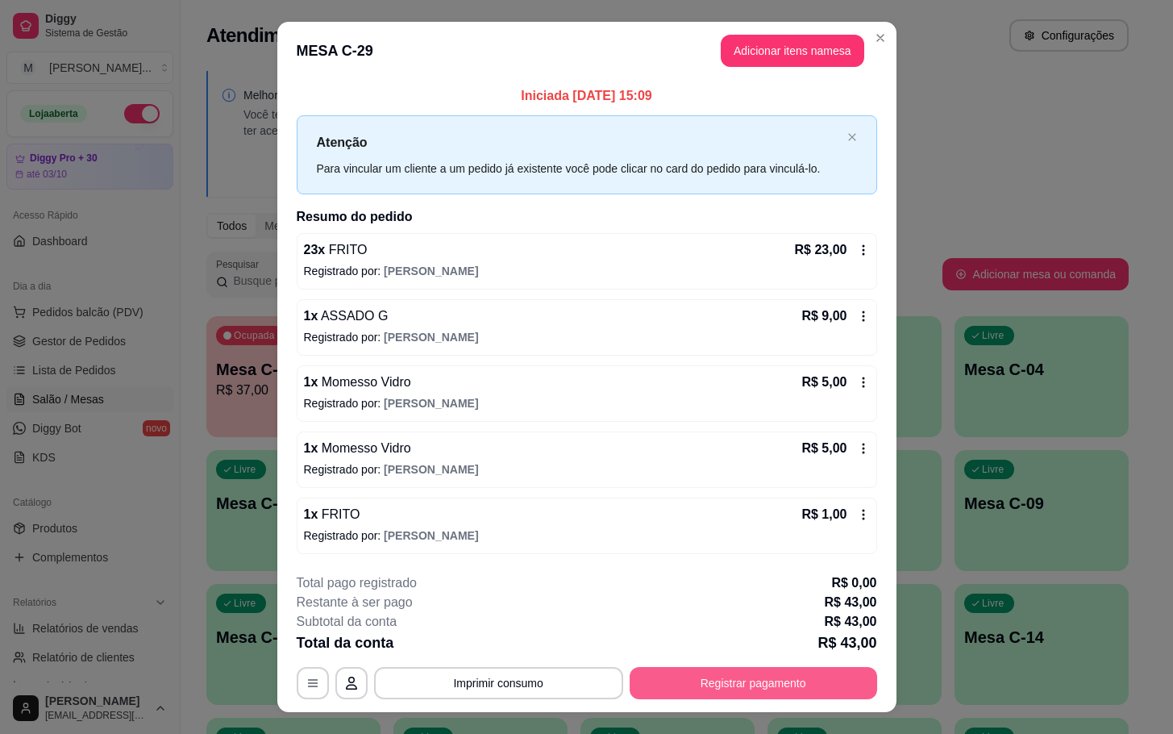
click at [736, 683] on button "Registrar pagamento" at bounding box center [753, 683] width 247 height 32
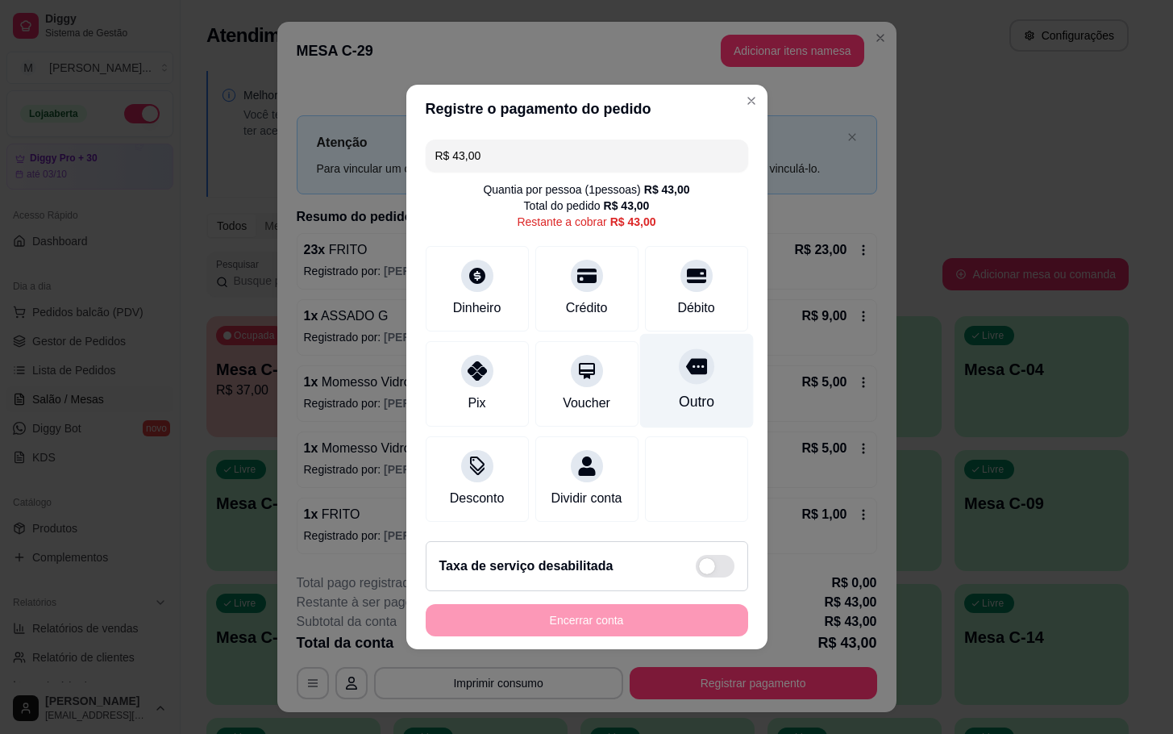
click at [651, 348] on div "Outro" at bounding box center [696, 381] width 114 height 94
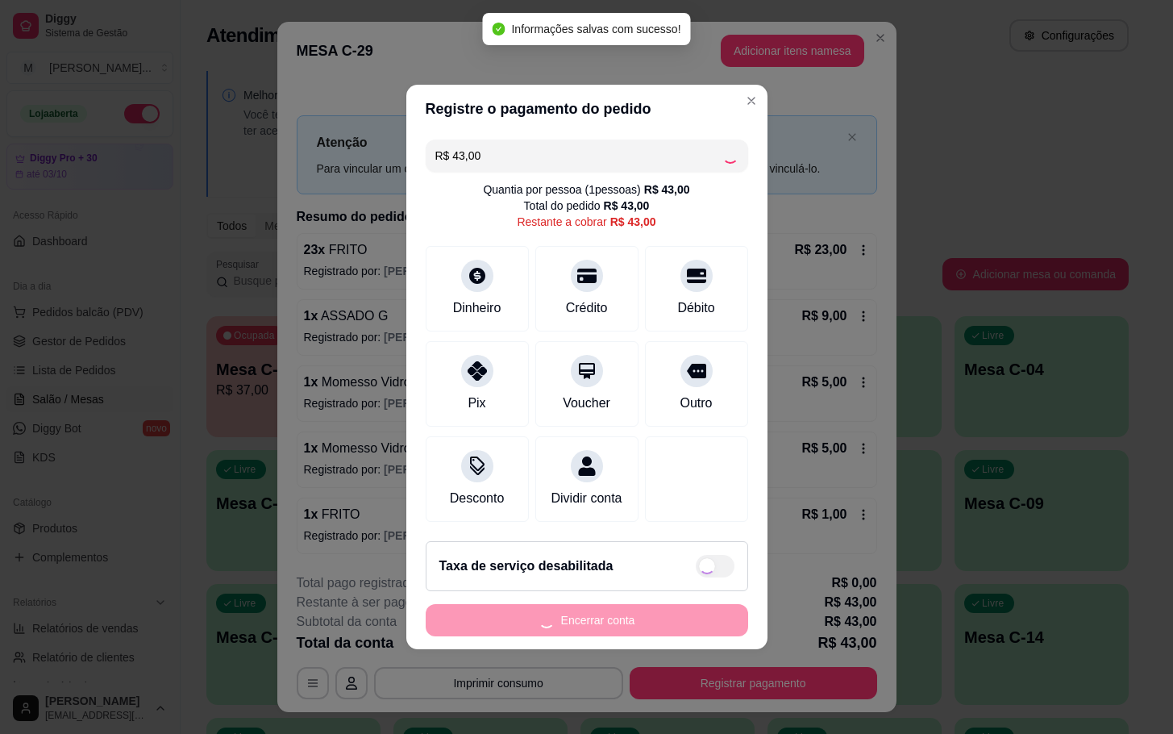
type input "R$ 0,00"
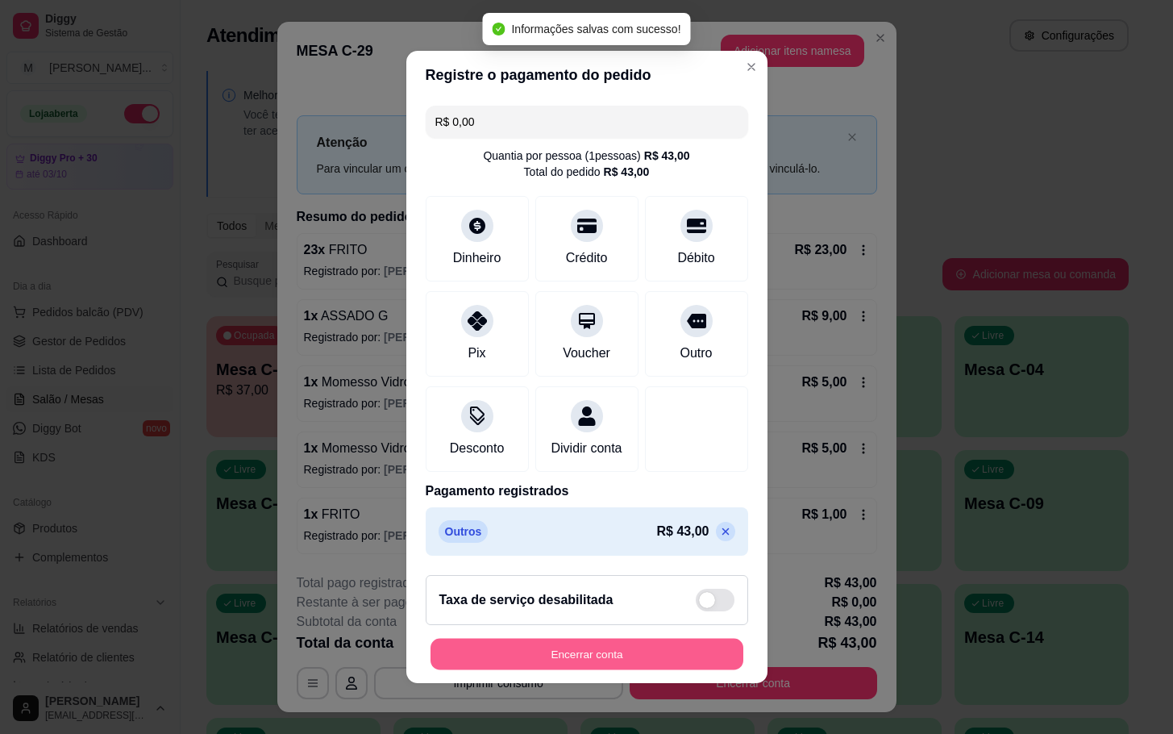
click at [668, 663] on button "Encerrar conta" at bounding box center [586, 653] width 313 height 31
